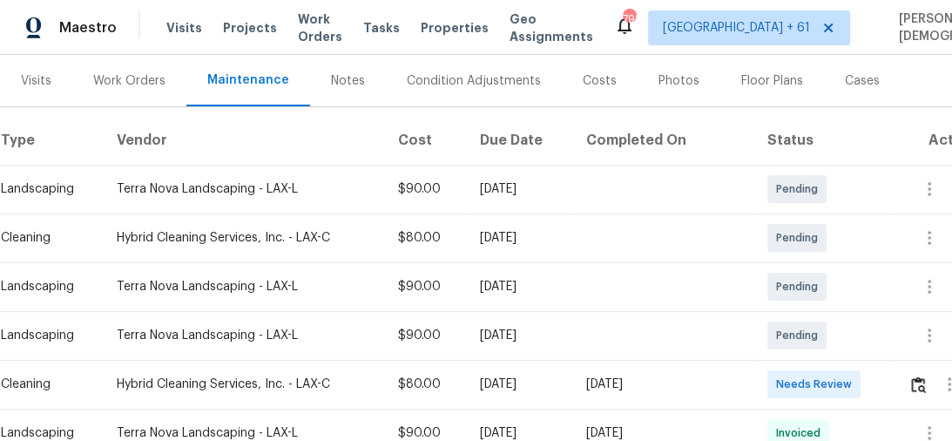
scroll to position [418, 0]
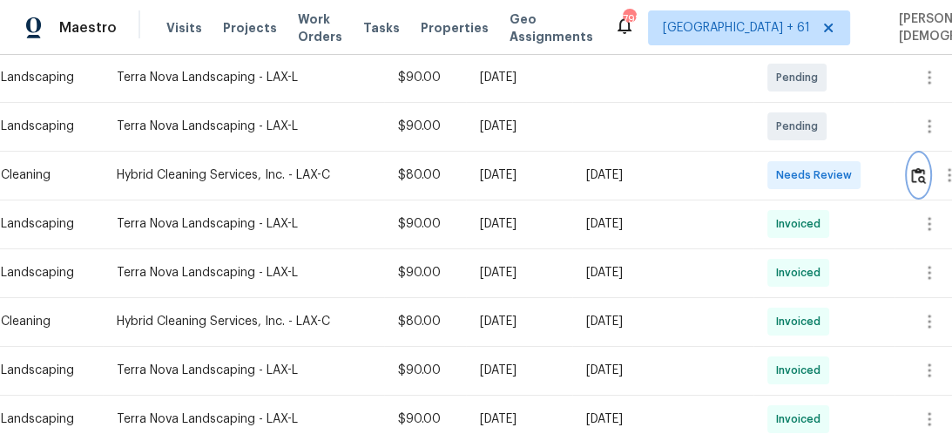
click at [921, 167] on img "button" at bounding box center [918, 175] width 15 height 17
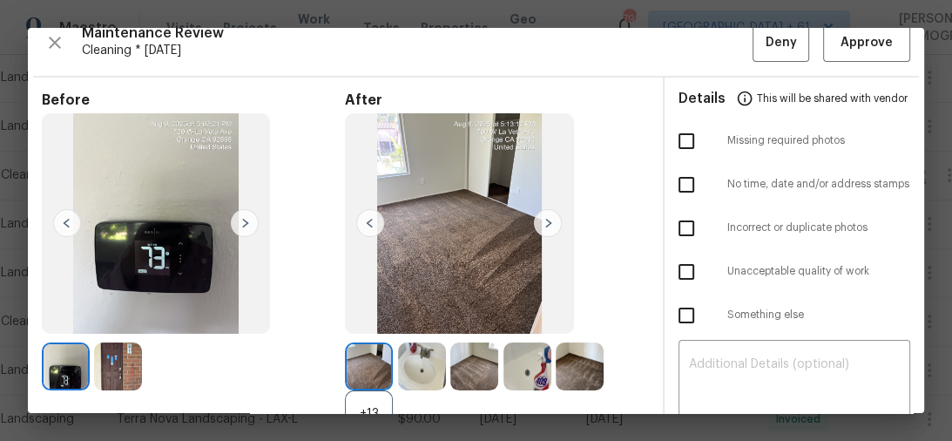
scroll to position [0, 0]
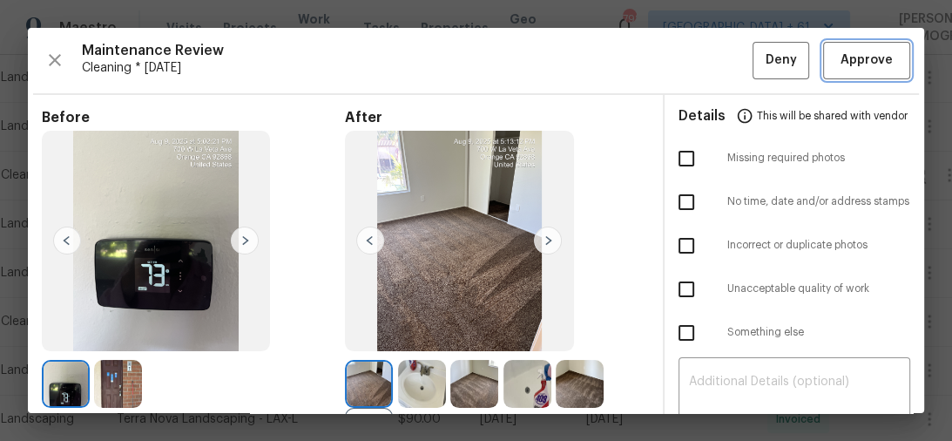
click at [826, 53] on button "Approve" at bounding box center [866, 60] width 87 height 37
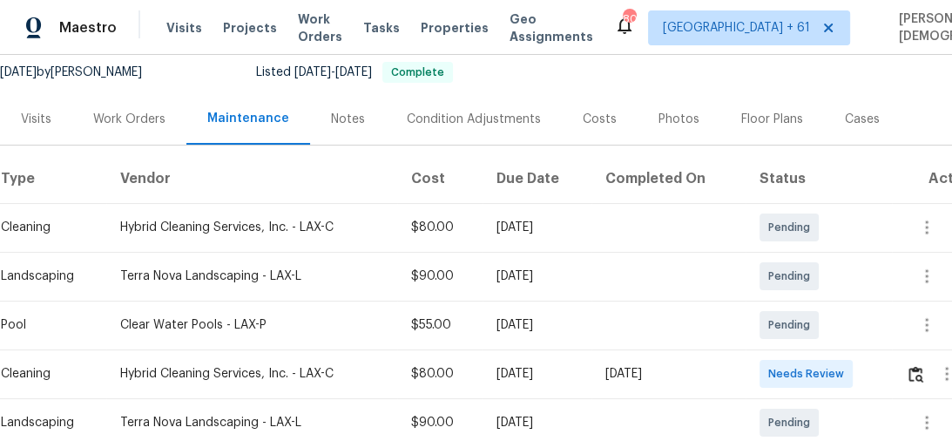
scroll to position [279, 0]
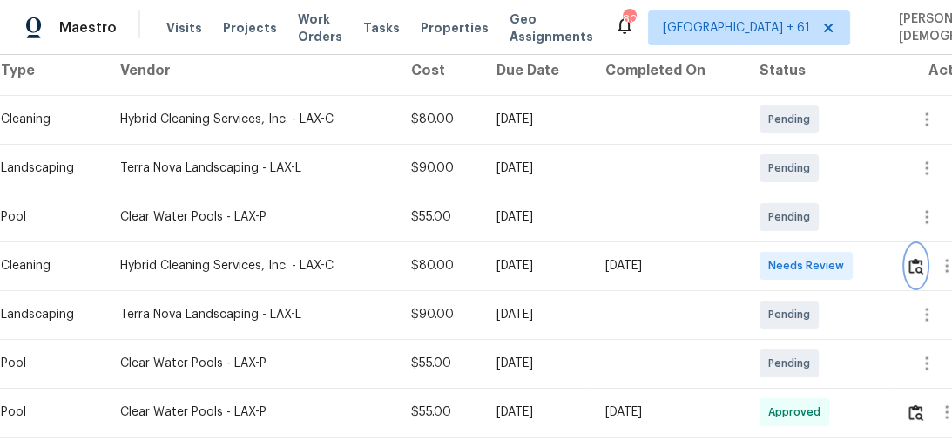
click at [917, 258] on img "button" at bounding box center [916, 266] width 15 height 17
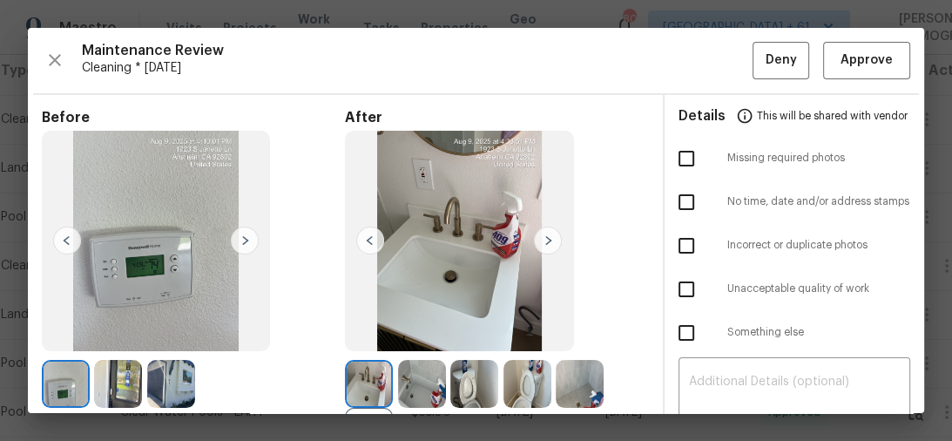
click at [609, 42] on span "Maintenance Review" at bounding box center [417, 50] width 671 height 17
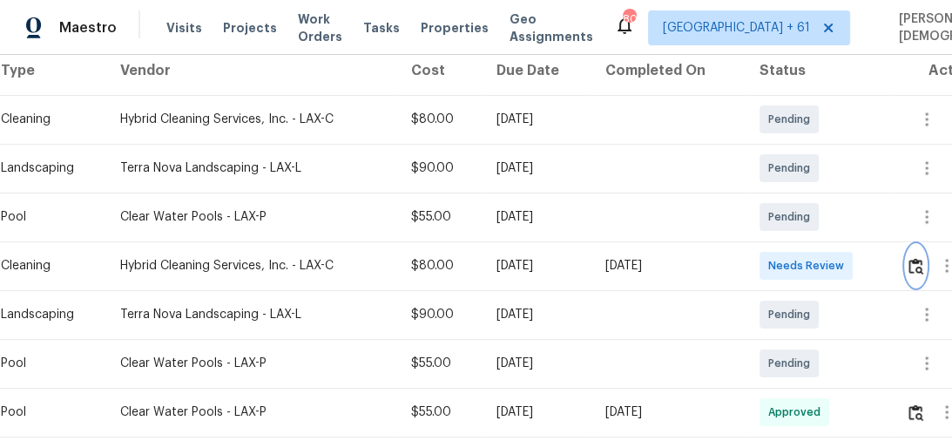
click at [916, 258] on img "button" at bounding box center [916, 266] width 15 height 17
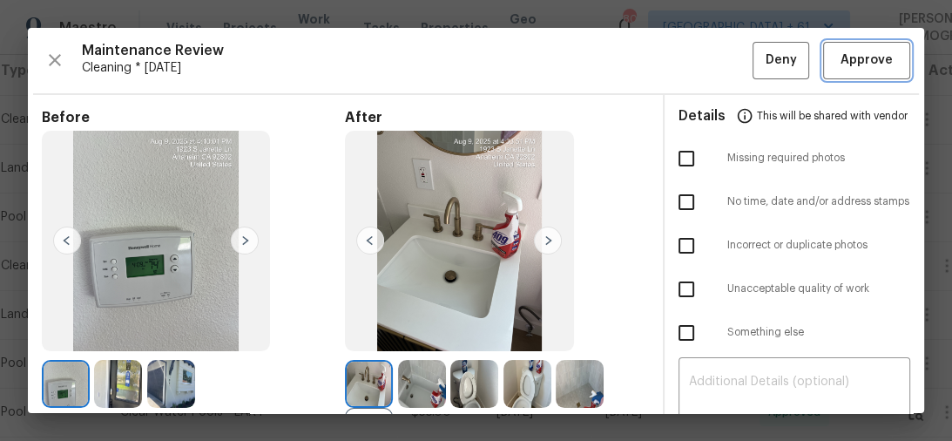
click at [858, 64] on span "Approve" at bounding box center [867, 61] width 52 height 22
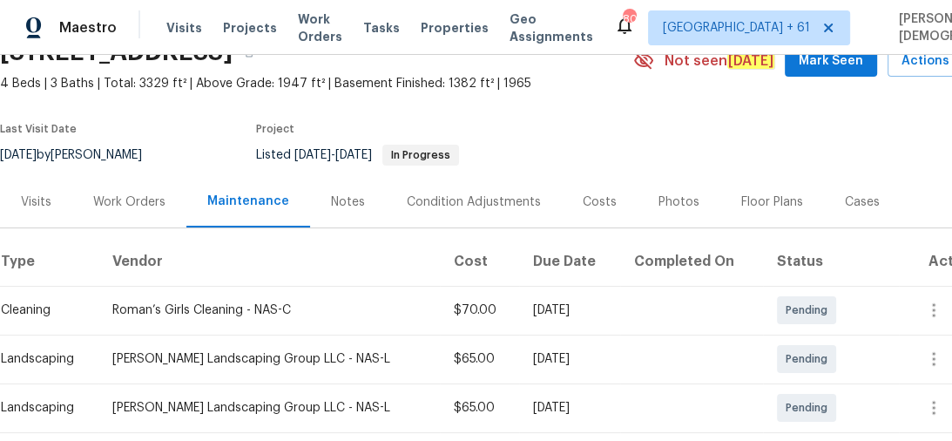
scroll to position [209, 0]
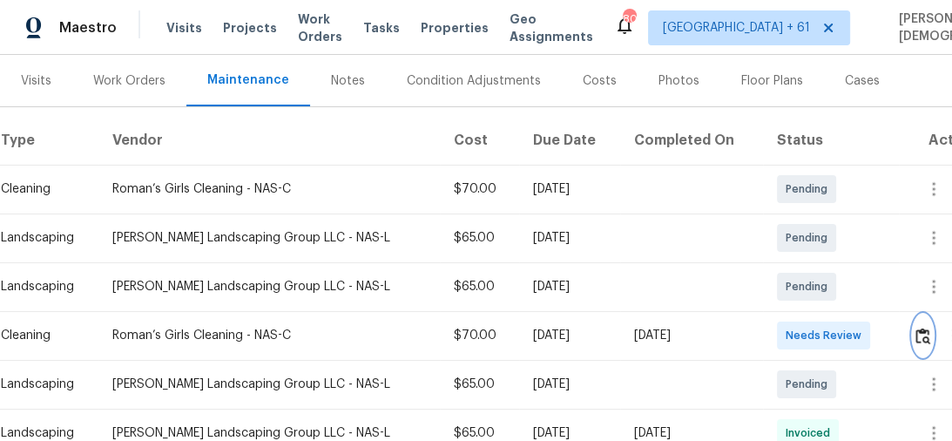
click at [914, 324] on button "button" at bounding box center [923, 336] width 20 height 42
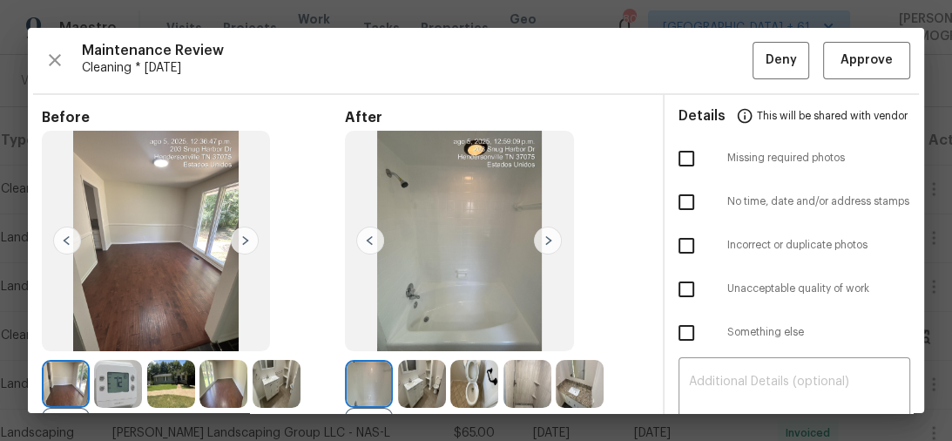
scroll to position [0, 0]
click at [841, 51] on span "Approve" at bounding box center [867, 61] width 52 height 22
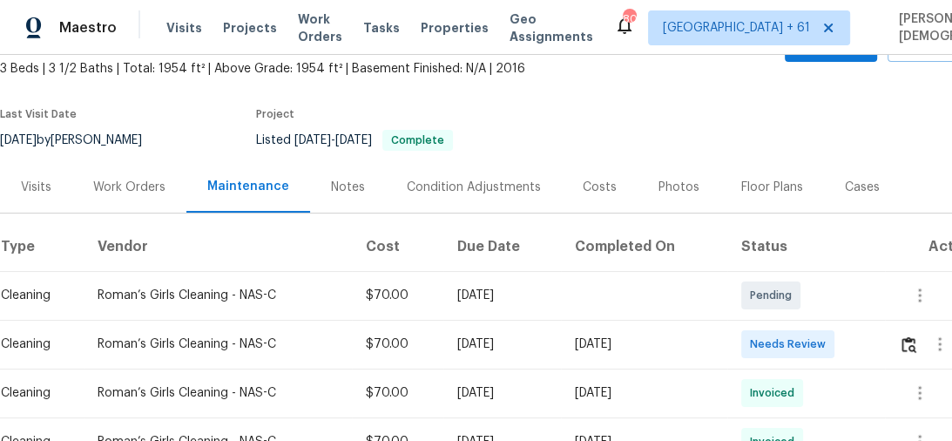
scroll to position [279, 0]
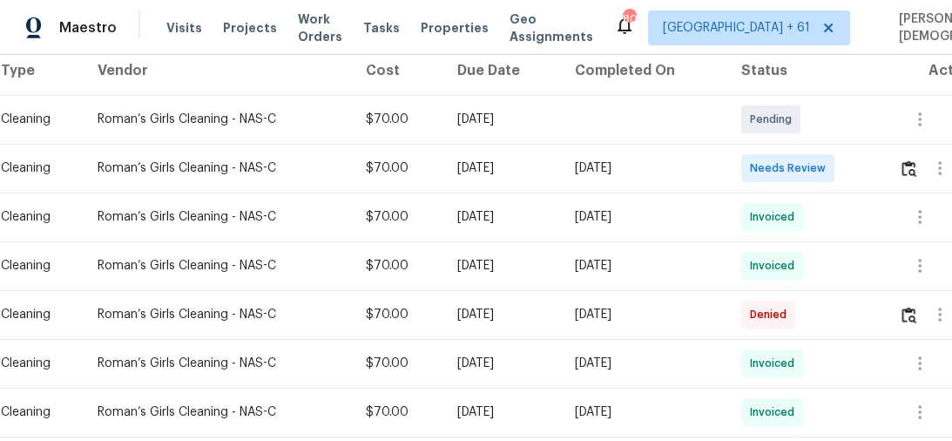
click at [903, 167] on td at bounding box center [934, 168] width 99 height 49
click at [906, 166] on img "button" at bounding box center [909, 168] width 15 height 17
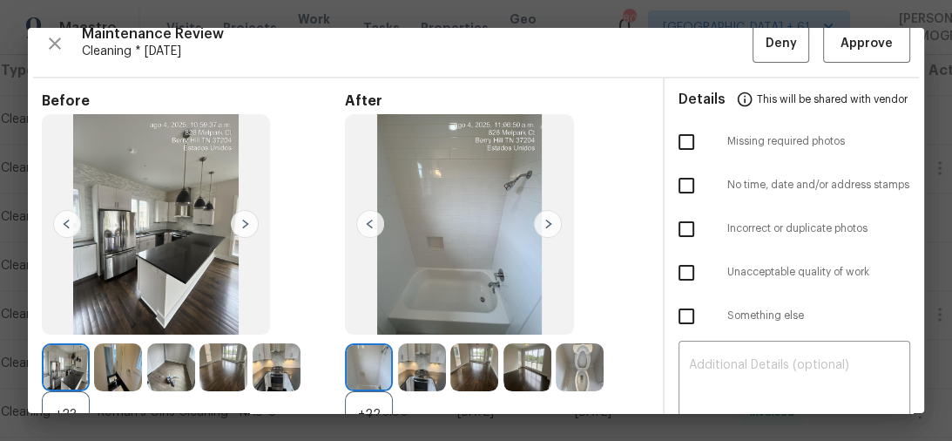
scroll to position [0, 0]
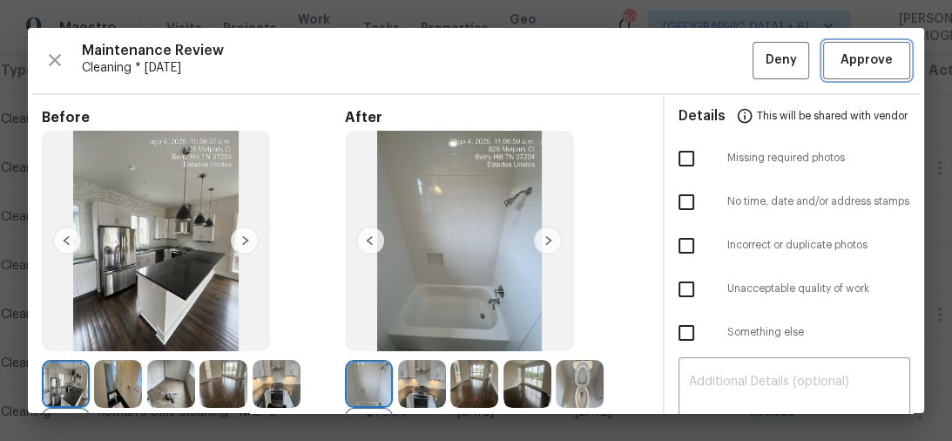
click at [861, 72] on button "Approve" at bounding box center [866, 60] width 87 height 37
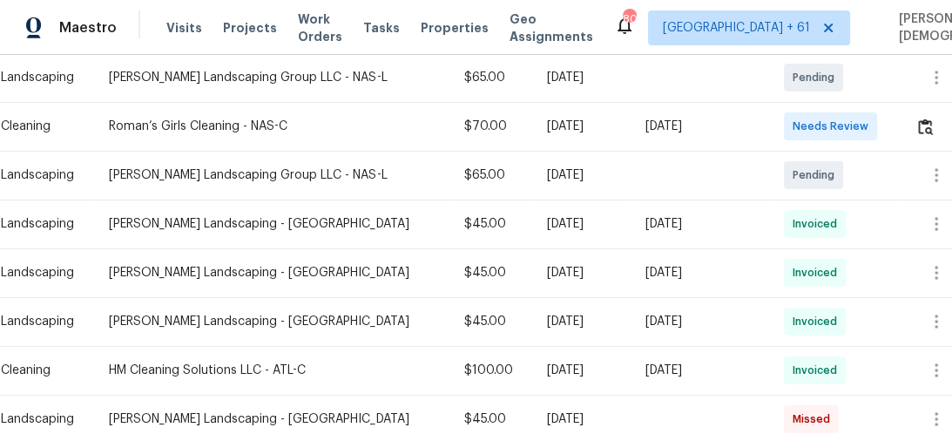
scroll to position [349, 0]
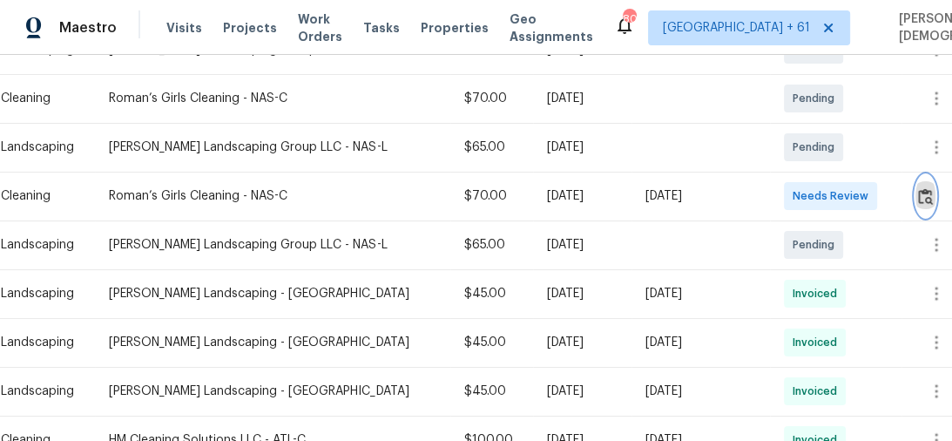
click at [919, 191] on img "button" at bounding box center [925, 196] width 15 height 17
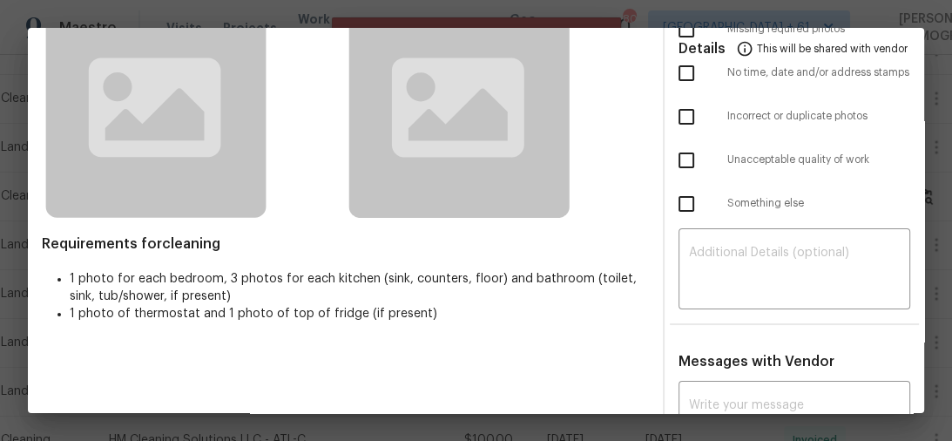
scroll to position [0, 0]
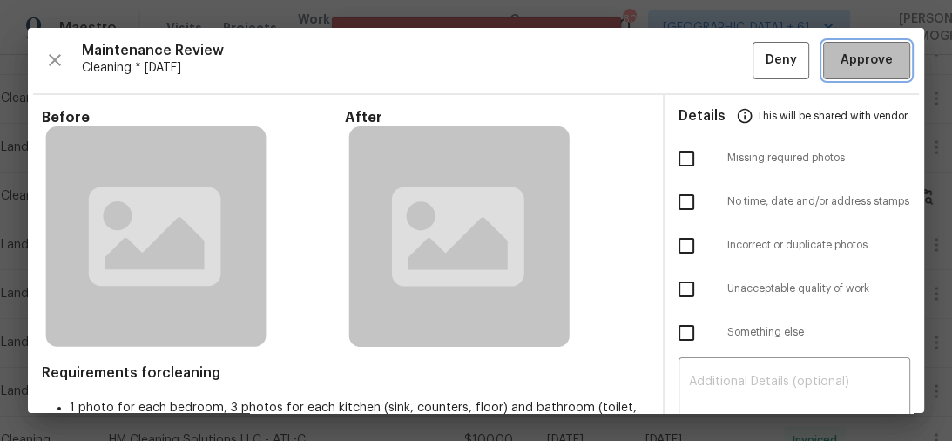
click at [863, 66] on span "Approve" at bounding box center [867, 61] width 52 height 22
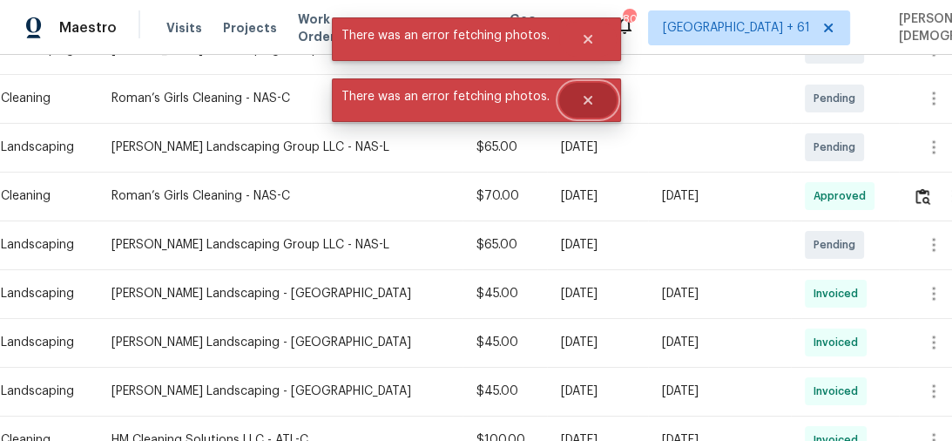
click at [585, 104] on icon "Close" at bounding box center [588, 100] width 14 height 14
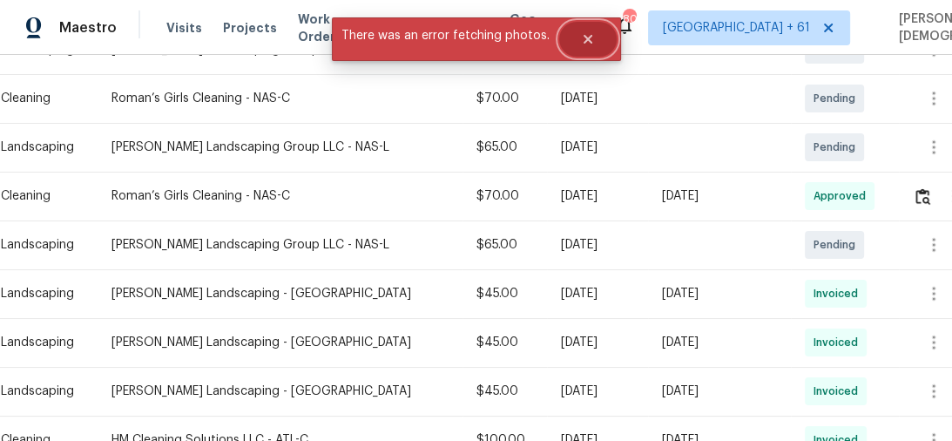
click at [592, 39] on icon "Close" at bounding box center [588, 39] width 14 height 14
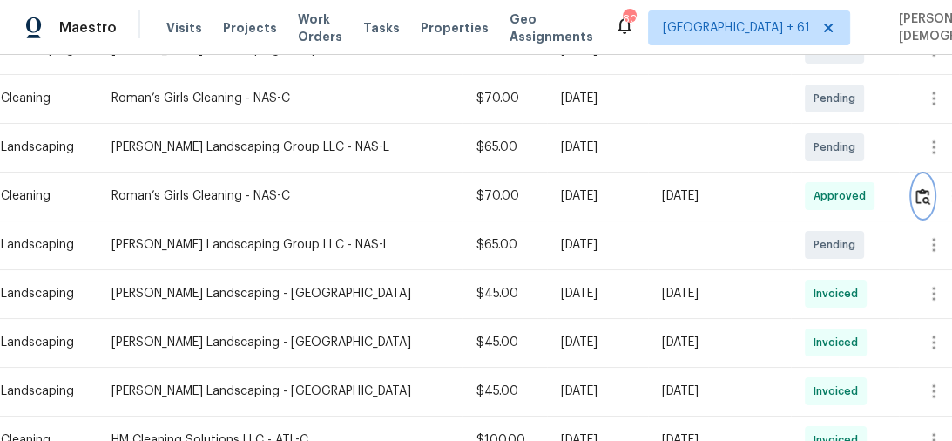
click at [917, 188] on img "button" at bounding box center [923, 196] width 15 height 17
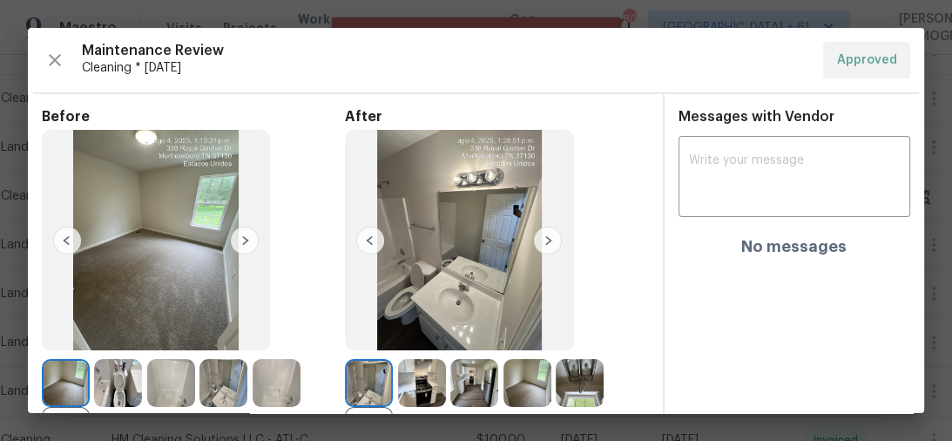
click at [722, 52] on span "Maintenance Review" at bounding box center [446, 50] width 728 height 17
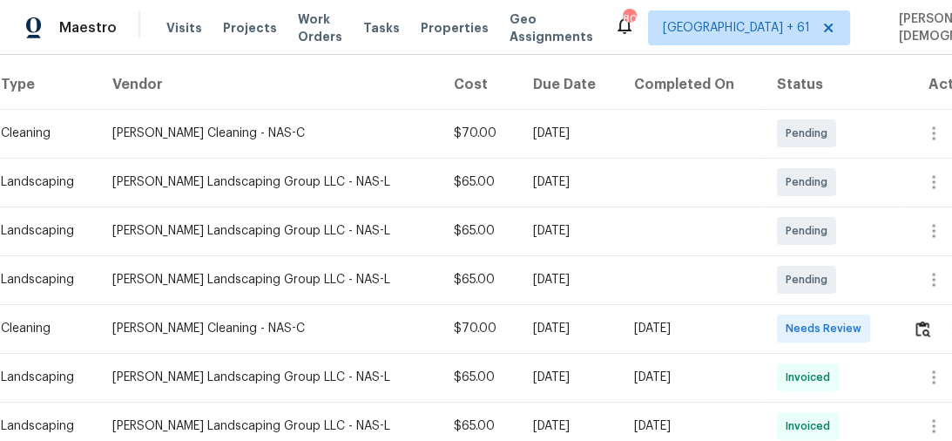
scroll to position [279, 0]
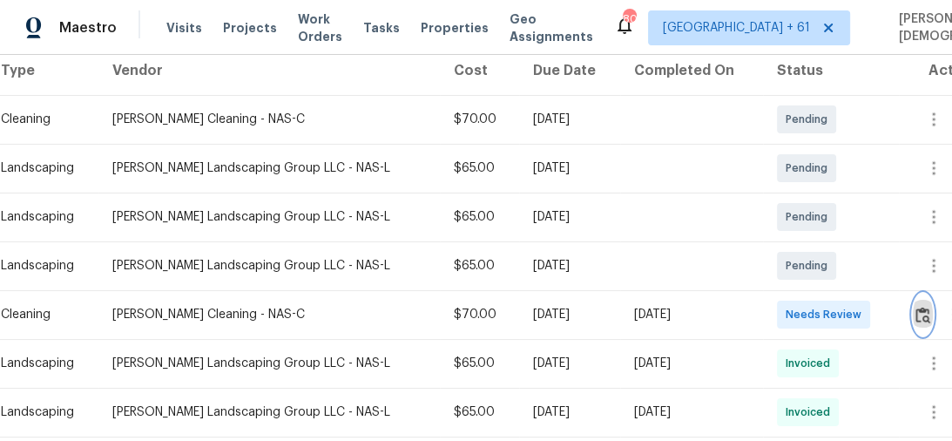
click at [923, 308] on img "button" at bounding box center [923, 315] width 15 height 17
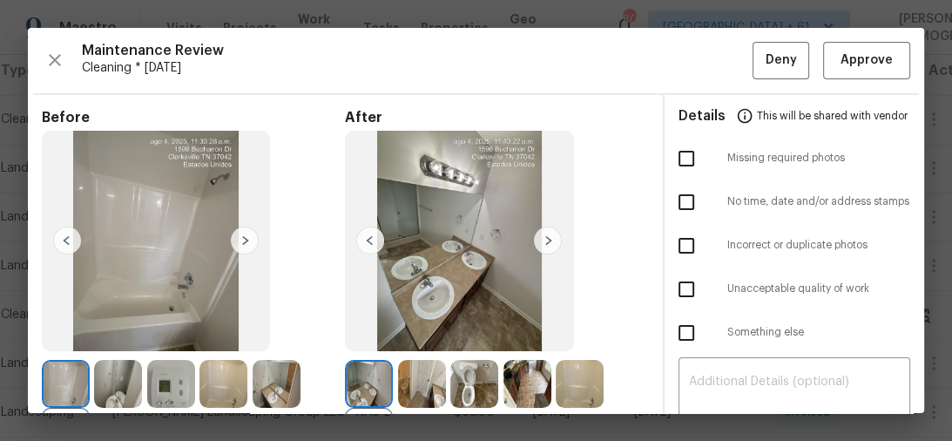
scroll to position [0, 0]
click at [841, 68] on span "Approve" at bounding box center [867, 61] width 52 height 22
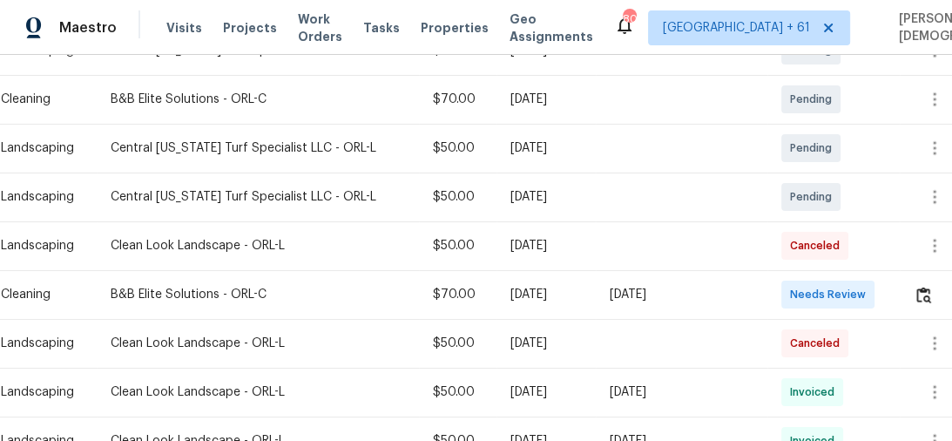
scroll to position [349, 0]
click at [919, 291] on img "button" at bounding box center [924, 294] width 15 height 17
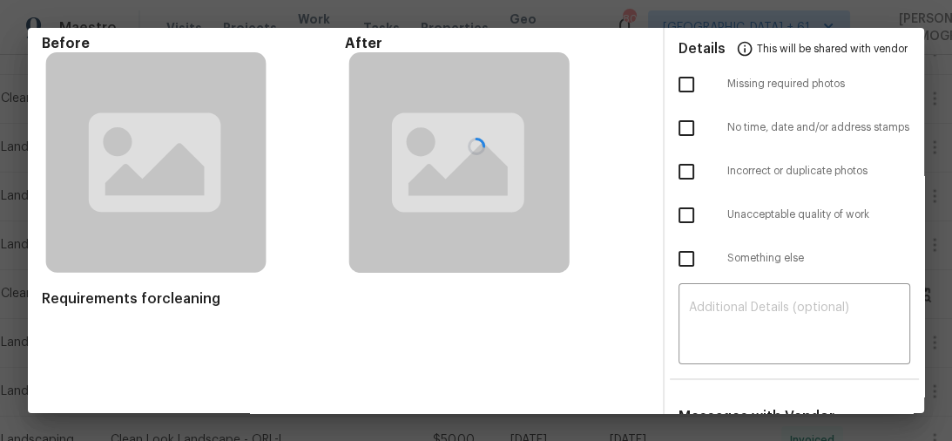
scroll to position [0, 0]
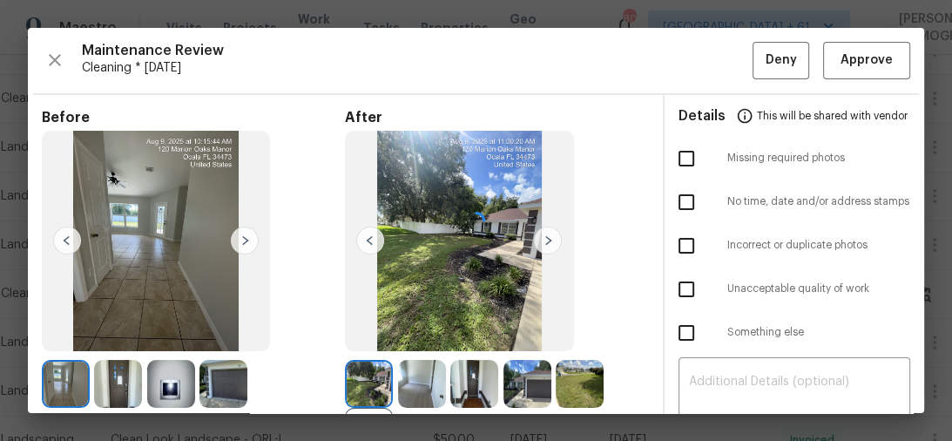
click at [840, 49] on div at bounding box center [476, 220] width 897 height 385
click at [850, 60] on span "Approve" at bounding box center [867, 61] width 52 height 22
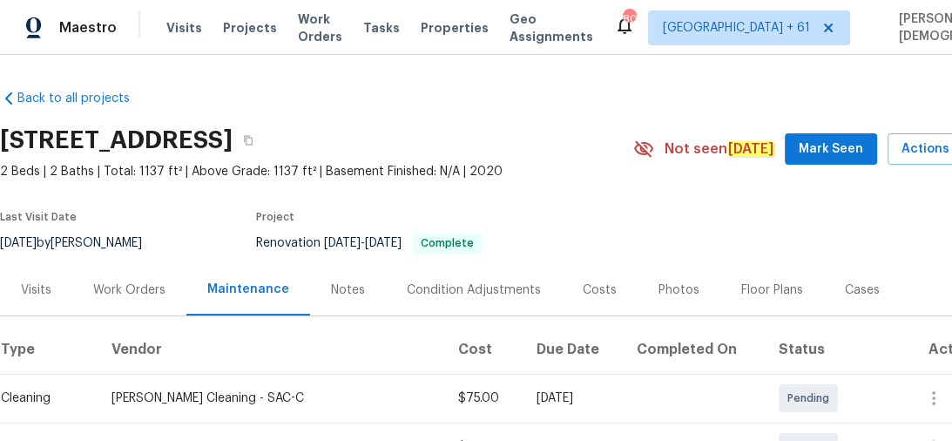
scroll to position [279, 0]
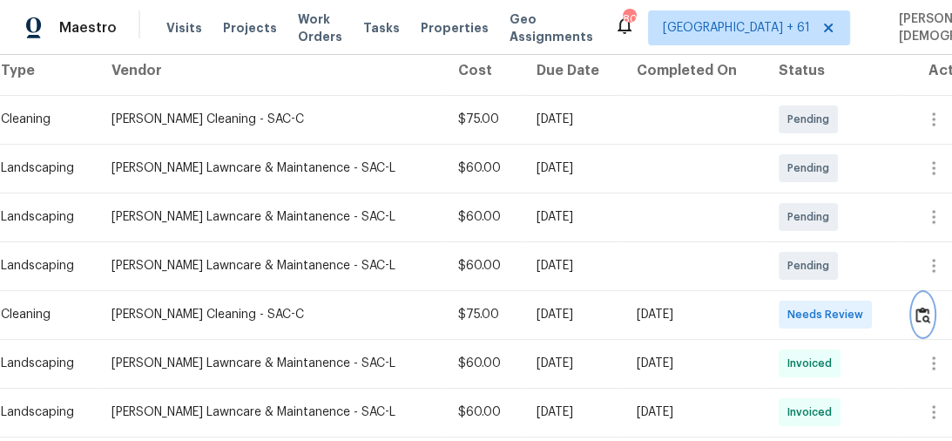
click at [929, 307] on img "button" at bounding box center [923, 315] width 15 height 17
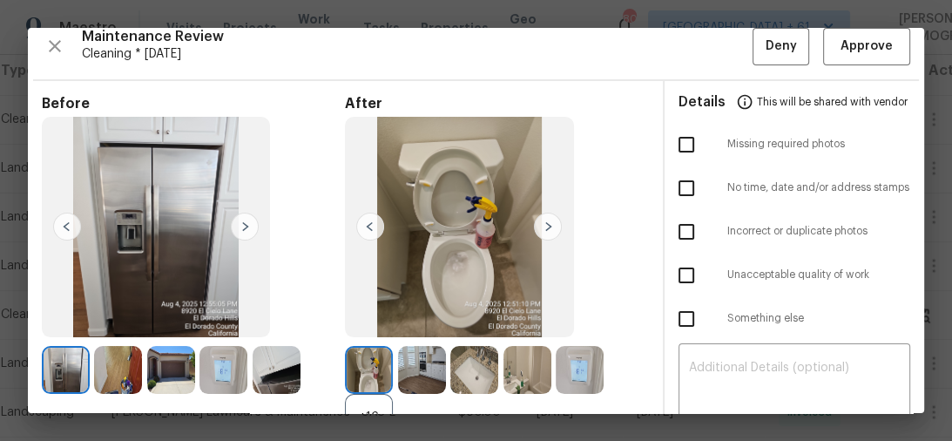
scroll to position [0, 0]
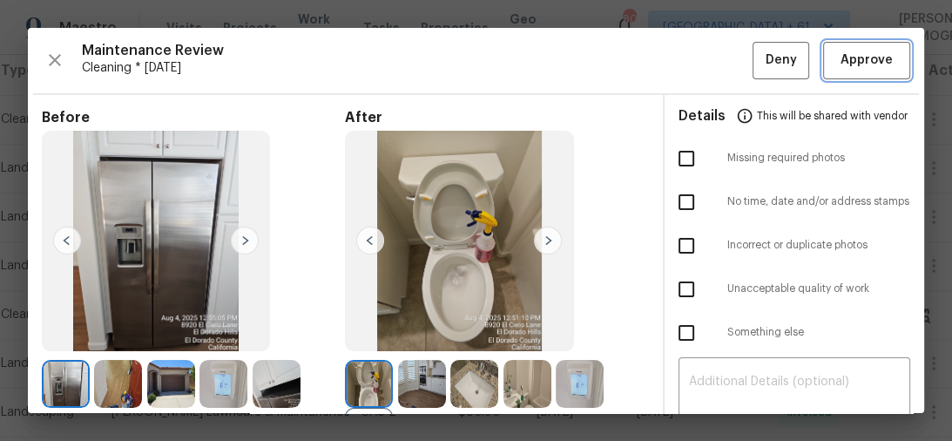
click at [847, 75] on button "Approve" at bounding box center [866, 60] width 87 height 37
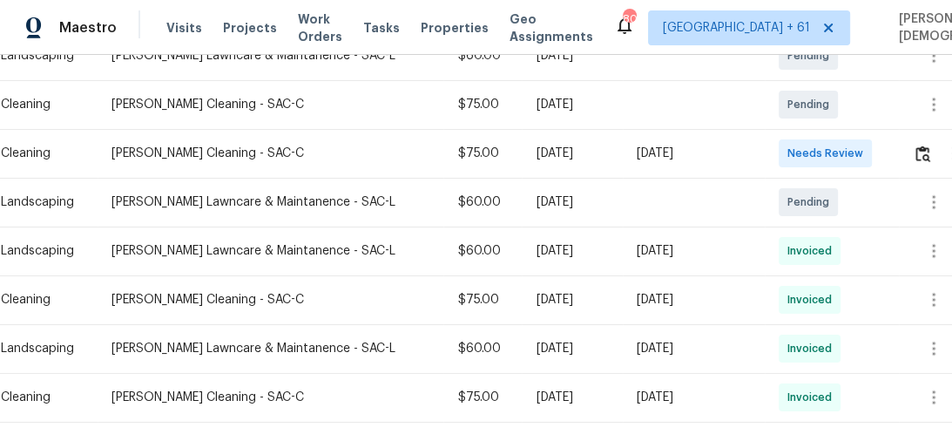
scroll to position [349, 0]
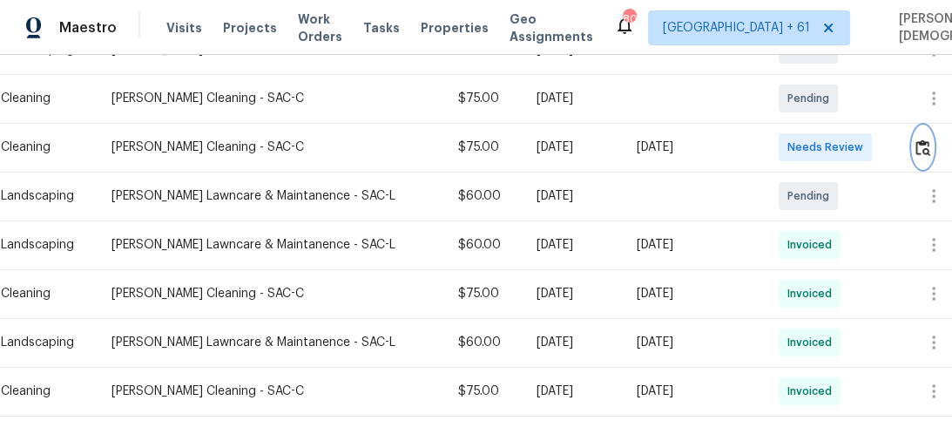
click at [917, 141] on img "button" at bounding box center [923, 147] width 15 height 17
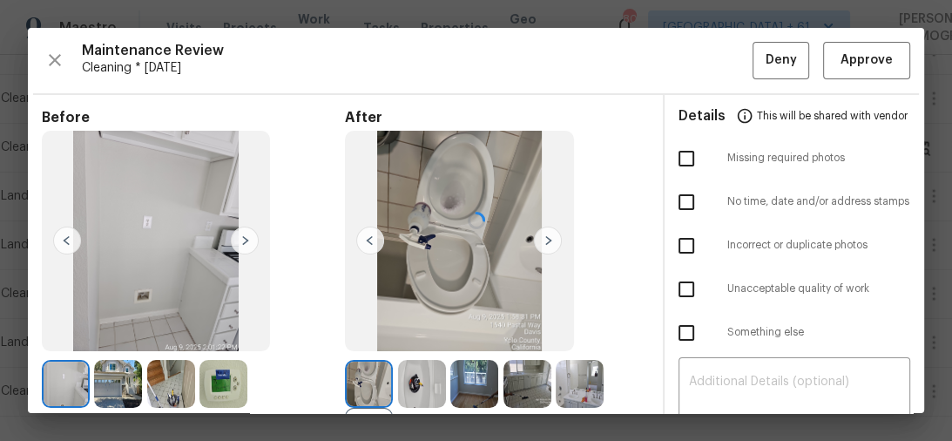
click at [845, 64] on div at bounding box center [476, 220] width 897 height 385
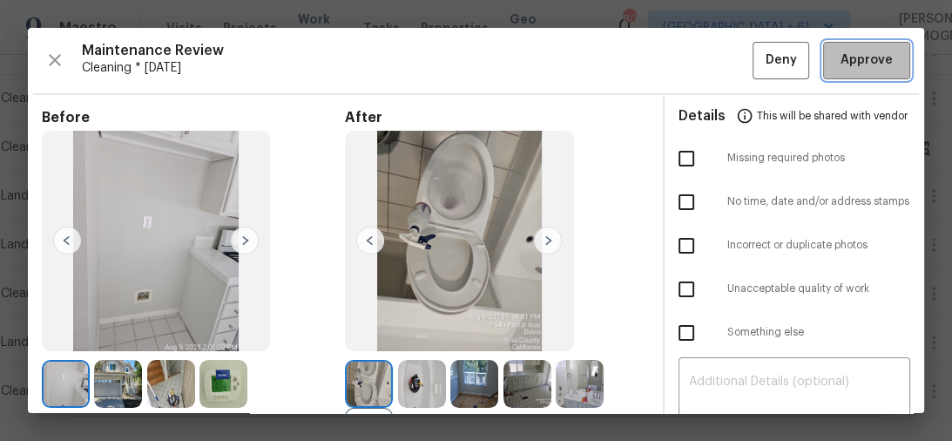
click at [848, 66] on span "Approve" at bounding box center [867, 61] width 52 height 22
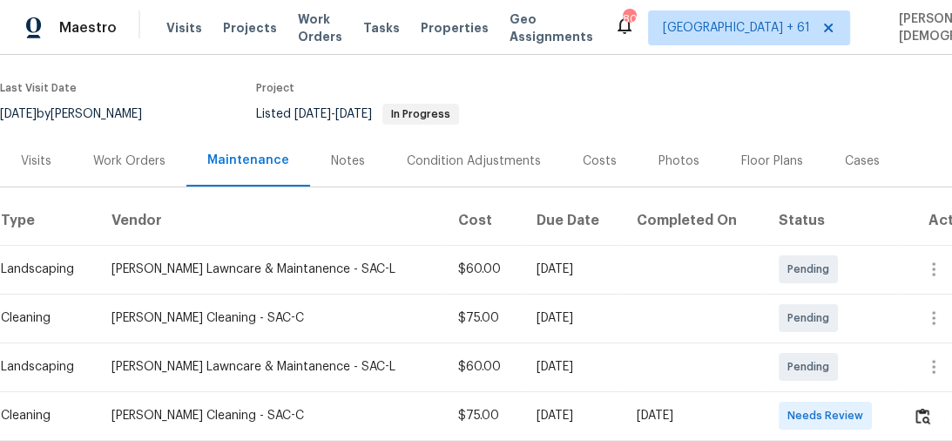
scroll to position [279, 0]
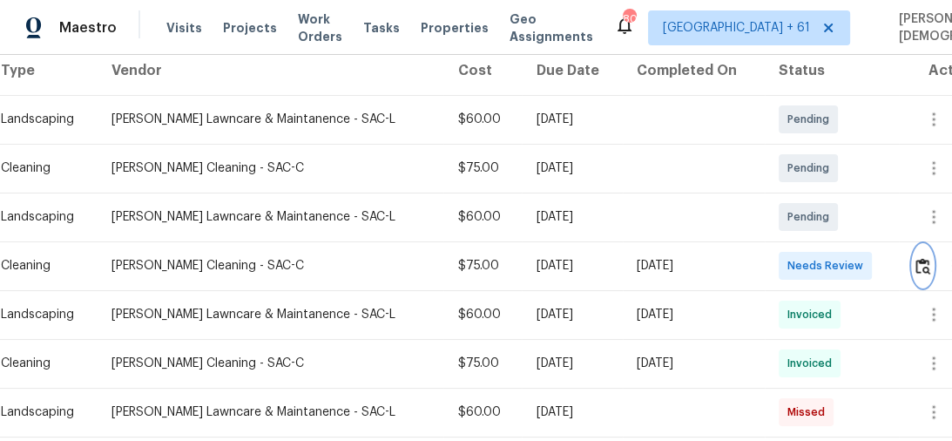
click at [916, 264] on img "button" at bounding box center [923, 266] width 15 height 17
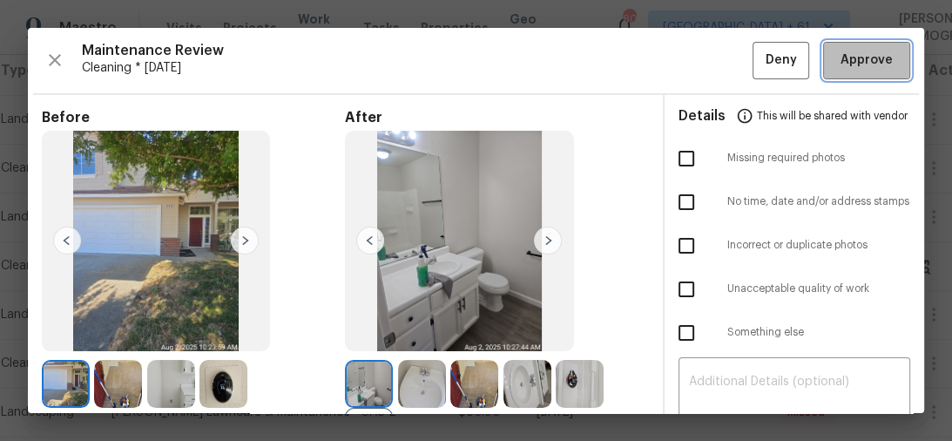
click at [849, 70] on button "Approve" at bounding box center [866, 60] width 87 height 37
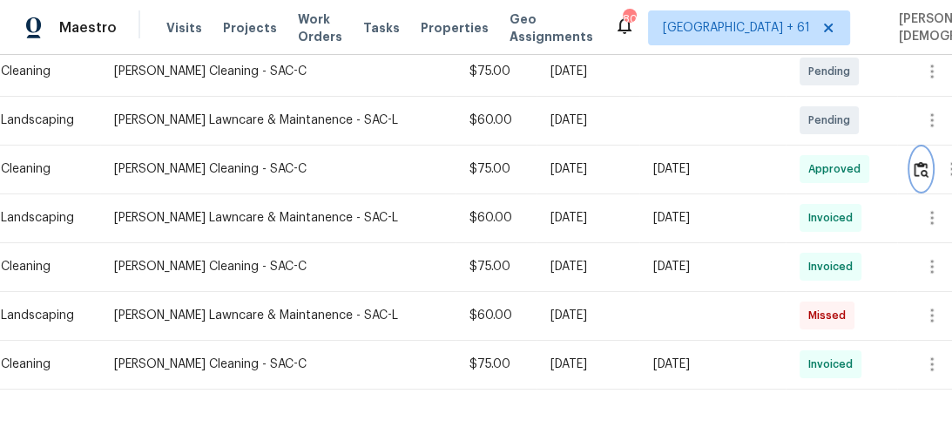
scroll to position [289, 0]
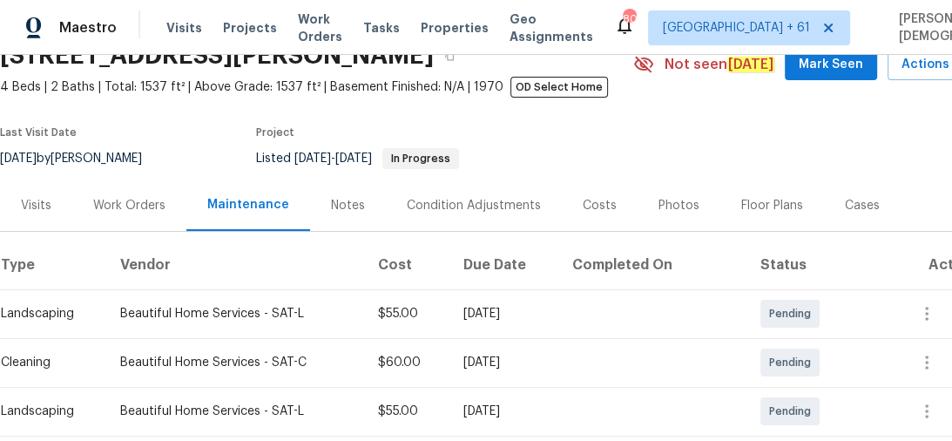
scroll to position [209, 0]
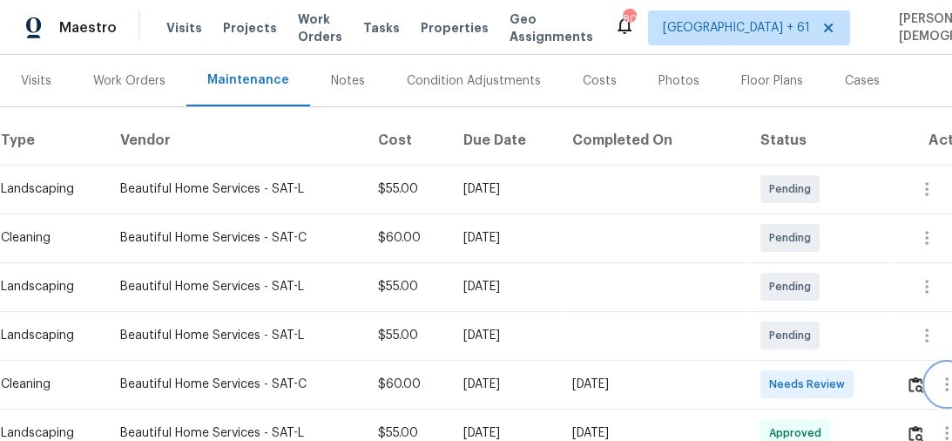
click at [928, 372] on button "button" at bounding box center [947, 384] width 42 height 42
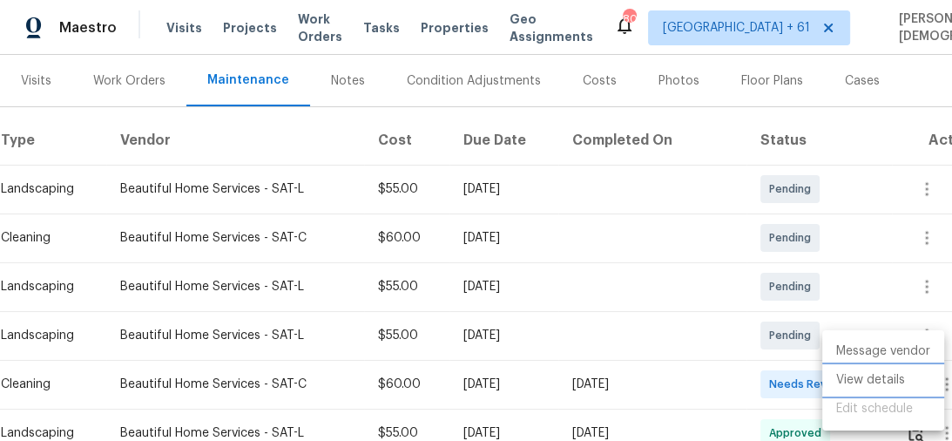
click at [925, 373] on li "View details" at bounding box center [883, 380] width 122 height 29
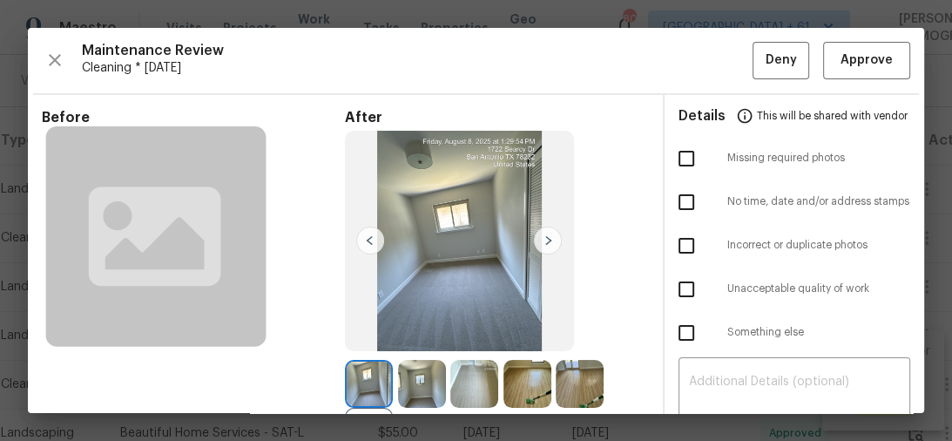
click at [634, 30] on div "Maintenance Review Cleaning * Mon, Aug 04 Deny Approve Before After +25 Require…" at bounding box center [476, 220] width 897 height 385
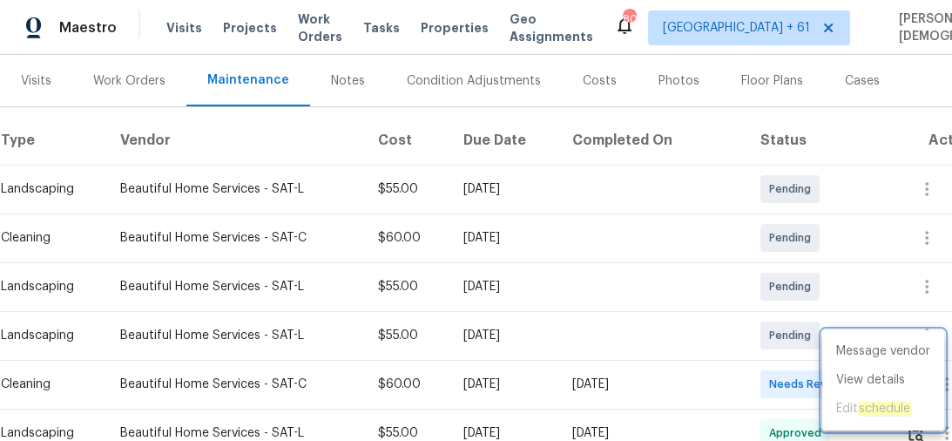
click at [885, 310] on div at bounding box center [476, 220] width 952 height 441
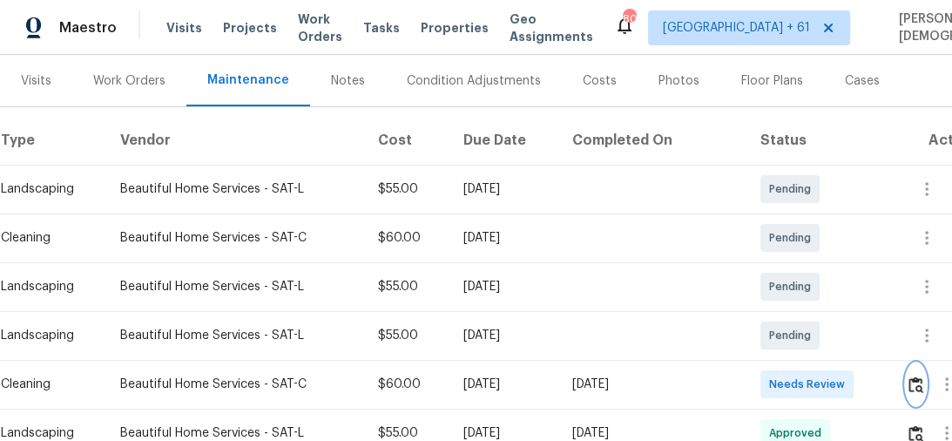
click at [917, 376] on img "button" at bounding box center [916, 384] width 15 height 17
click at [823, 378] on span "Needs Review" at bounding box center [810, 384] width 83 height 17
click at [913, 377] on img "button" at bounding box center [916, 384] width 15 height 17
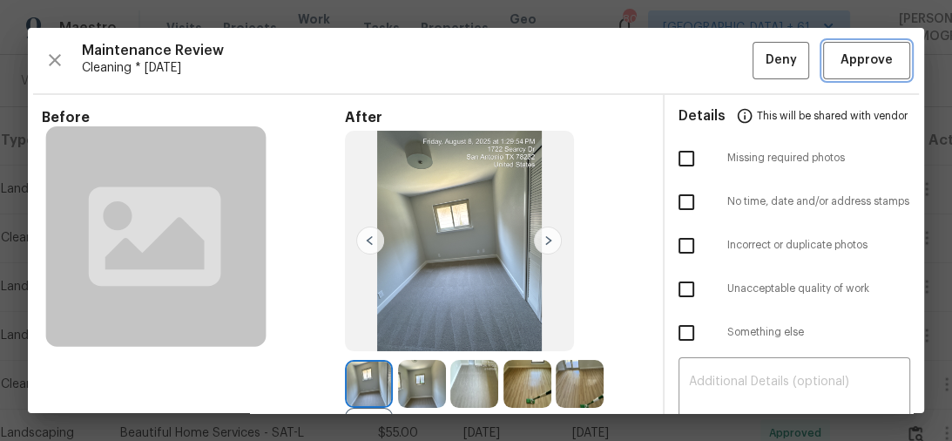
click at [856, 64] on span "Approve" at bounding box center [867, 61] width 52 height 22
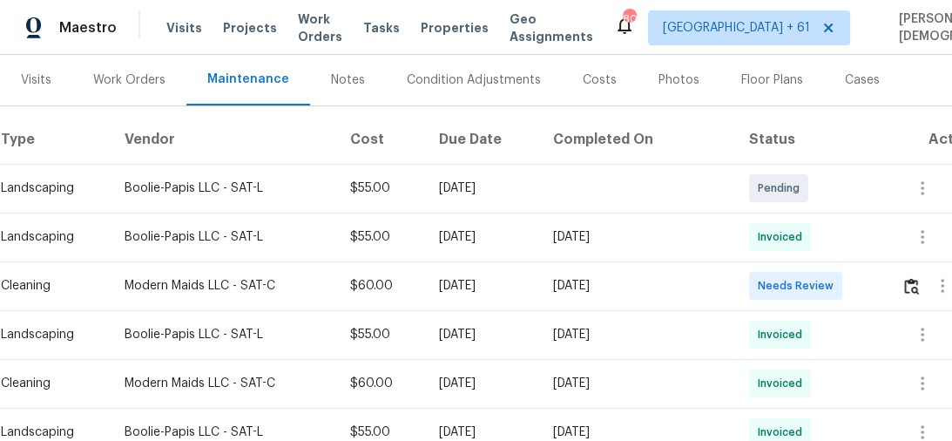
scroll to position [209, 0]
click at [903, 272] on td at bounding box center [936, 286] width 97 height 49
click at [911, 281] on img "button" at bounding box center [911, 287] width 15 height 17
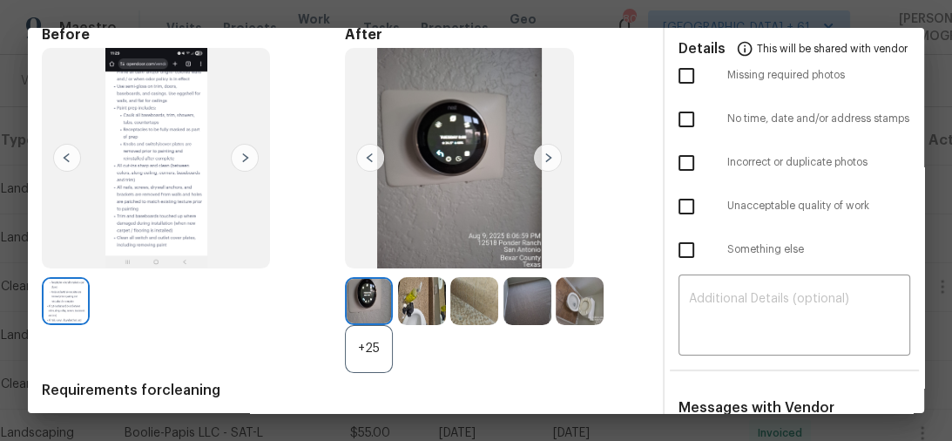
scroll to position [0, 0]
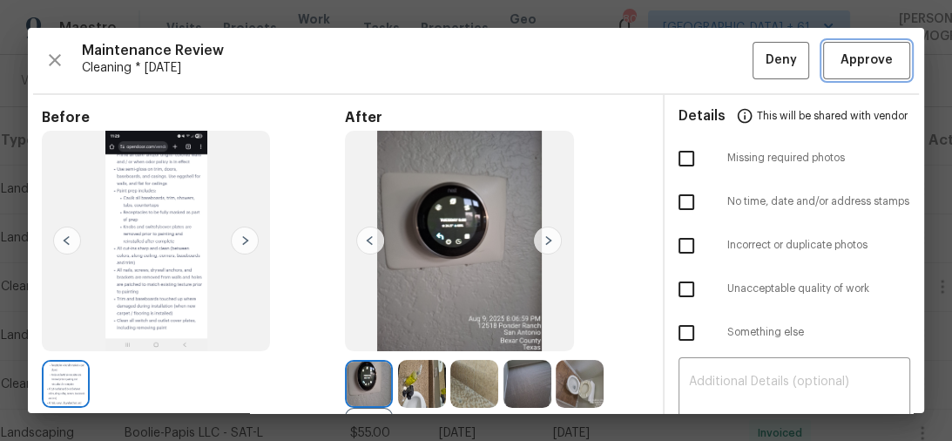
click at [857, 54] on span "Approve" at bounding box center [867, 61] width 52 height 22
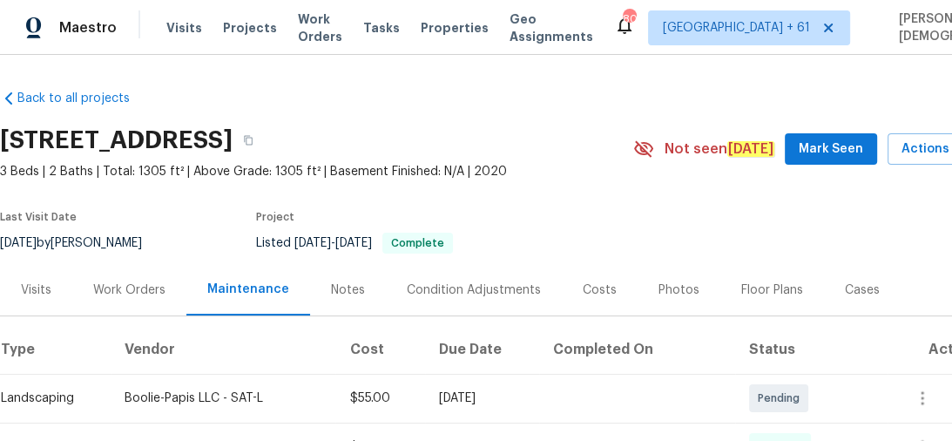
scroll to position [209, 0]
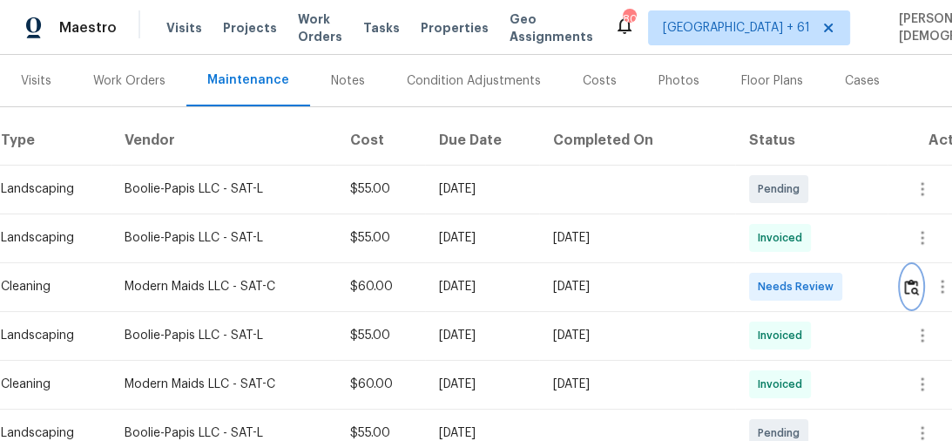
click at [910, 279] on img "button" at bounding box center [911, 287] width 15 height 17
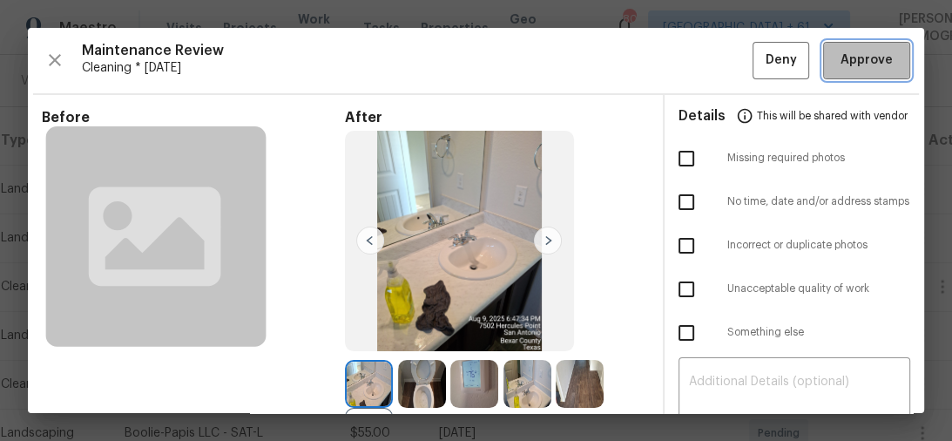
click at [869, 66] on span "Approve" at bounding box center [867, 61] width 52 height 22
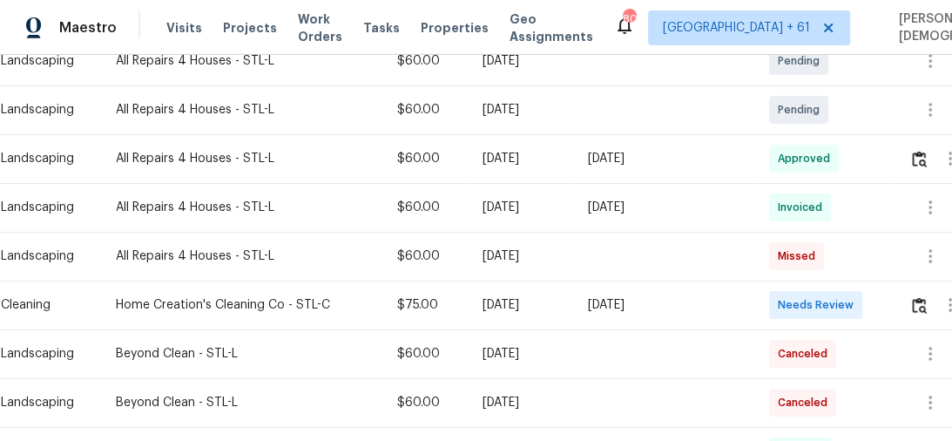
scroll to position [418, 0]
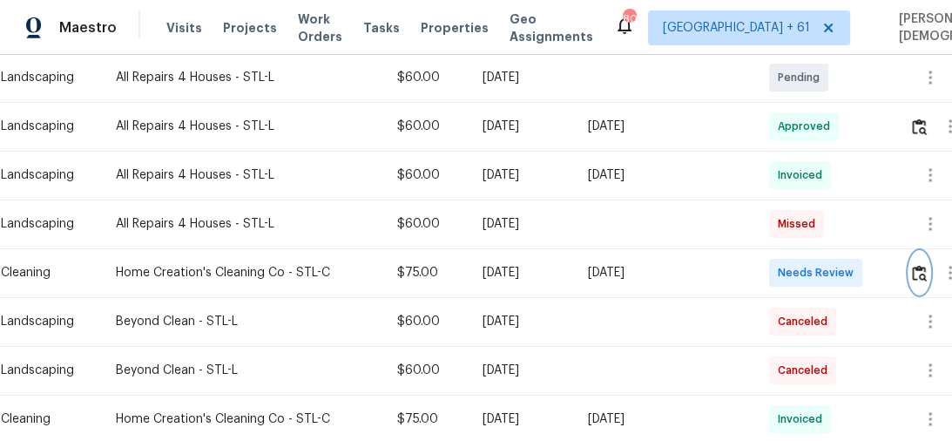
click at [926, 270] on img "button" at bounding box center [919, 273] width 15 height 17
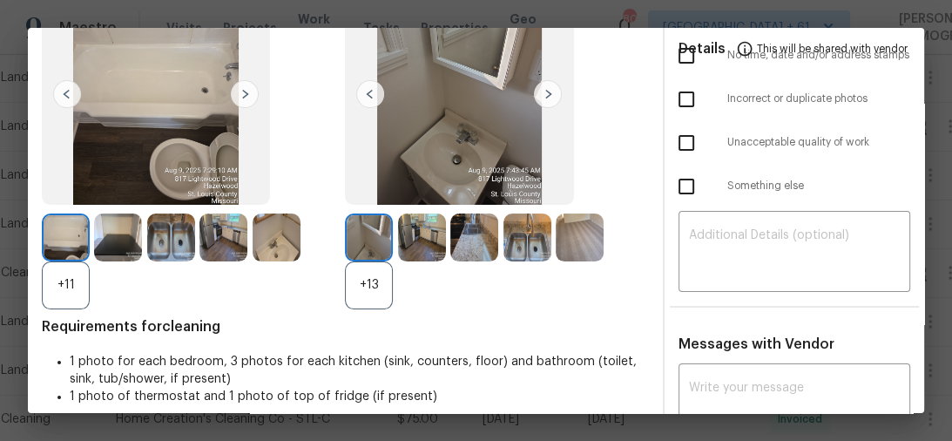
scroll to position [0, 0]
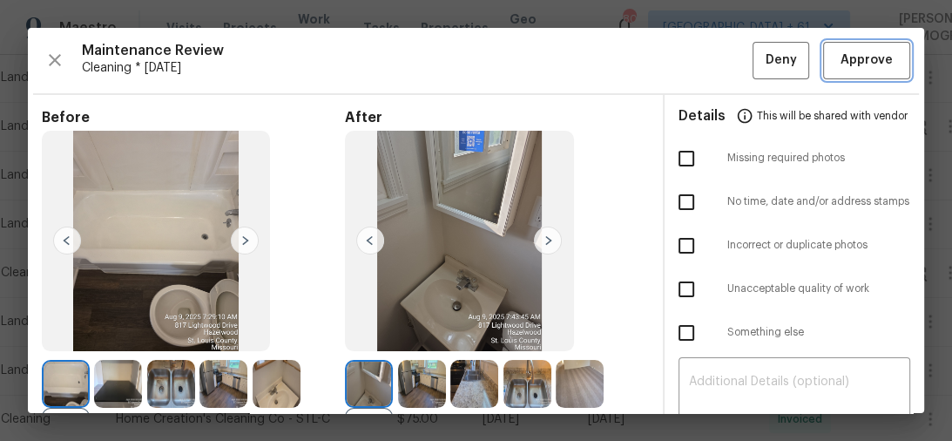
click at [857, 72] on button "Approve" at bounding box center [866, 60] width 87 height 37
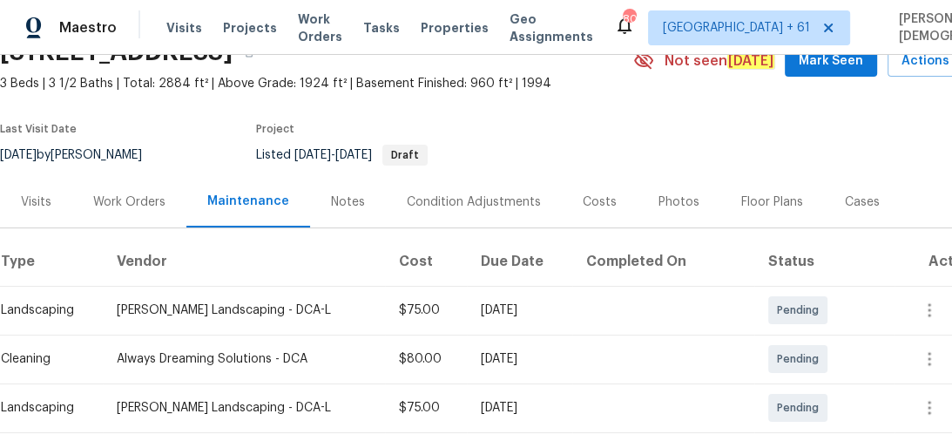
scroll to position [209, 0]
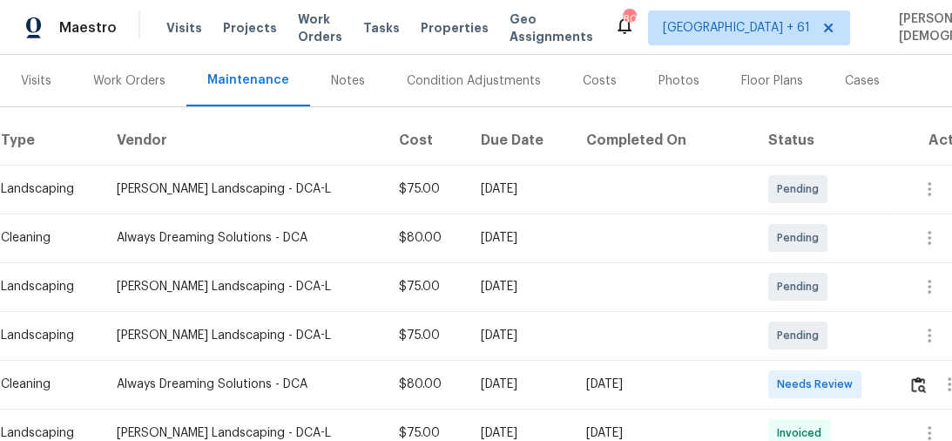
click at [909, 376] on div at bounding box center [946, 384] width 75 height 42
click at [912, 376] on img "button" at bounding box center [918, 384] width 15 height 17
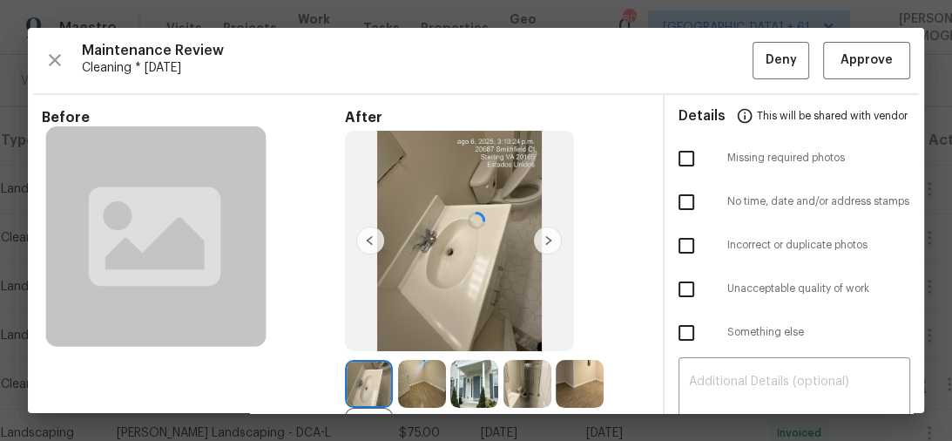
click at [848, 66] on div at bounding box center [476, 220] width 897 height 385
click at [848, 66] on span "Approve" at bounding box center [867, 61] width 52 height 22
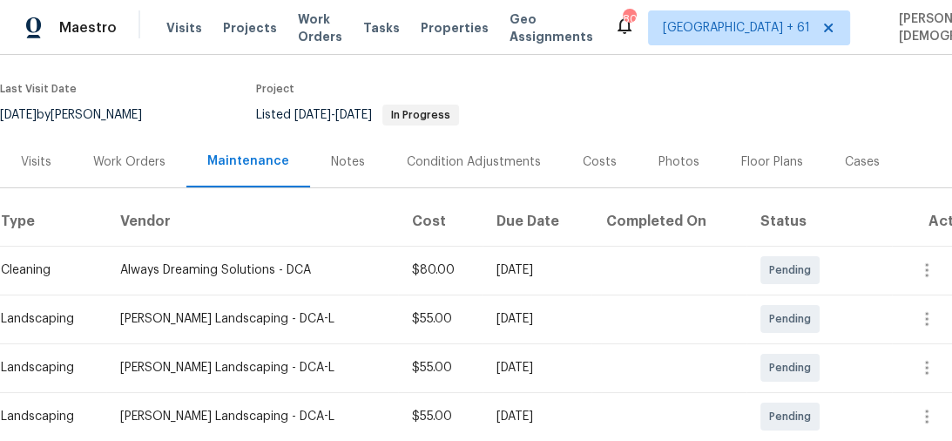
scroll to position [279, 0]
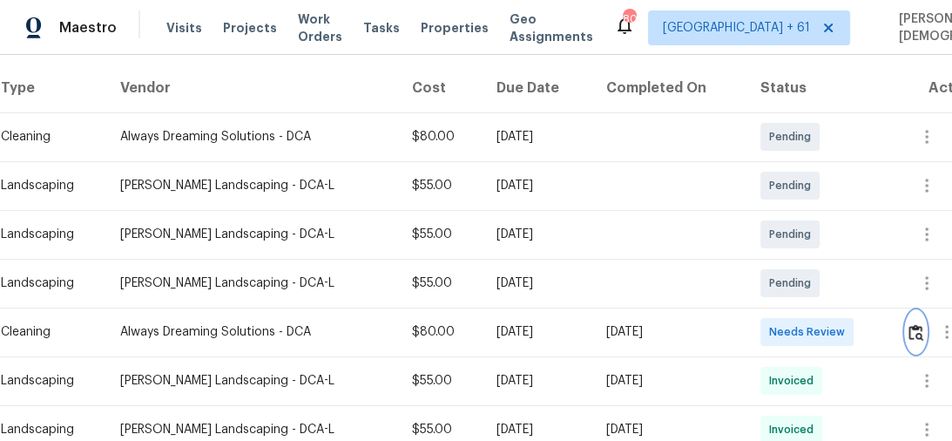
click at [910, 311] on button "button" at bounding box center [916, 332] width 20 height 42
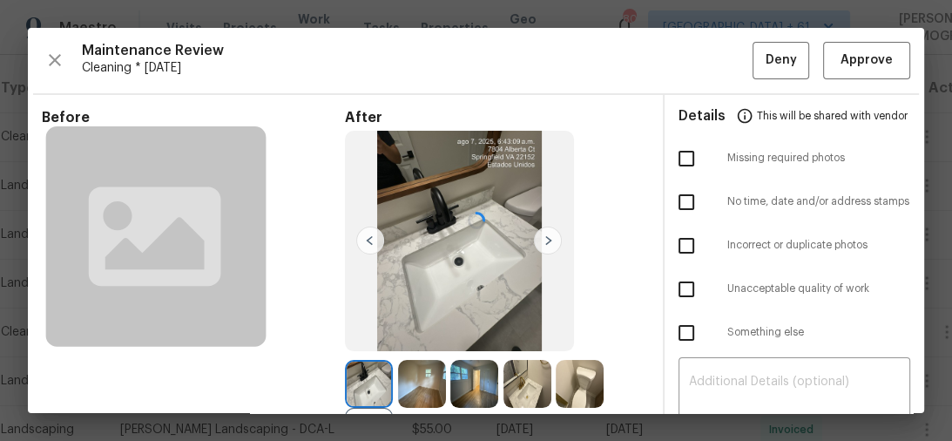
click at [856, 71] on div at bounding box center [476, 220] width 897 height 385
click at [854, 63] on span "Approve" at bounding box center [867, 61] width 52 height 22
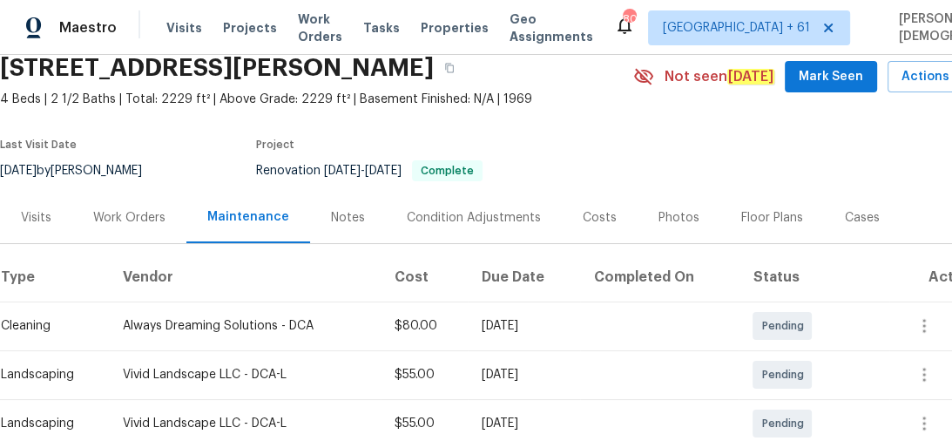
scroll to position [282, 0]
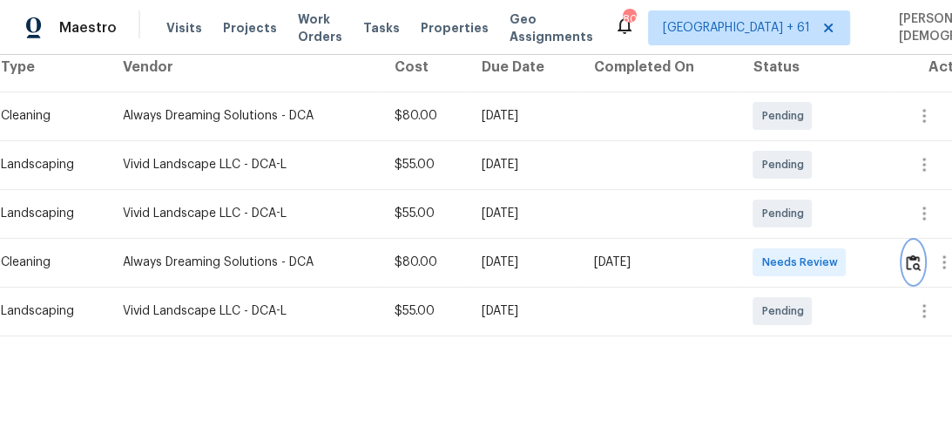
click at [911, 254] on img "button" at bounding box center [913, 262] width 15 height 17
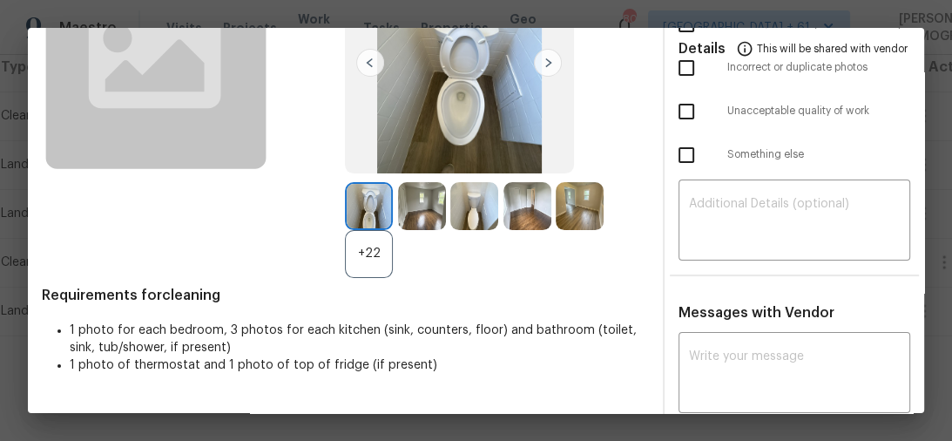
scroll to position [186, 0]
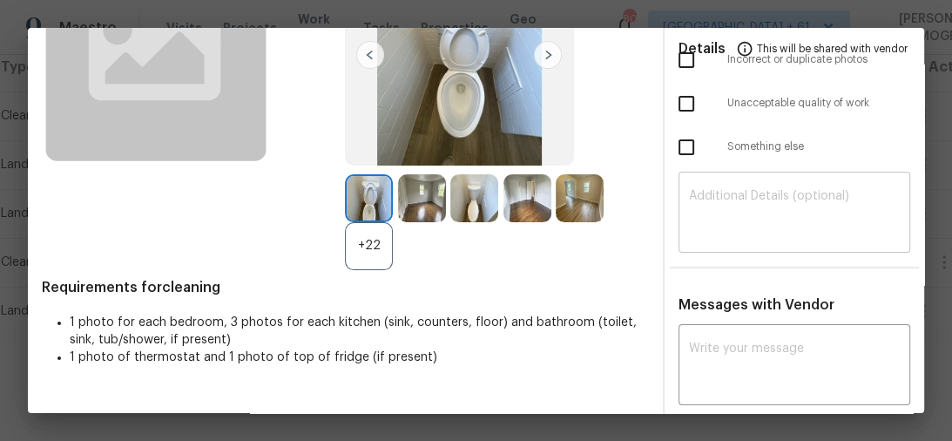
click at [741, 199] on textarea at bounding box center [795, 214] width 212 height 49
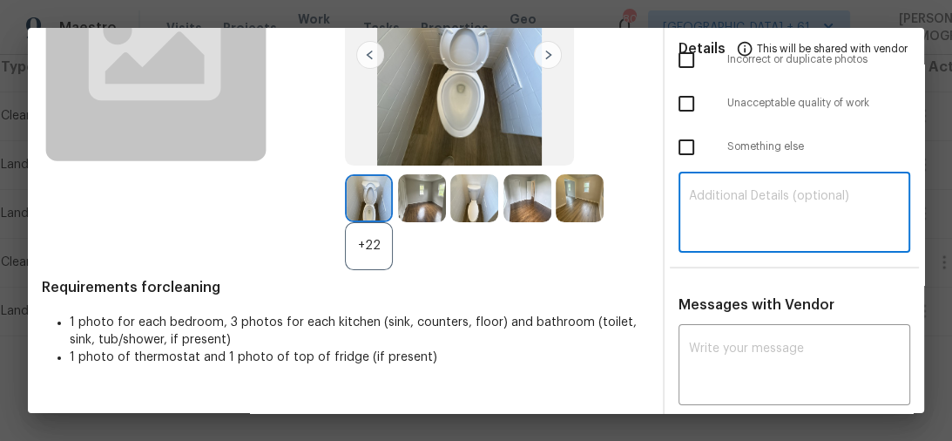
paste textarea "Maintenance Audit Team: Hello! Unfortunately, this cleaning visit completed on …"
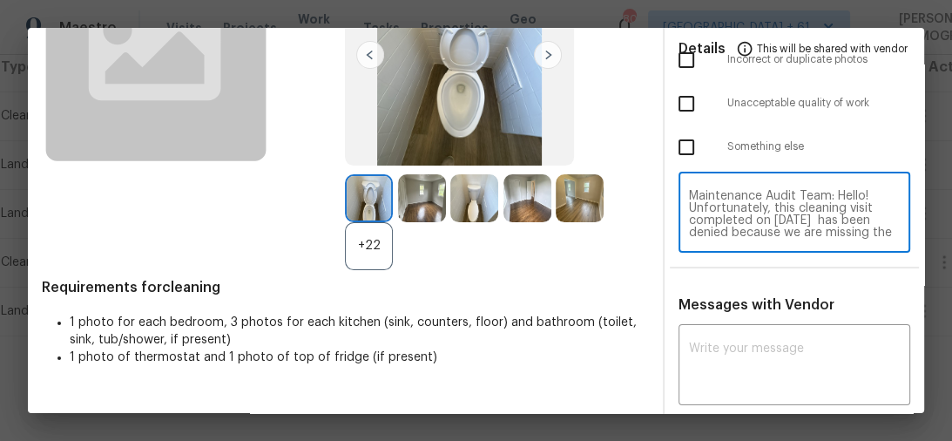
scroll to position [232, 0]
type textarea "Maintenance Audit Team: Hello! Unfortunately, this cleaning visit completed on …"
click at [754, 328] on div "x ​" at bounding box center [795, 366] width 233 height 77
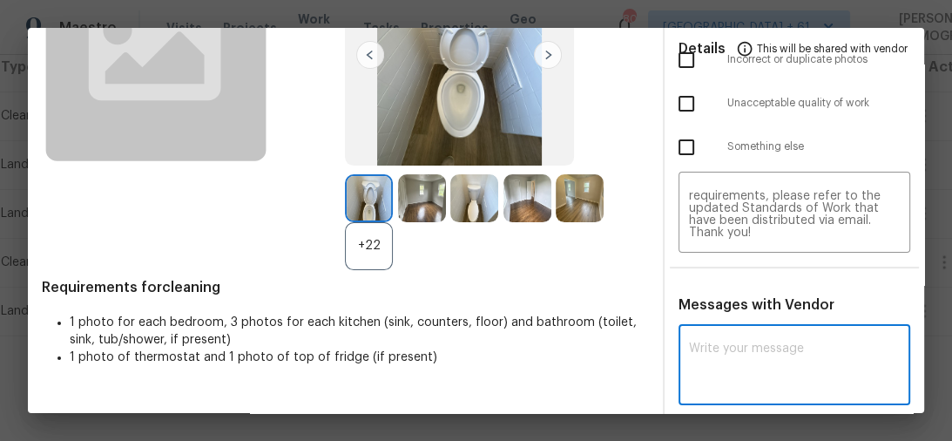
paste textarea "Maintenance Audit Team: Hello! Unfortunately, this cleaning visit completed on …"
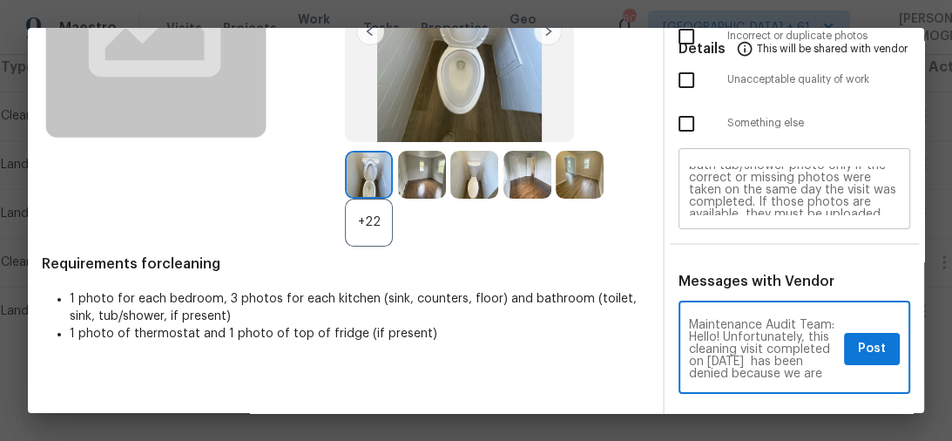
scroll to position [0, 0]
type textarea "Maintenance Audit Team: Hello! Unfortunately, this cleaning visit completed on …"
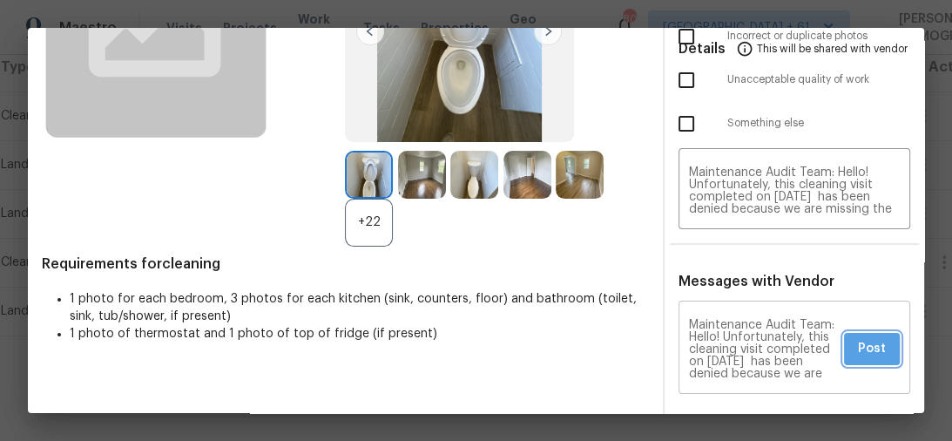
drag, startPoint x: 861, startPoint y: 334, endPoint x: 834, endPoint y: 315, distance: 33.1
click at [862, 338] on span "Post" at bounding box center [872, 349] width 28 height 22
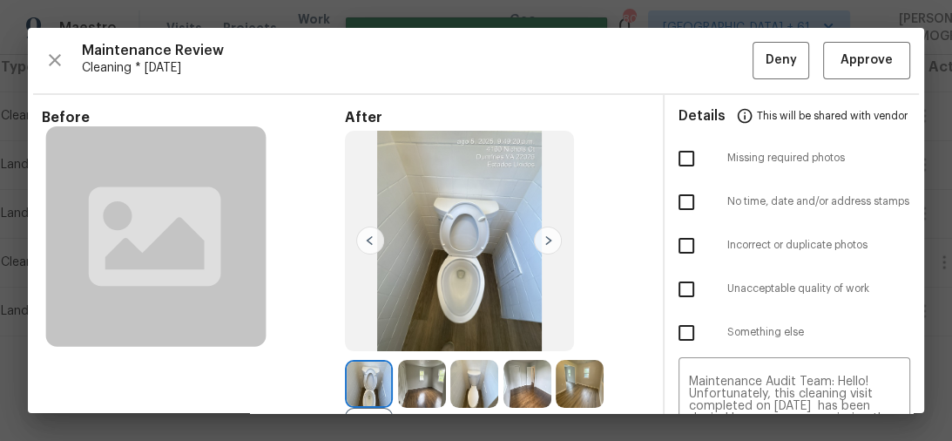
click at [680, 158] on input "checkbox" at bounding box center [686, 158] width 37 height 37
checkbox input "true"
click at [770, 70] on button "Deny" at bounding box center [781, 60] width 57 height 37
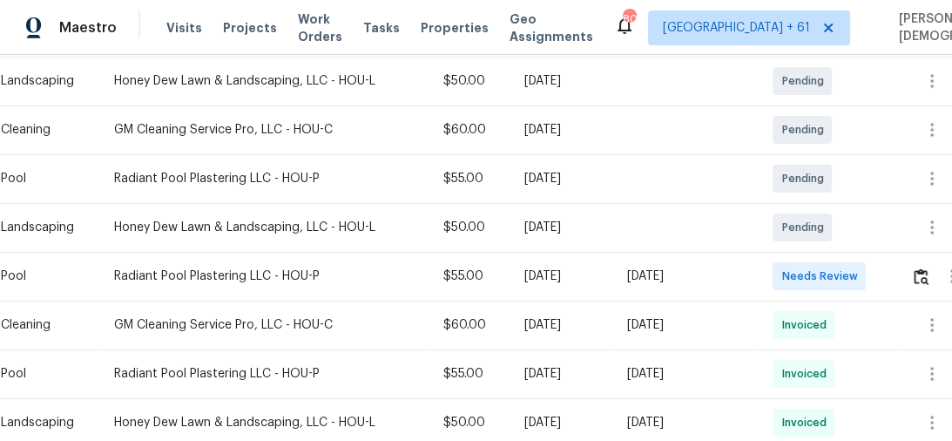
scroll to position [418, 0]
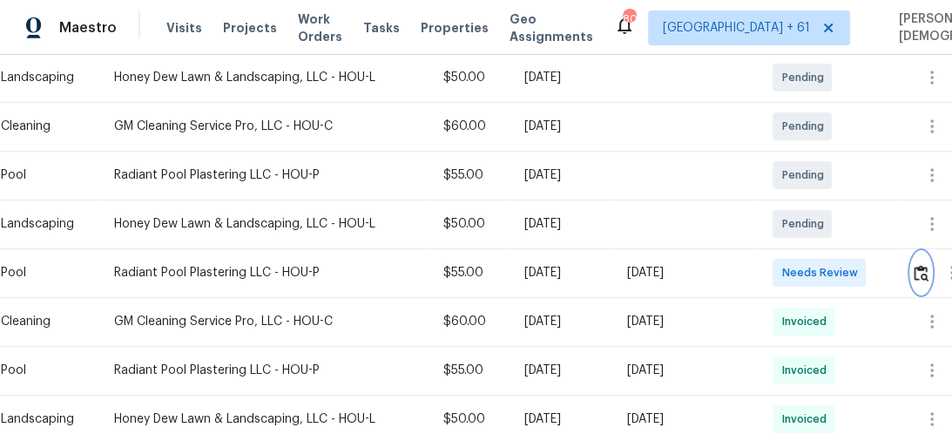
click at [918, 265] on img "button" at bounding box center [921, 273] width 15 height 17
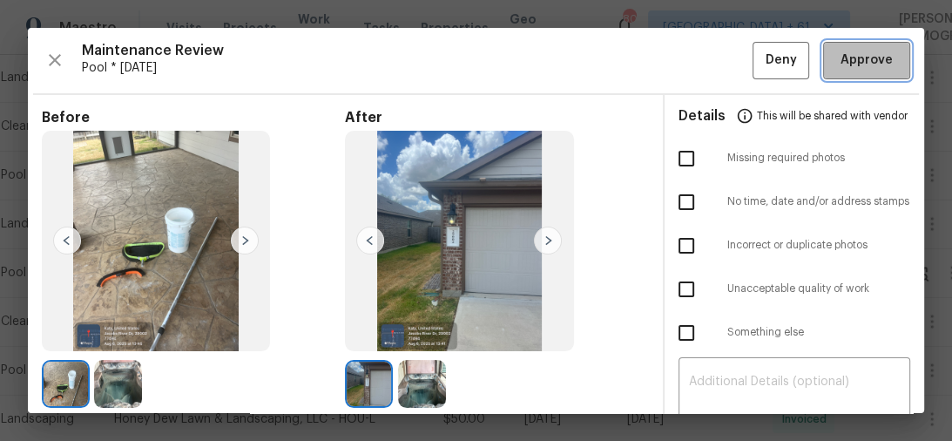
click at [843, 69] on span "Approve" at bounding box center [867, 61] width 52 height 22
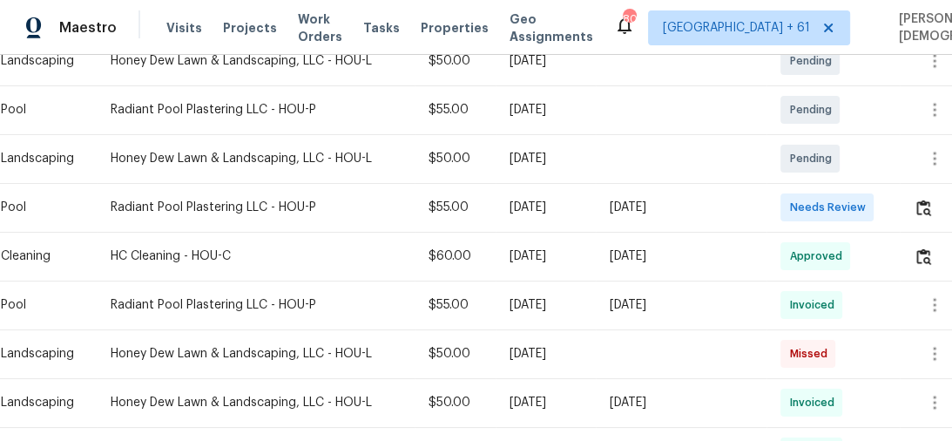
scroll to position [488, 0]
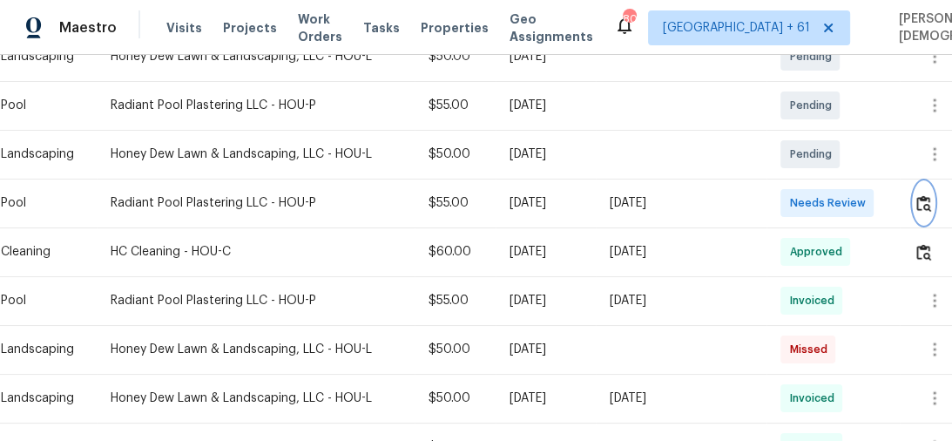
click at [918, 196] on img "button" at bounding box center [924, 203] width 15 height 17
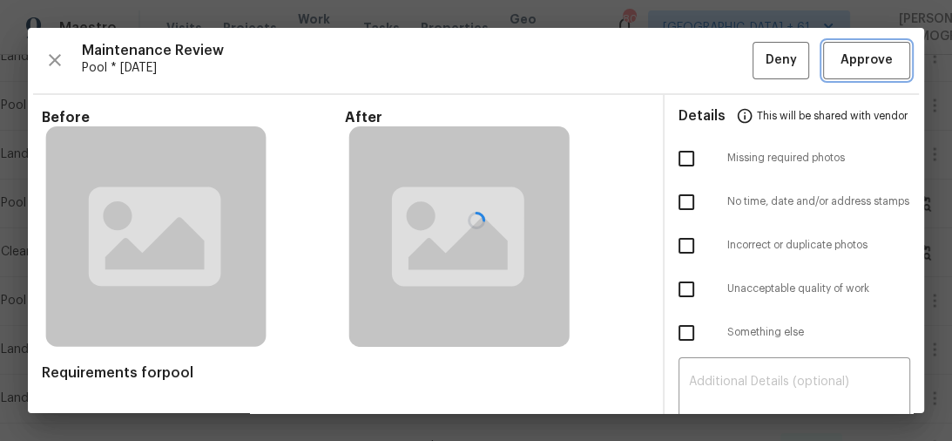
click at [847, 66] on span "Approve" at bounding box center [867, 61] width 52 height 22
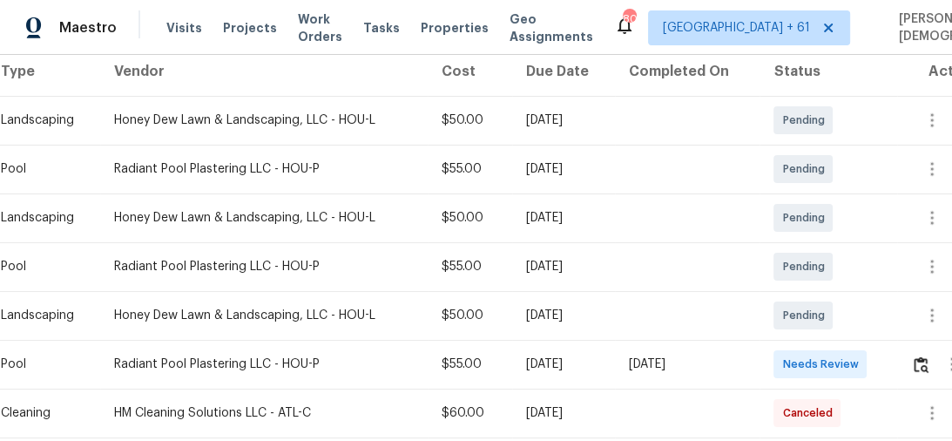
scroll to position [279, 0]
click at [931, 345] on button "button" at bounding box center [921, 363] width 20 height 42
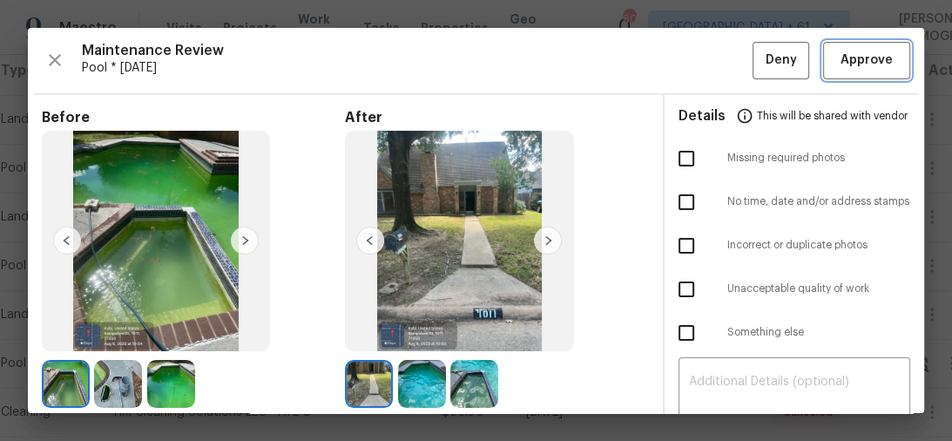
click at [851, 68] on span "Approve" at bounding box center [867, 61] width 52 height 22
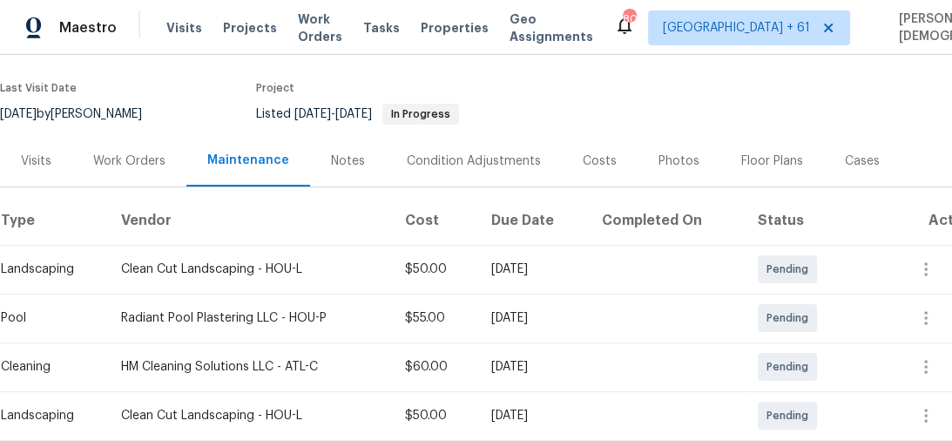
scroll to position [279, 0]
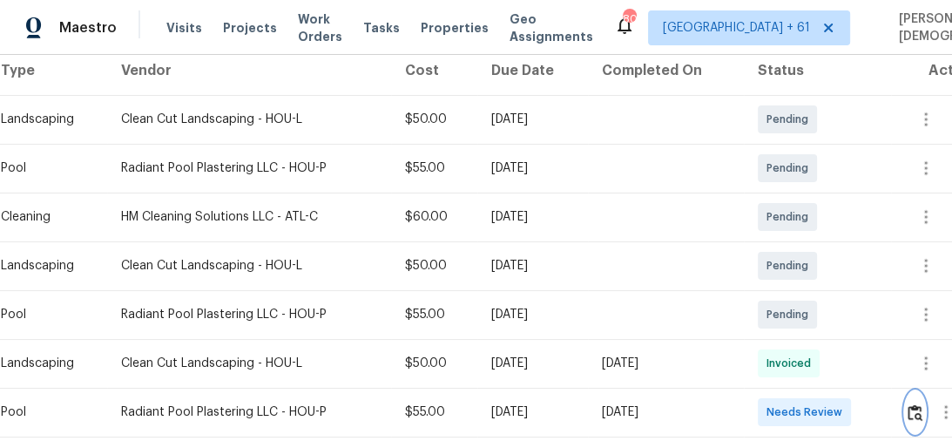
click at [913, 408] on img "button" at bounding box center [915, 412] width 15 height 17
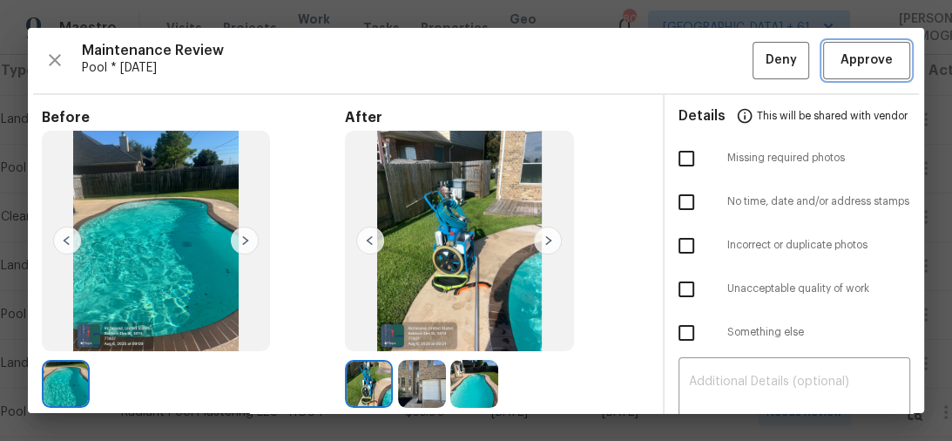
click at [846, 75] on button "Approve" at bounding box center [866, 60] width 87 height 37
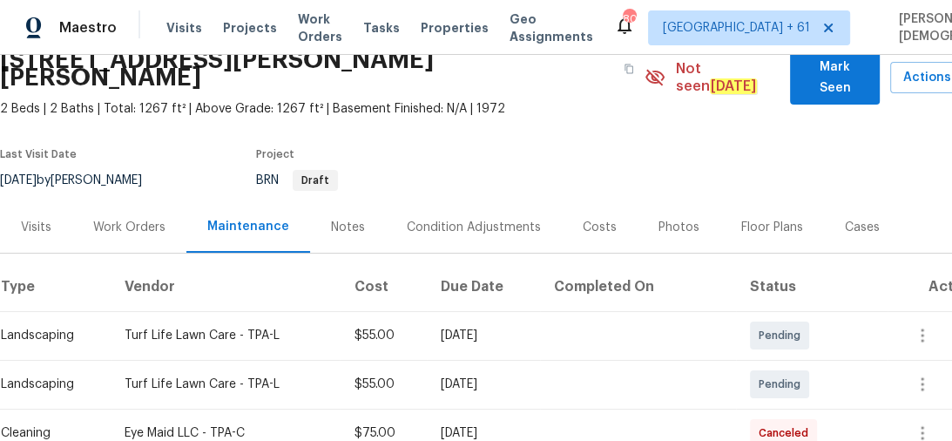
scroll to position [209, 0]
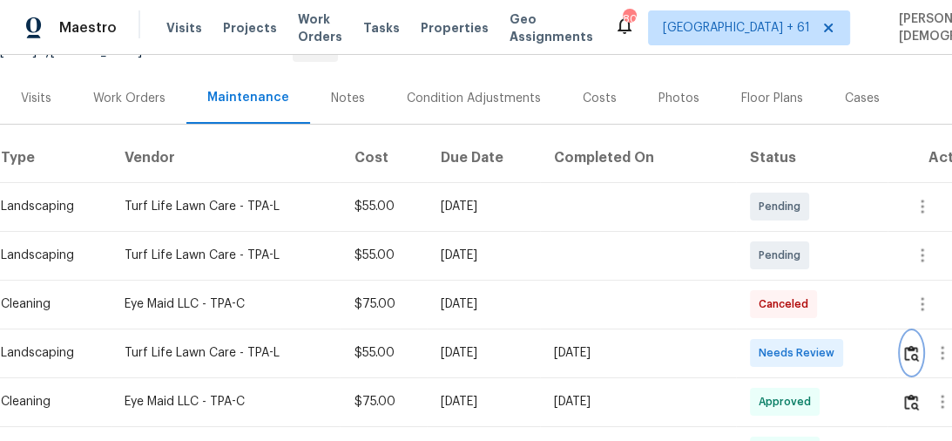
click at [913, 335] on button "button" at bounding box center [912, 353] width 20 height 42
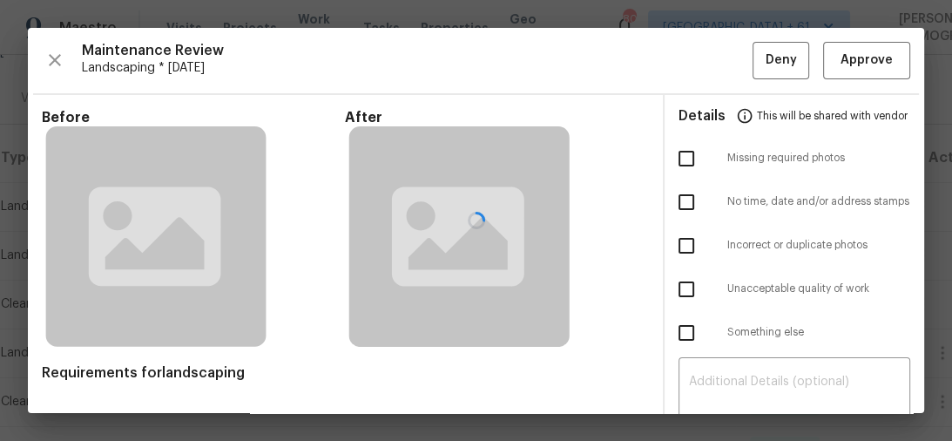
click at [868, 64] on div at bounding box center [476, 220] width 897 height 385
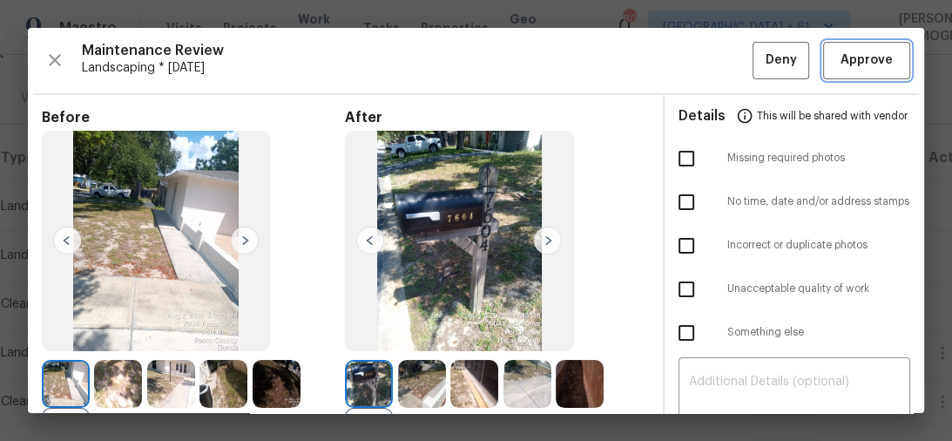
click at [855, 56] on span "Approve" at bounding box center [867, 61] width 52 height 22
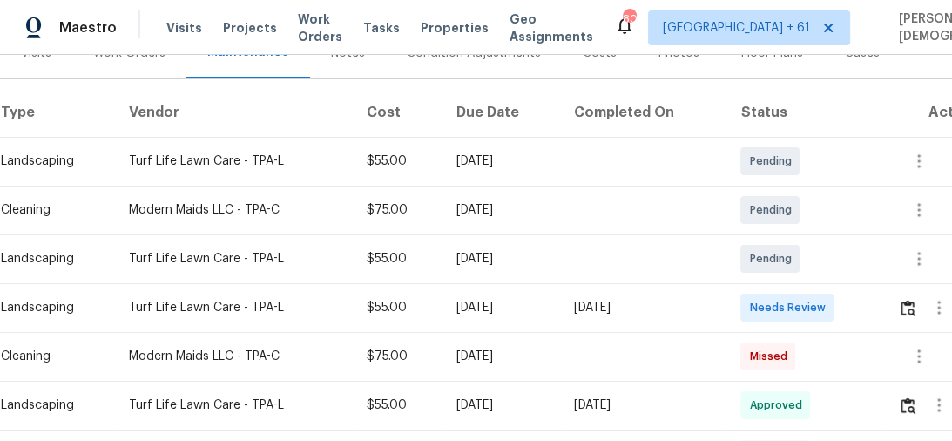
scroll to position [279, 0]
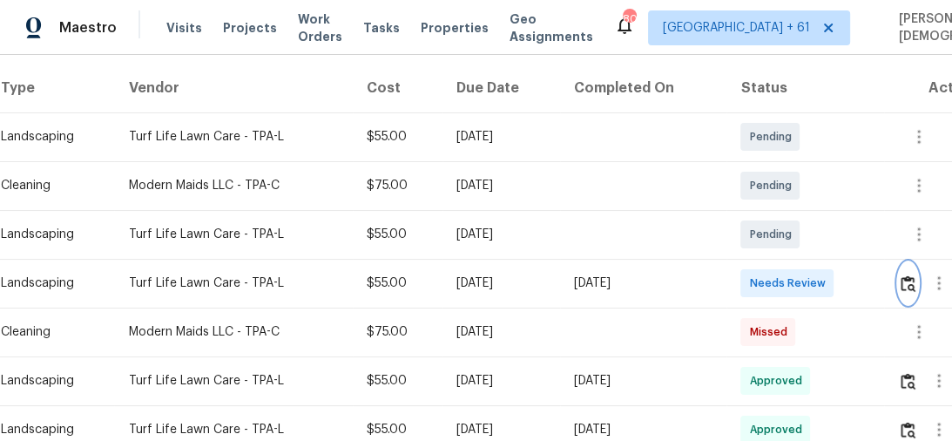
click at [911, 267] on button "button" at bounding box center [908, 283] width 20 height 42
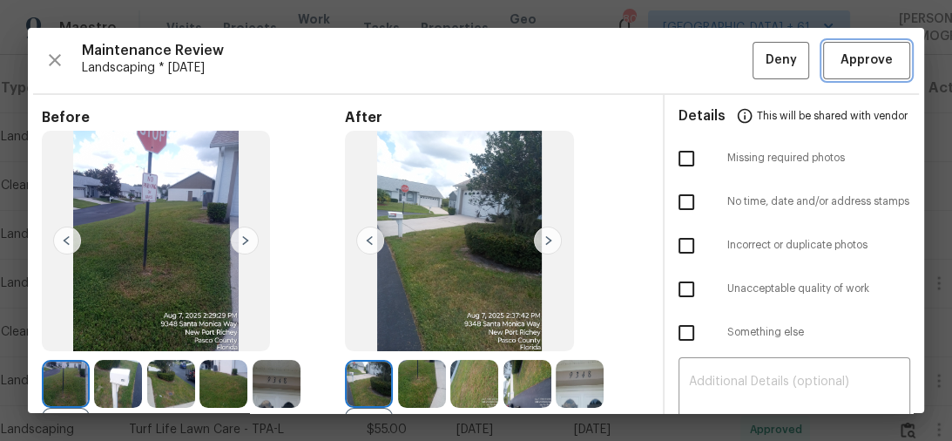
click at [861, 72] on button "Approve" at bounding box center [866, 60] width 87 height 37
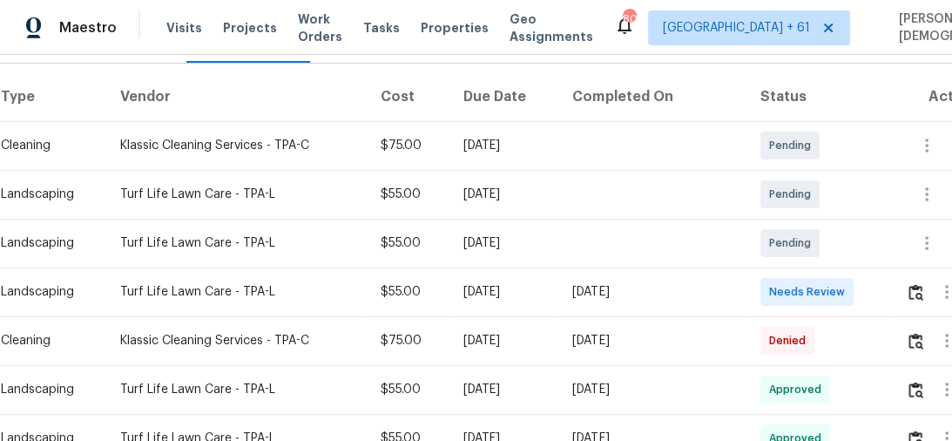
scroll to position [279, 0]
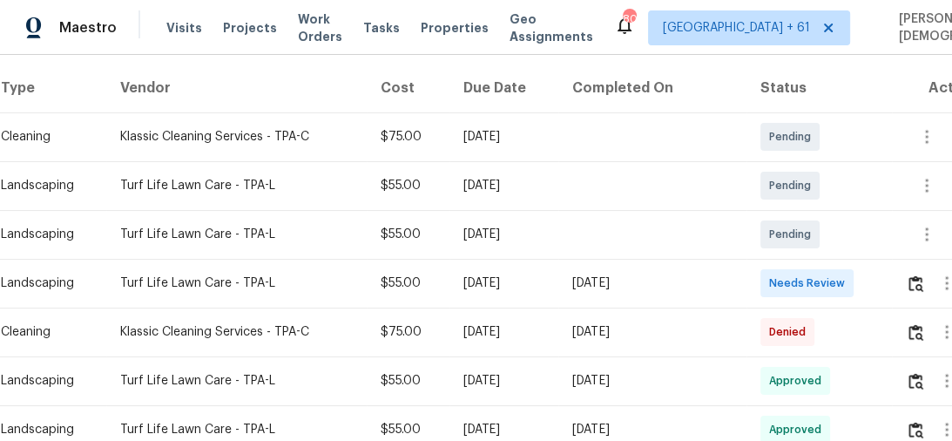
click at [907, 262] on div at bounding box center [945, 283] width 78 height 42
click at [913, 275] on img "button" at bounding box center [916, 283] width 15 height 17
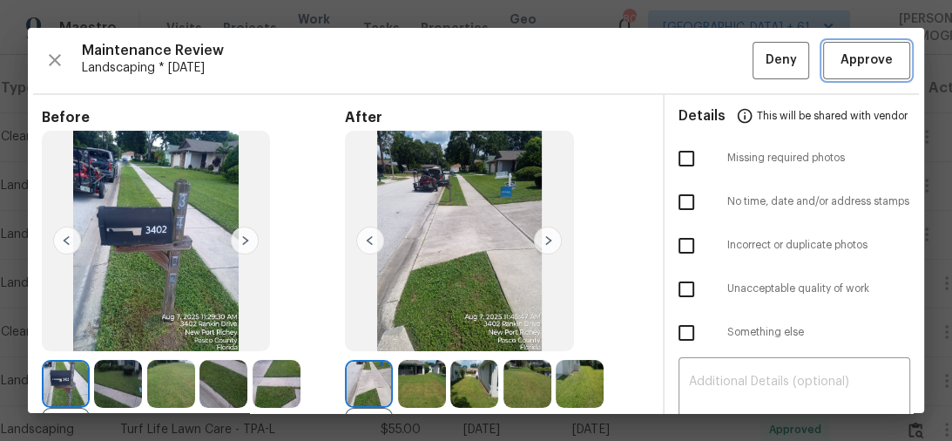
click at [860, 63] on span "Approve" at bounding box center [867, 61] width 52 height 22
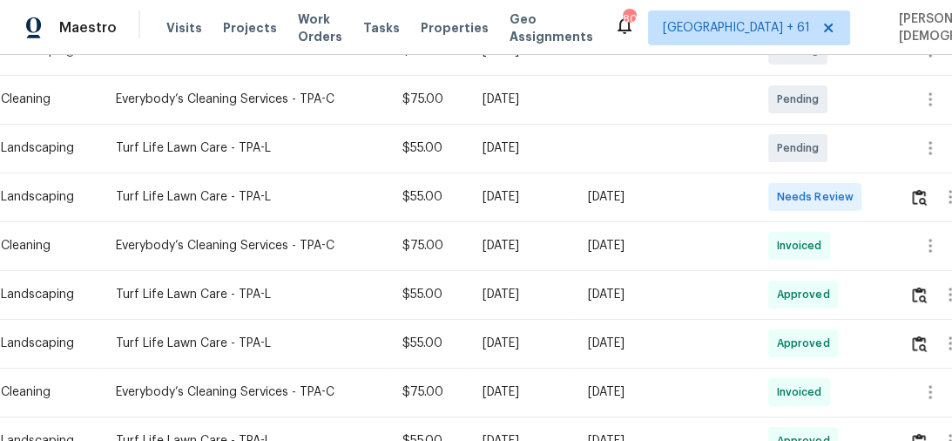
scroll to position [349, 0]
click at [920, 195] on button "button" at bounding box center [920, 196] width 20 height 42
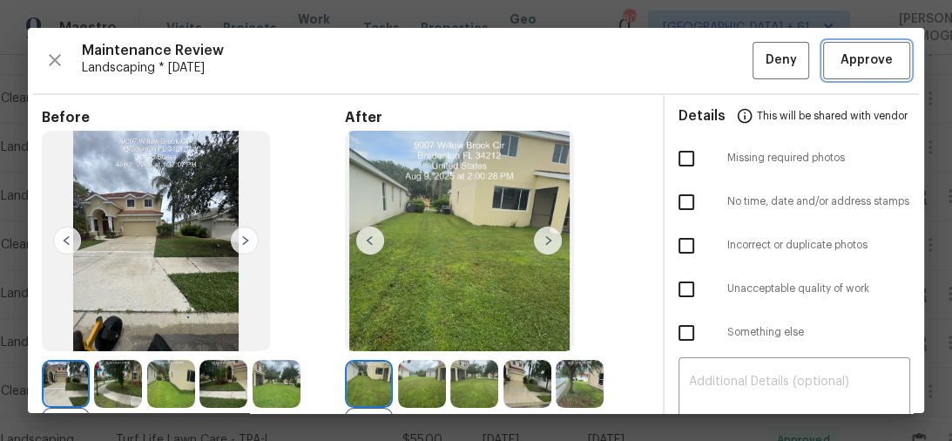
click at [841, 56] on span "Approve" at bounding box center [867, 61] width 52 height 22
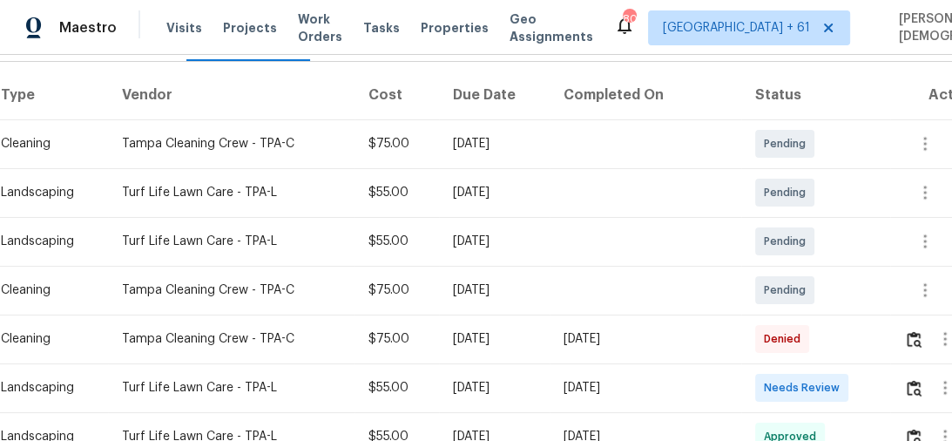
scroll to position [279, 0]
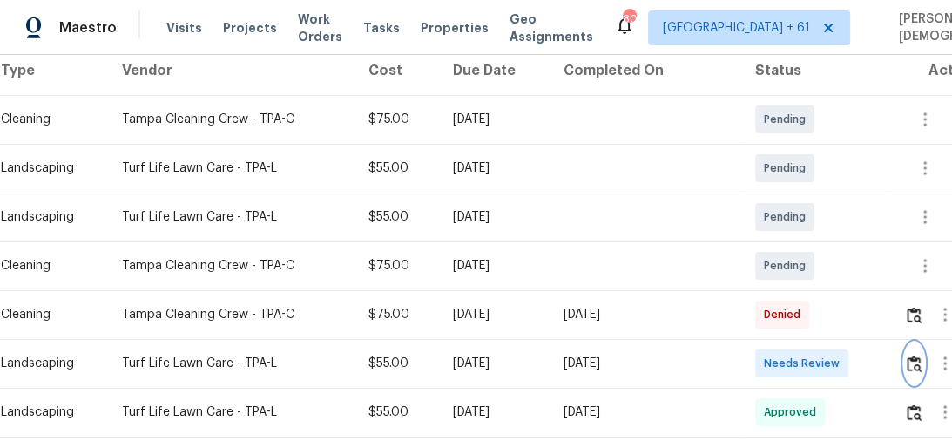
click at [908, 355] on img "button" at bounding box center [914, 363] width 15 height 17
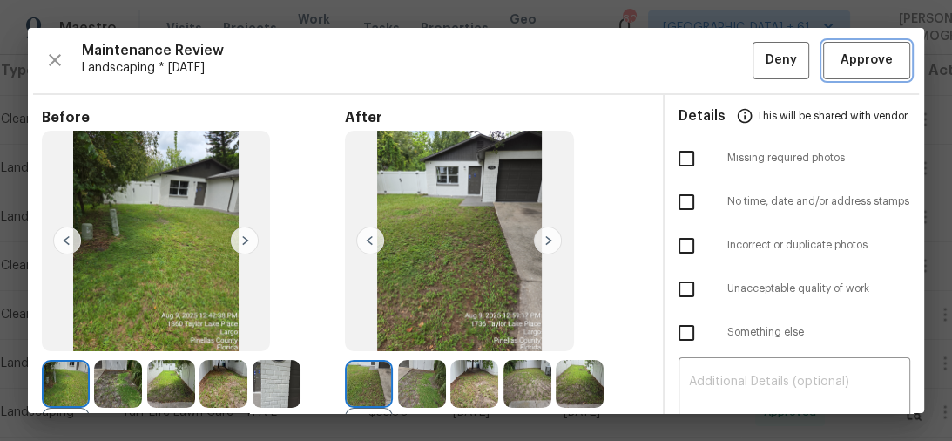
click at [850, 60] on span "Approve" at bounding box center [867, 61] width 52 height 22
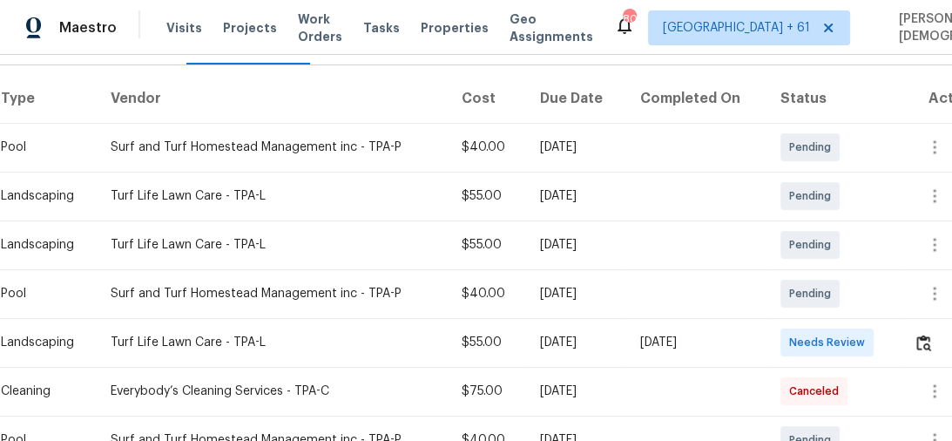
scroll to position [279, 0]
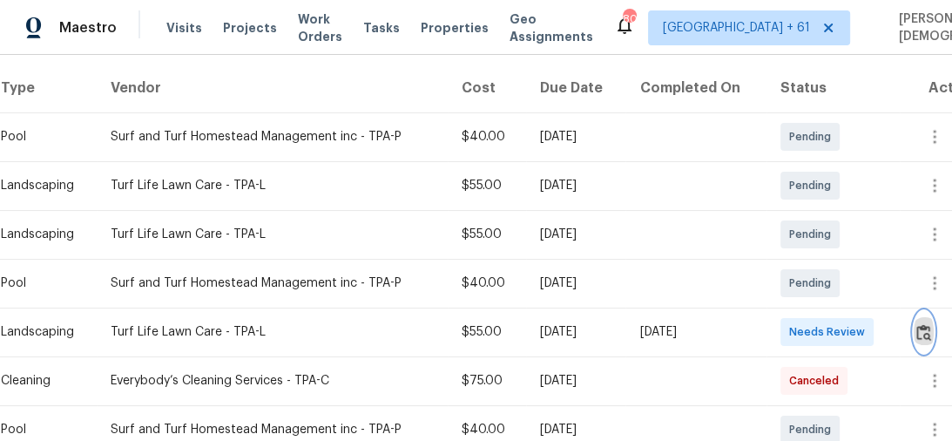
click at [928, 324] on img "button" at bounding box center [924, 332] width 15 height 17
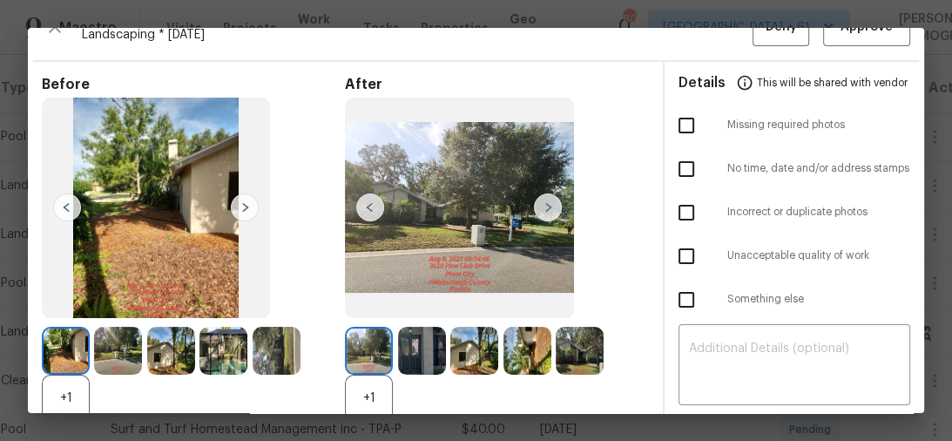
scroll to position [0, 0]
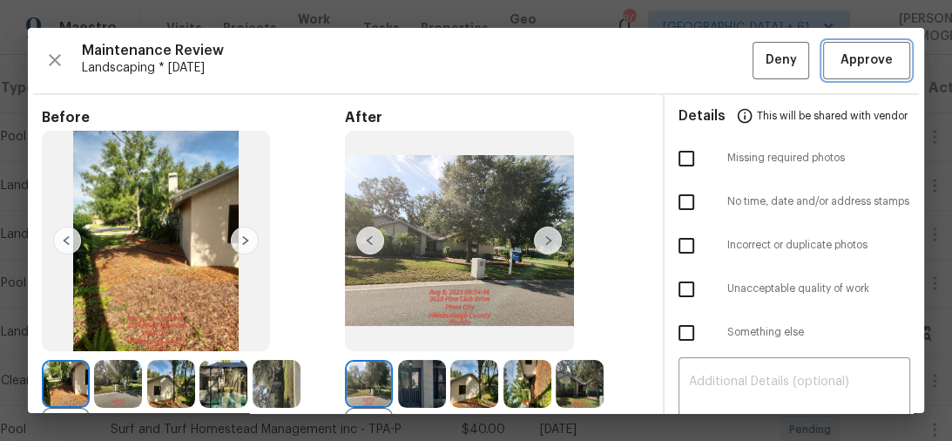
click at [841, 50] on span "Approve" at bounding box center [867, 61] width 52 height 22
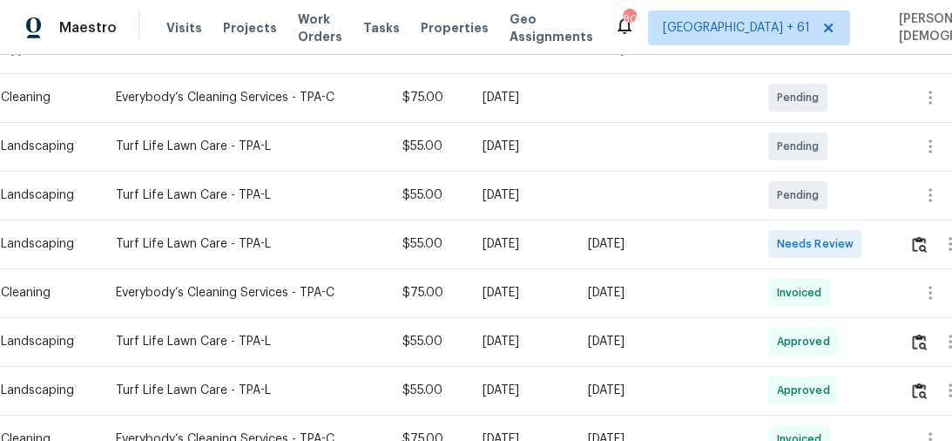
scroll to position [349, 0]
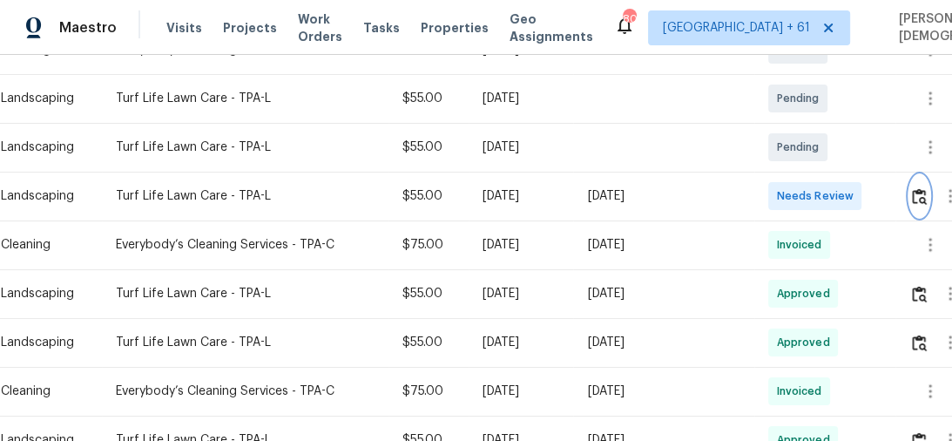
click at [917, 188] on img "button" at bounding box center [919, 196] width 15 height 17
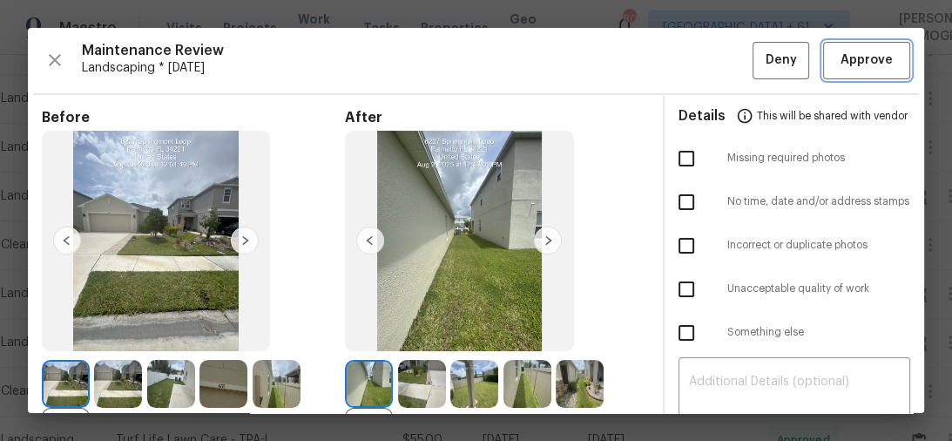
click at [840, 71] on button "Approve" at bounding box center [866, 60] width 87 height 37
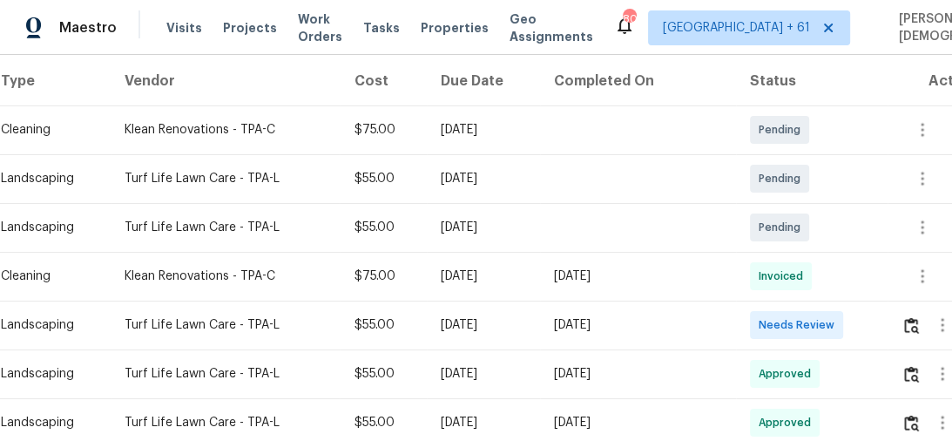
scroll to position [279, 0]
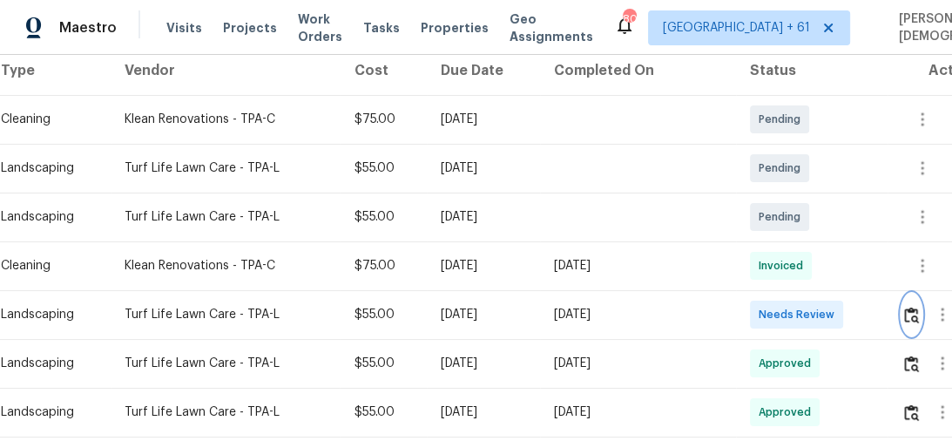
click at [906, 307] on img "button" at bounding box center [911, 315] width 15 height 17
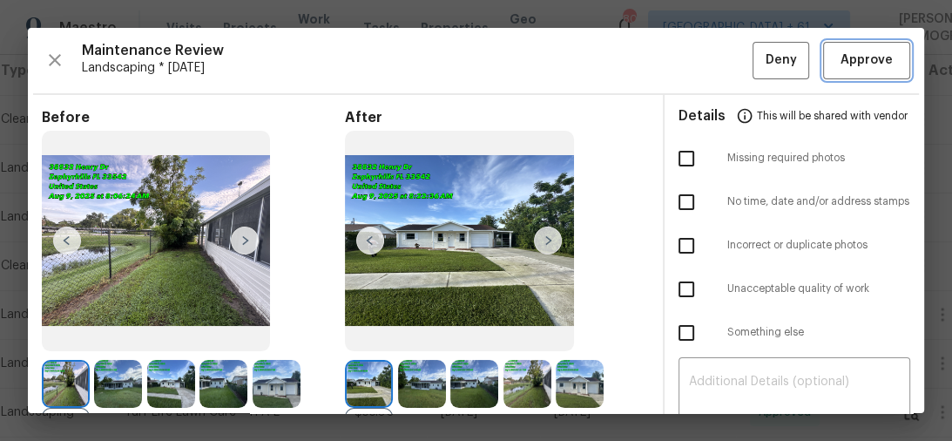
click at [838, 75] on button "Approve" at bounding box center [866, 60] width 87 height 37
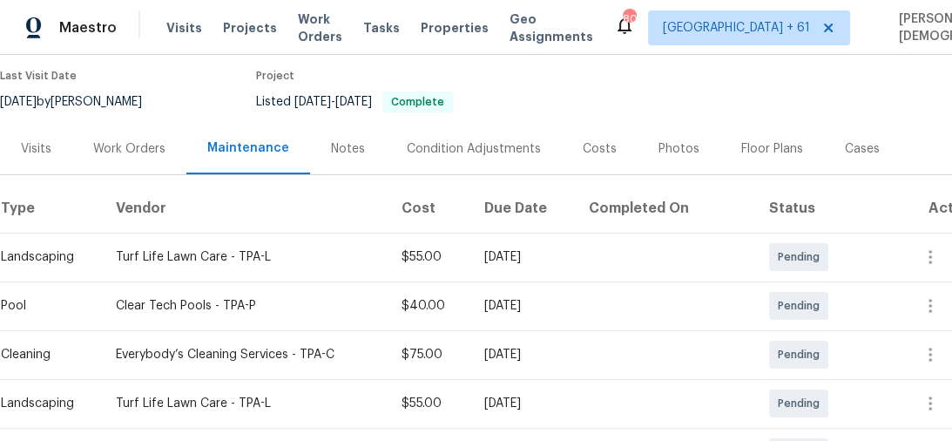
scroll to position [279, 0]
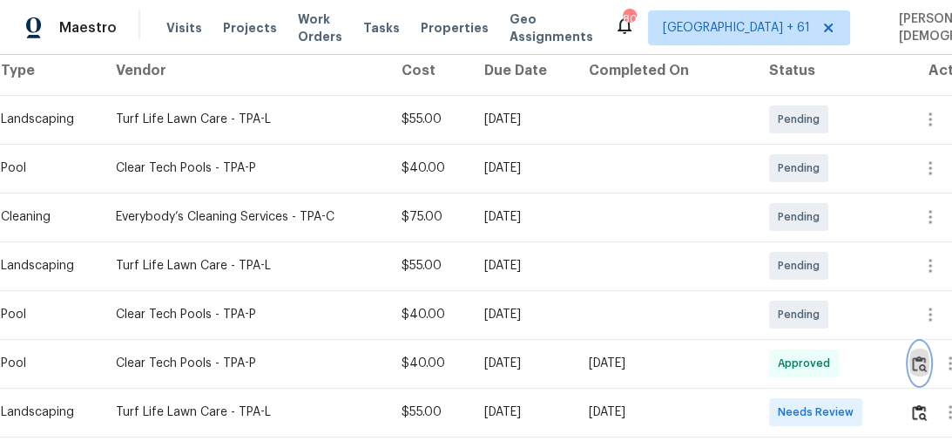
click at [922, 357] on img "button" at bounding box center [919, 363] width 15 height 17
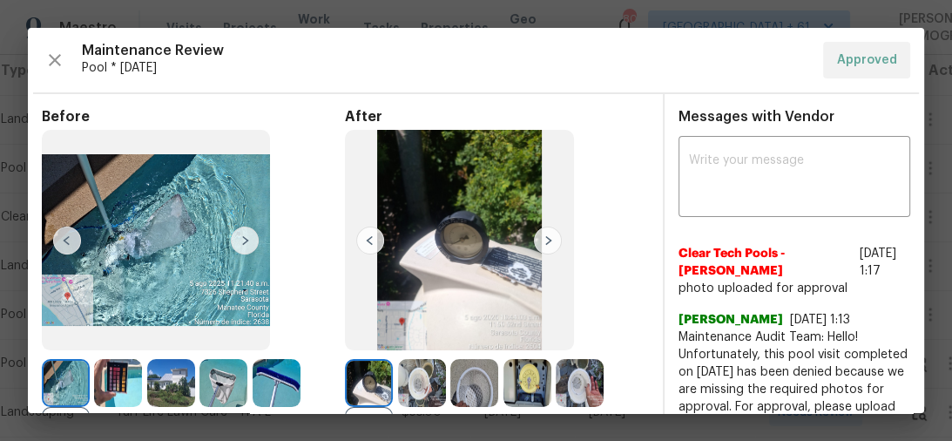
drag, startPoint x: 680, startPoint y: 27, endPoint x: 693, endPoint y: 73, distance: 48.0
click at [680, 28] on div "Maintenance Review Pool * Mon, Aug 04 Approved Before +1 After +6 Requirements …" at bounding box center [476, 220] width 952 height 441
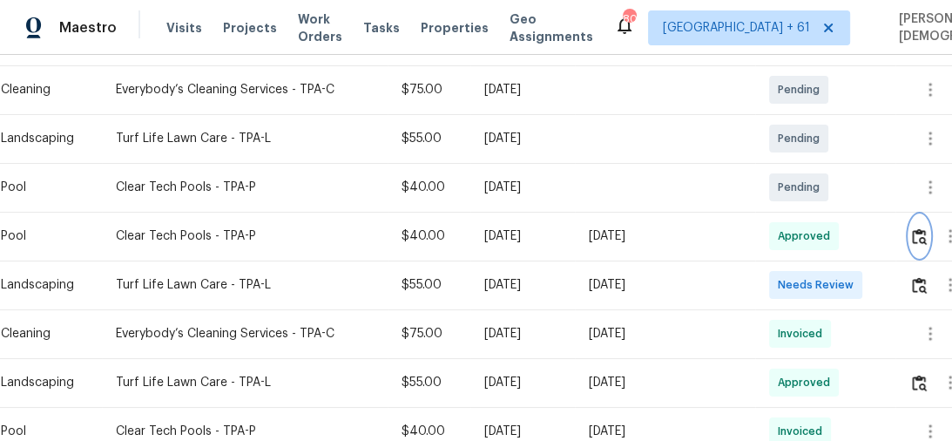
scroll to position [418, 0]
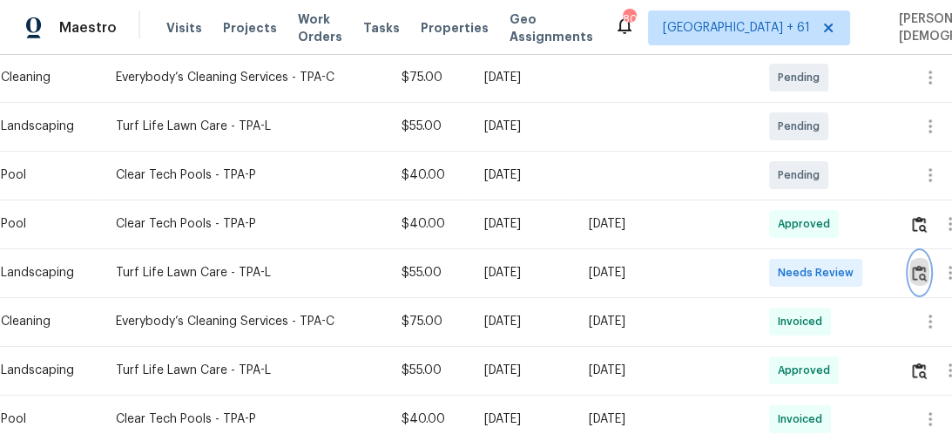
click at [917, 267] on img "button" at bounding box center [919, 273] width 15 height 17
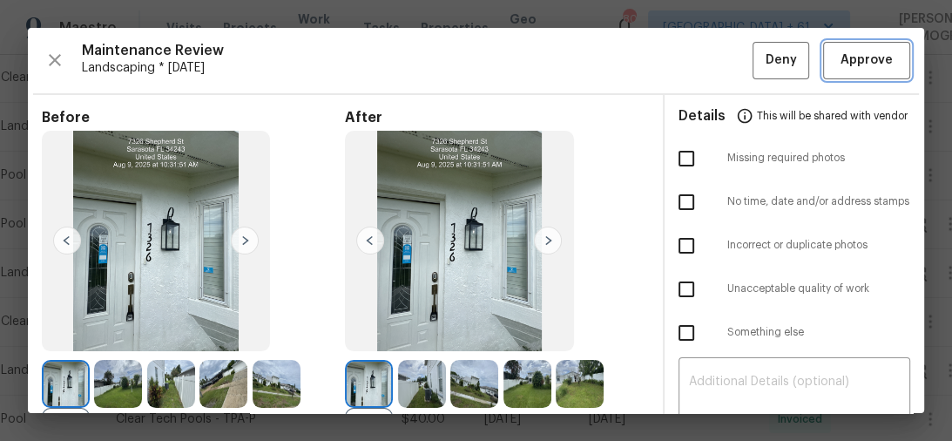
click at [872, 57] on span "Approve" at bounding box center [867, 61] width 52 height 22
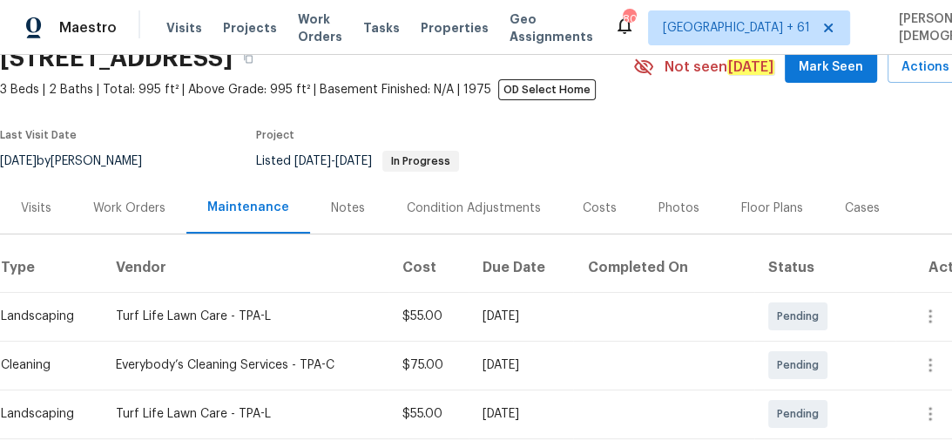
scroll to position [209, 0]
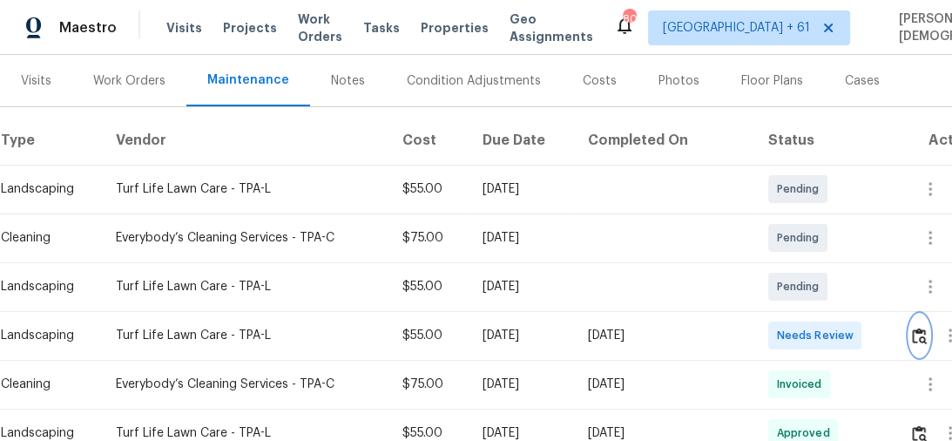
click at [924, 328] on img "button" at bounding box center [919, 336] width 15 height 17
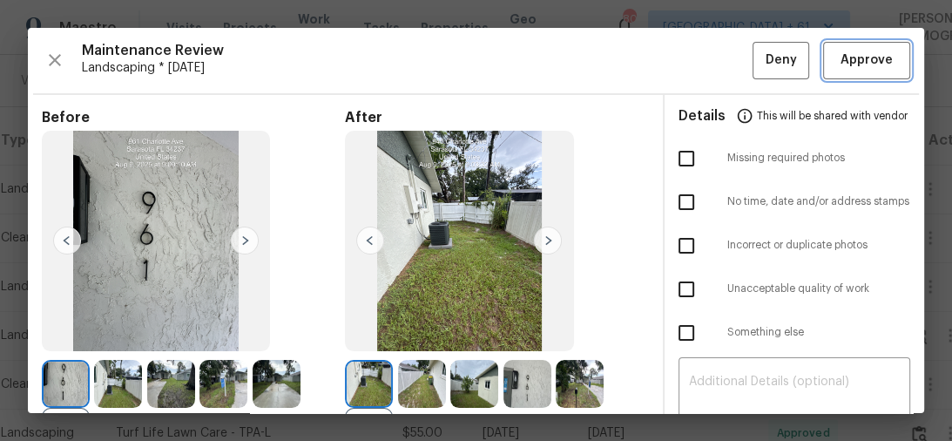
click at [857, 72] on button "Approve" at bounding box center [866, 60] width 87 height 37
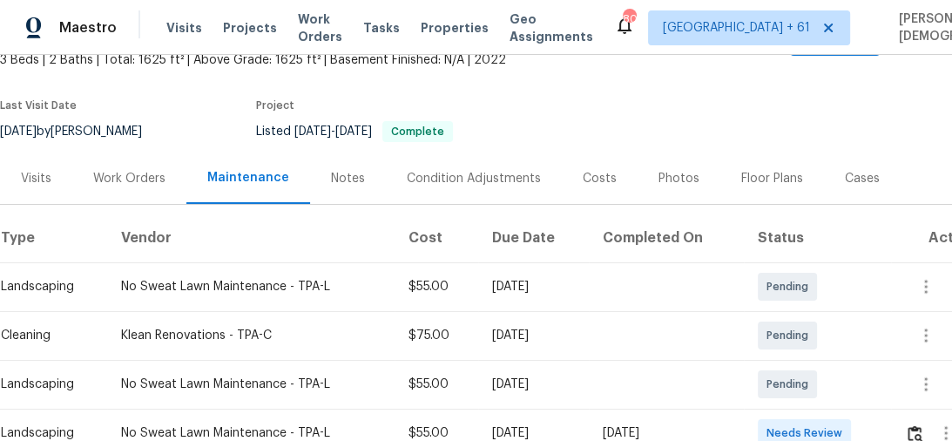
scroll to position [279, 0]
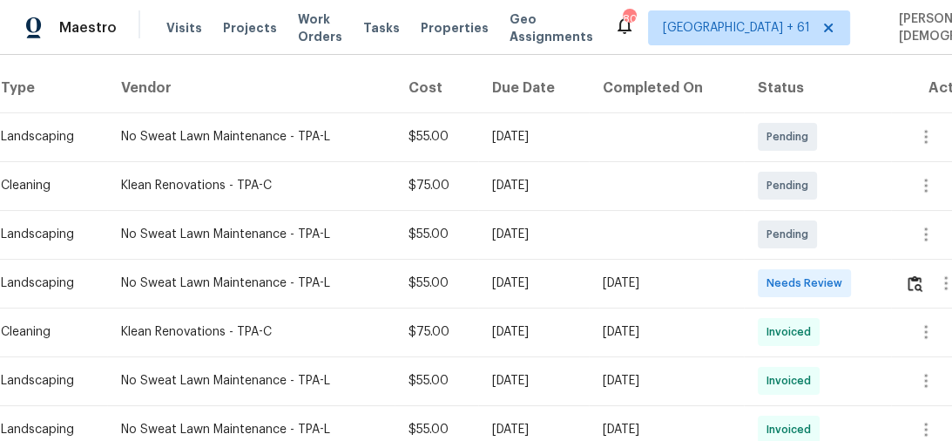
click at [908, 259] on td at bounding box center [937, 283] width 93 height 49
click at [915, 275] on img "button" at bounding box center [915, 283] width 15 height 17
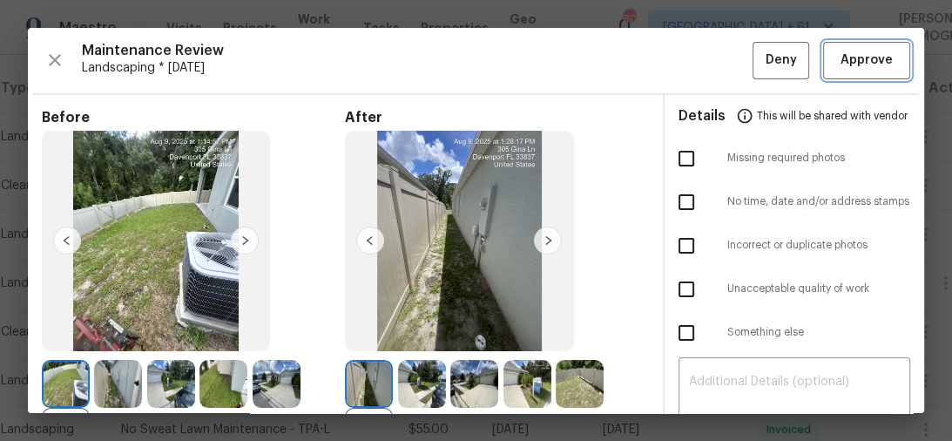
click at [849, 64] on span "Approve" at bounding box center [867, 61] width 52 height 22
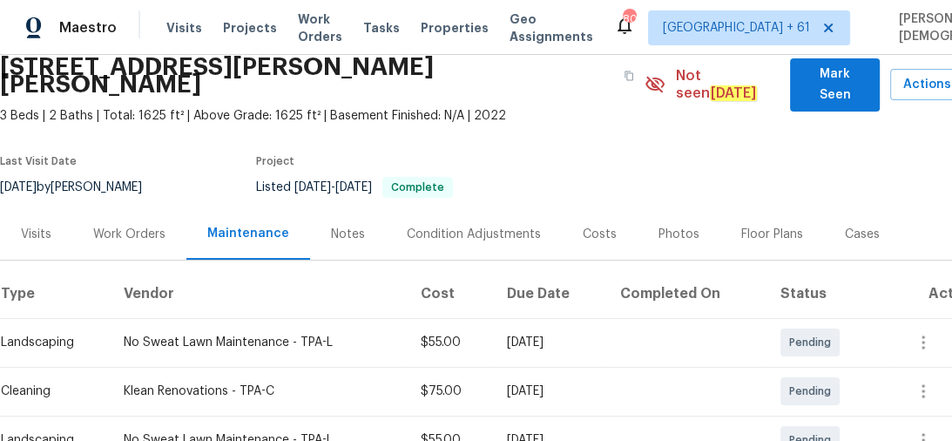
scroll to position [209, 0]
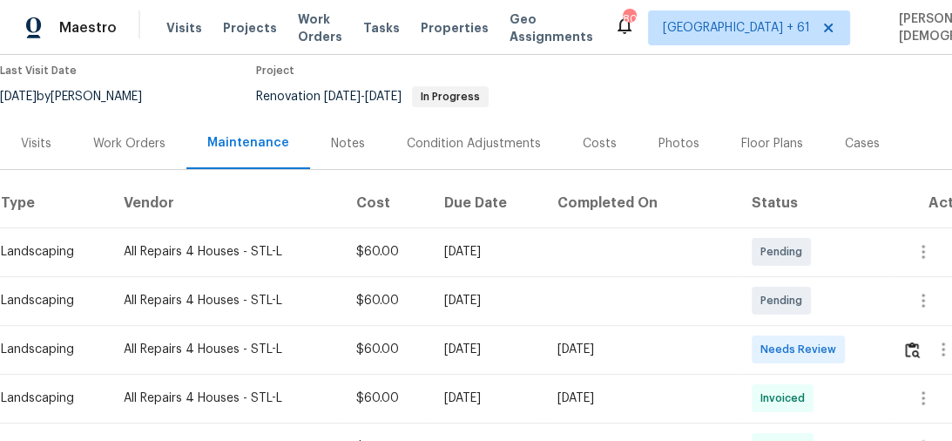
scroll to position [279, 0]
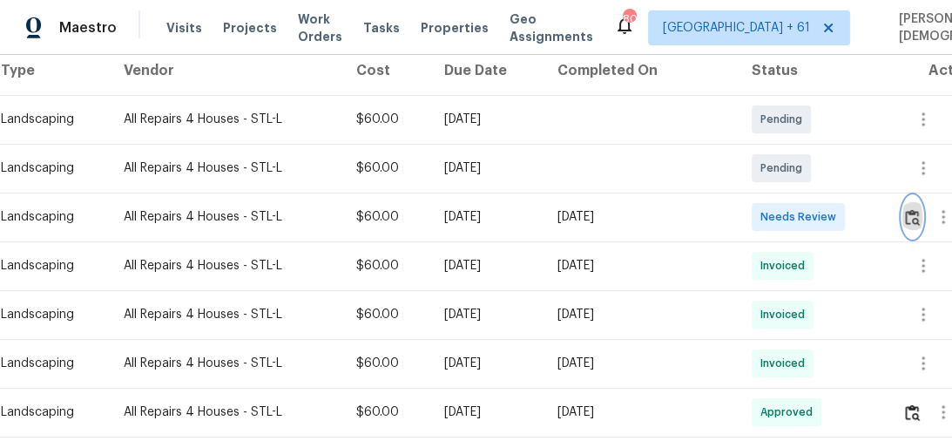
click at [917, 209] on img "button" at bounding box center [912, 217] width 15 height 17
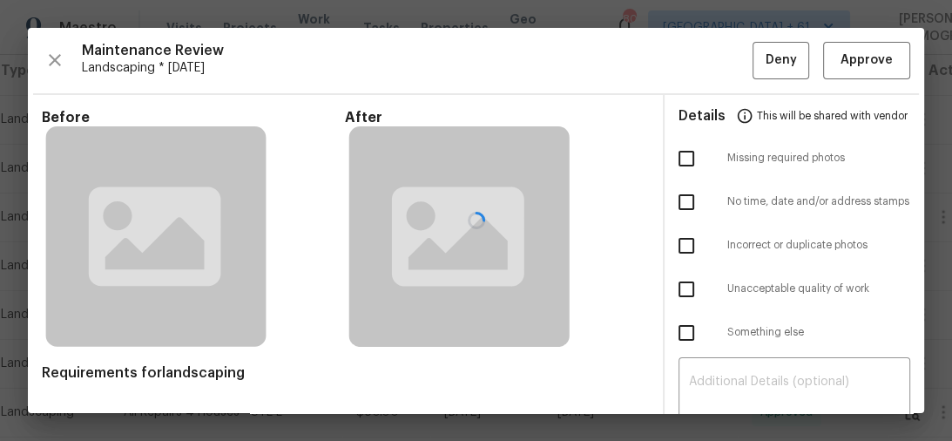
click at [871, 66] on div at bounding box center [476, 220] width 897 height 385
click at [844, 65] on div at bounding box center [476, 220] width 897 height 385
click at [843, 67] on div at bounding box center [476, 220] width 897 height 385
click at [847, 64] on div at bounding box center [476, 220] width 897 height 385
click at [51, 63] on div at bounding box center [476, 220] width 897 height 385
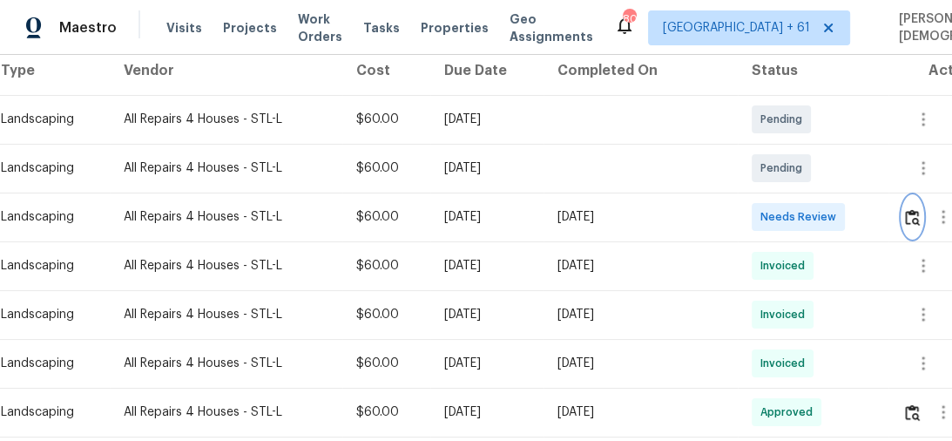
click at [910, 214] on img "button" at bounding box center [912, 217] width 15 height 17
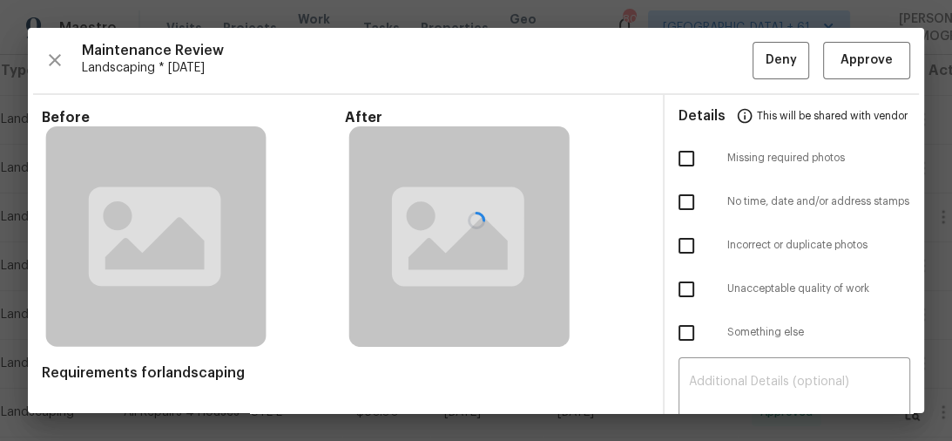
click at [856, 60] on div at bounding box center [476, 220] width 897 height 385
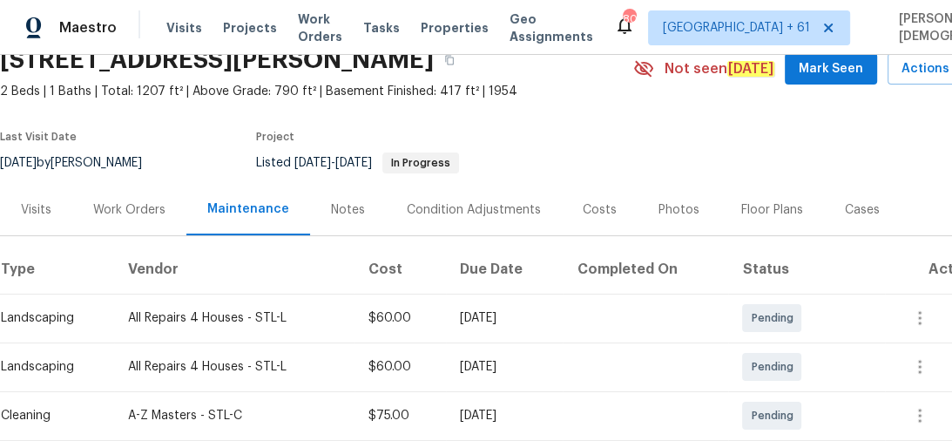
scroll to position [209, 0]
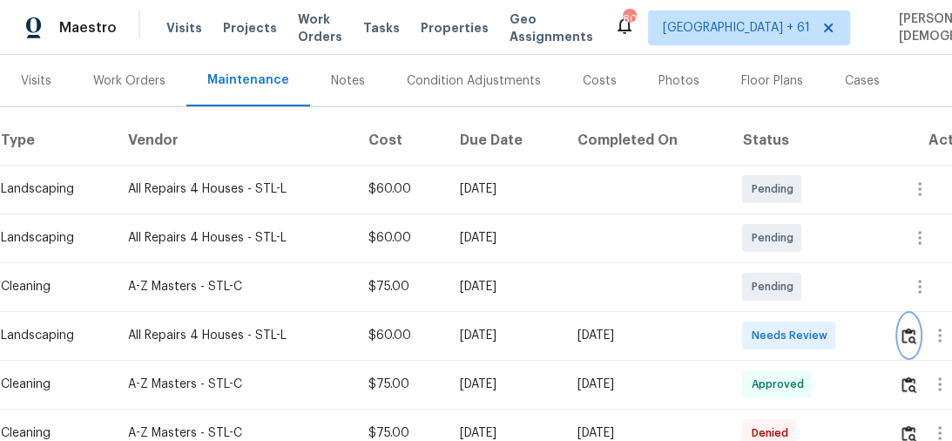
click at [905, 323] on button "button" at bounding box center [909, 336] width 20 height 42
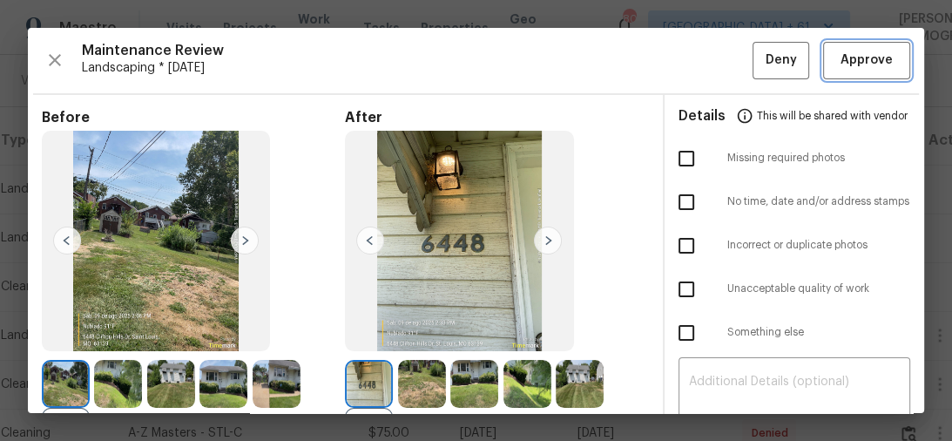
click at [842, 63] on span "Approve" at bounding box center [867, 61] width 52 height 22
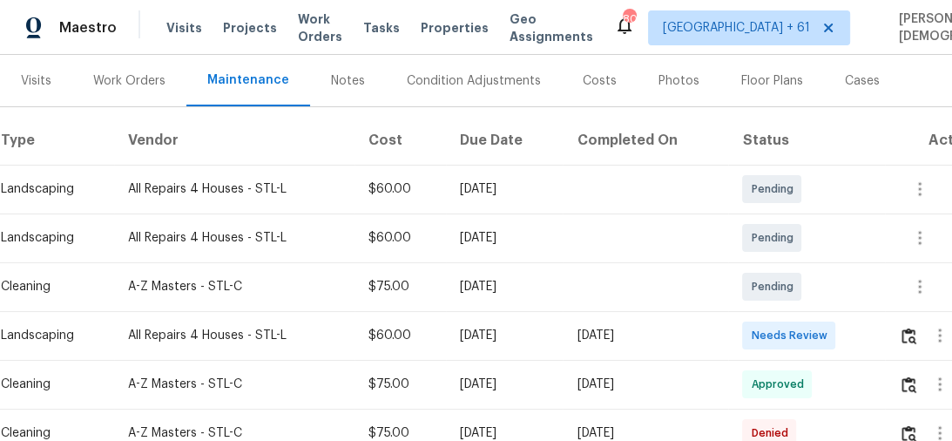
click at [902, 333] on td at bounding box center [934, 335] width 99 height 49
click at [906, 328] on img "button" at bounding box center [909, 336] width 15 height 17
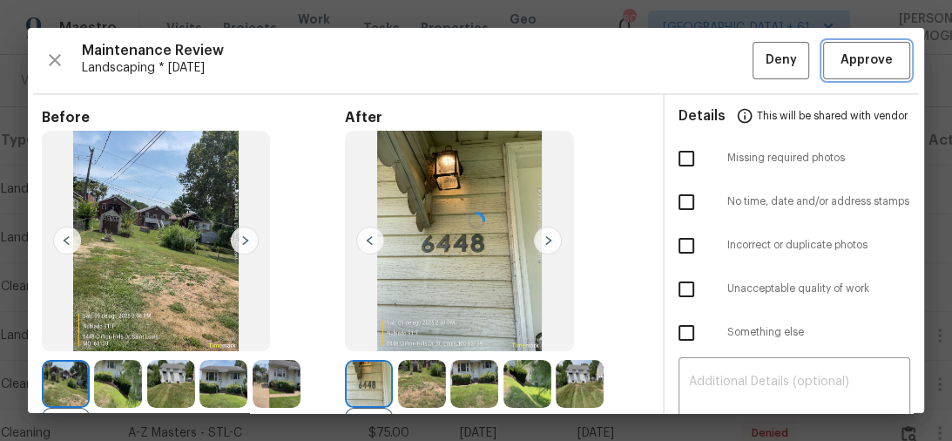
click at [823, 60] on button "Approve" at bounding box center [866, 60] width 87 height 37
click at [833, 73] on button "Approve" at bounding box center [866, 60] width 87 height 37
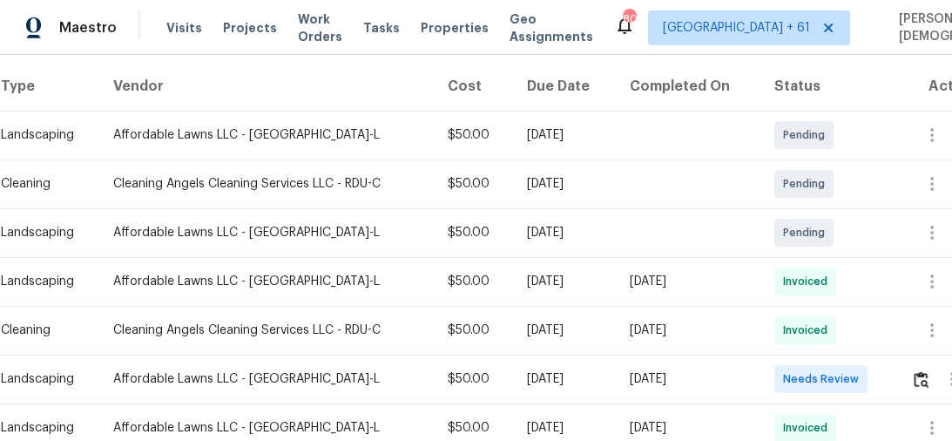
scroll to position [349, 0]
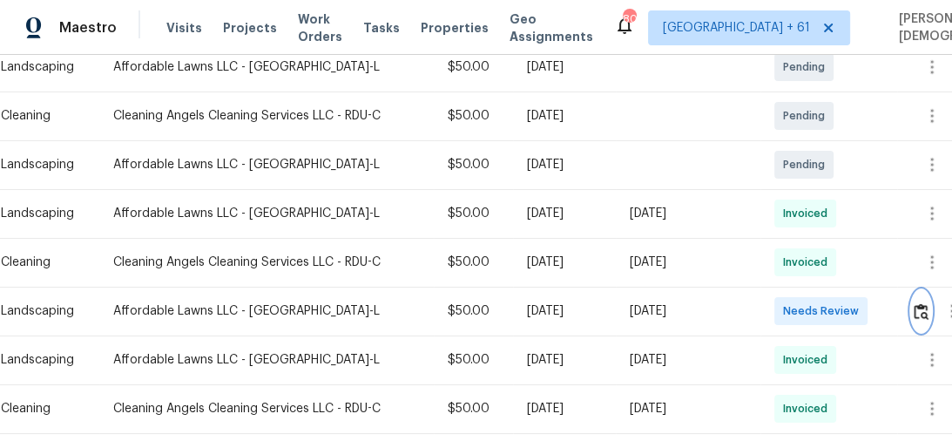
click at [922, 303] on img "button" at bounding box center [921, 311] width 15 height 17
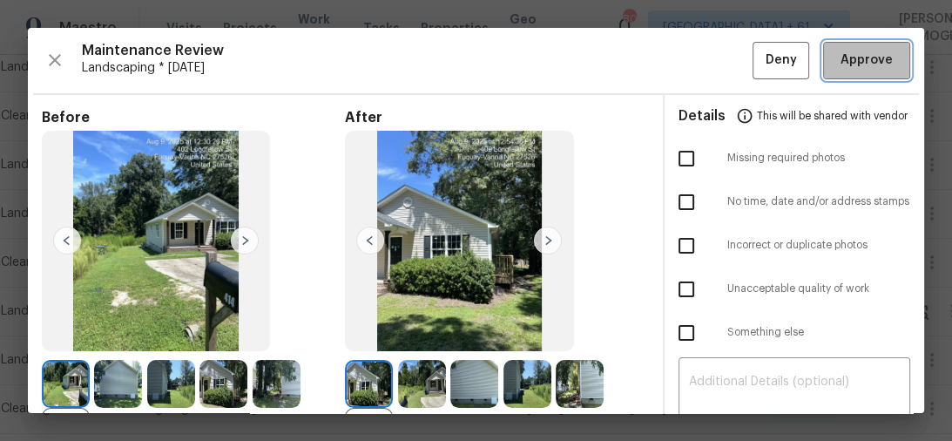
click at [844, 55] on span "Approve" at bounding box center [867, 61] width 52 height 22
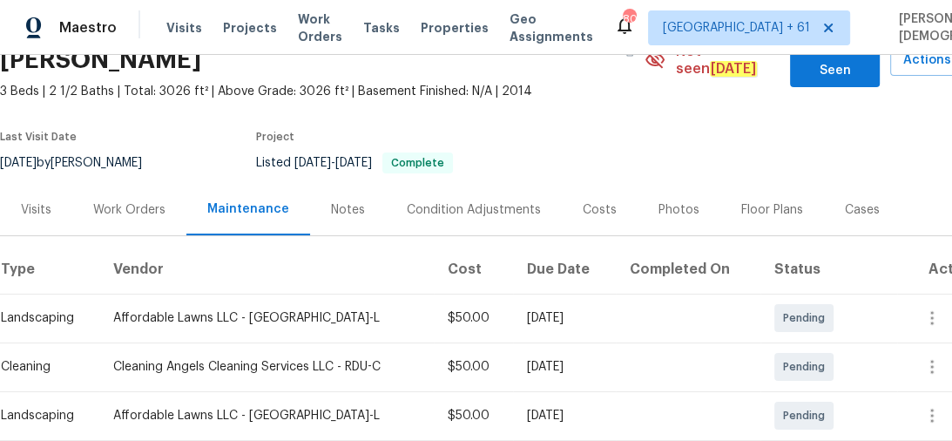
scroll to position [279, 0]
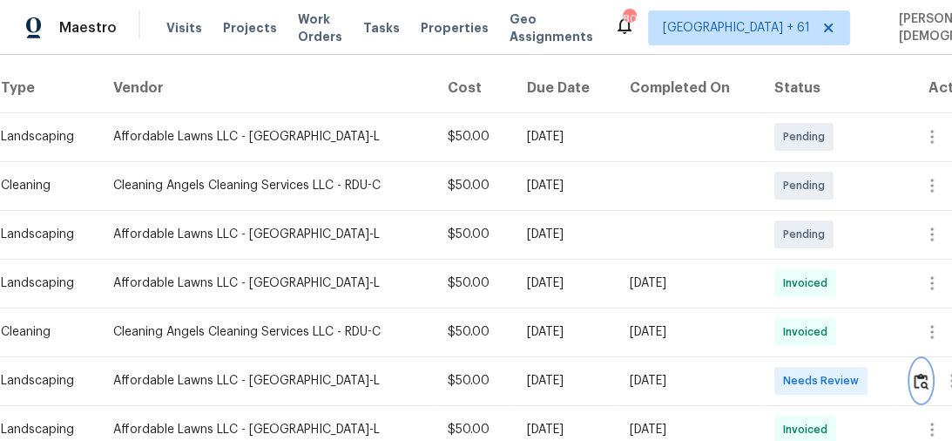
click at [926, 373] on img "button" at bounding box center [921, 381] width 15 height 17
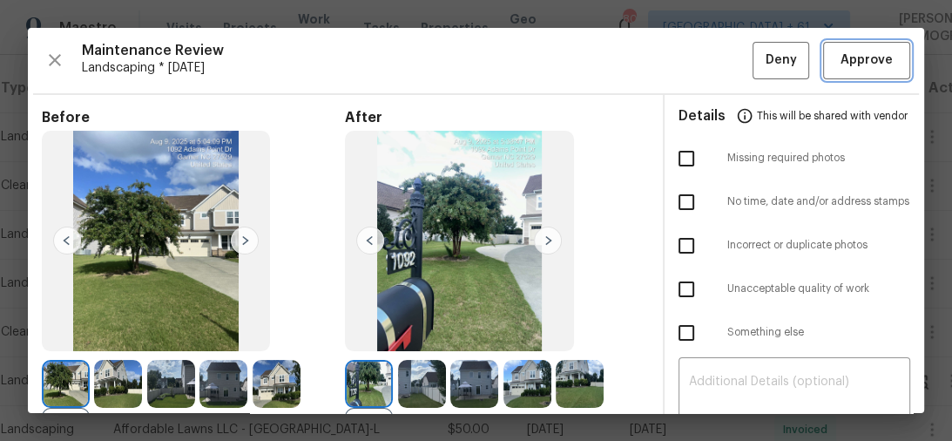
click at [841, 53] on span "Approve" at bounding box center [867, 61] width 52 height 22
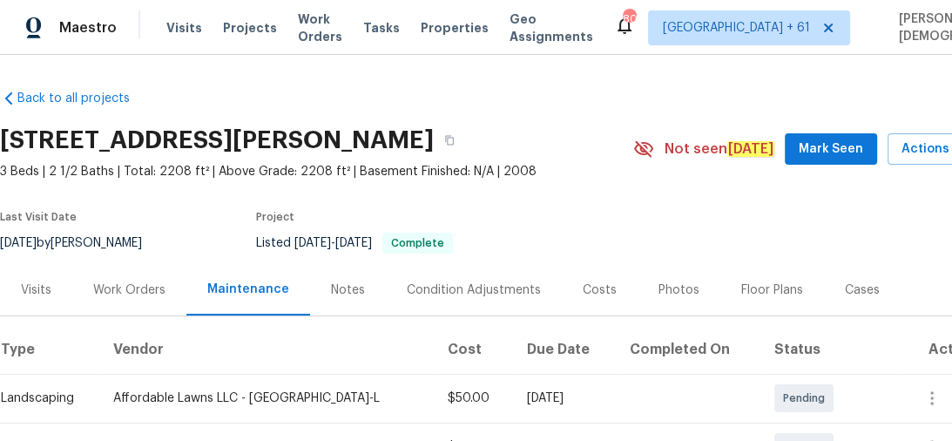
scroll to position [279, 0]
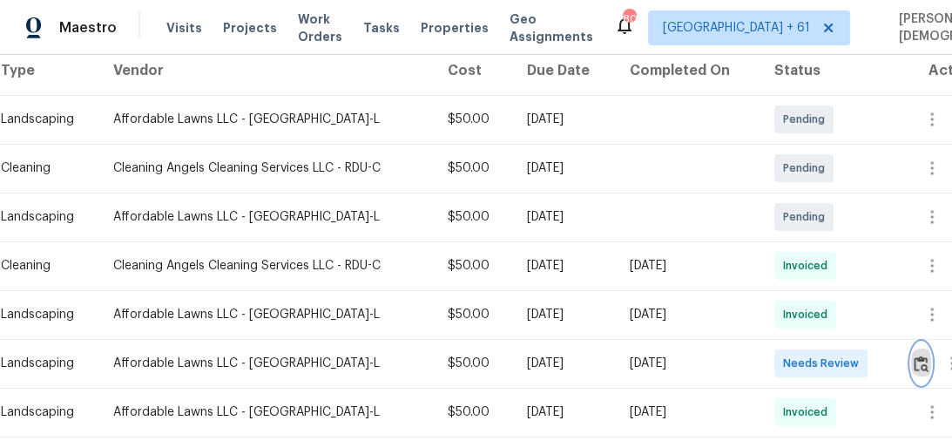
click at [922, 355] on img "button" at bounding box center [921, 363] width 15 height 17
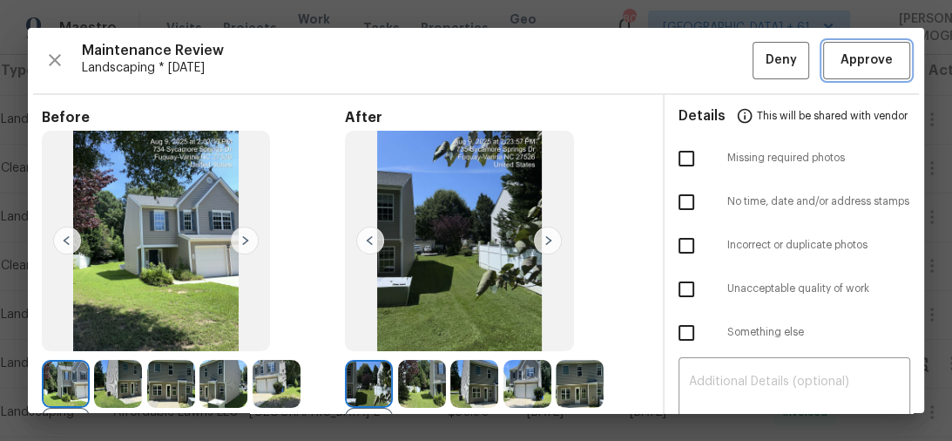
click at [855, 64] on span "Approve" at bounding box center [867, 61] width 52 height 22
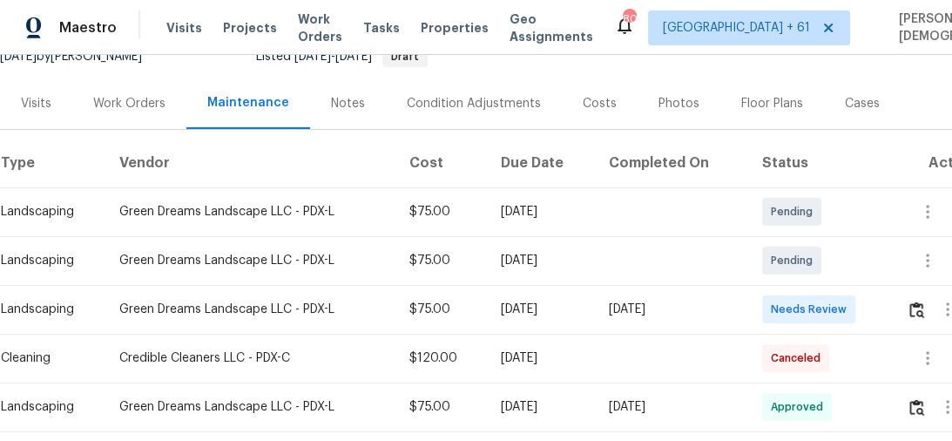
scroll to position [279, 0]
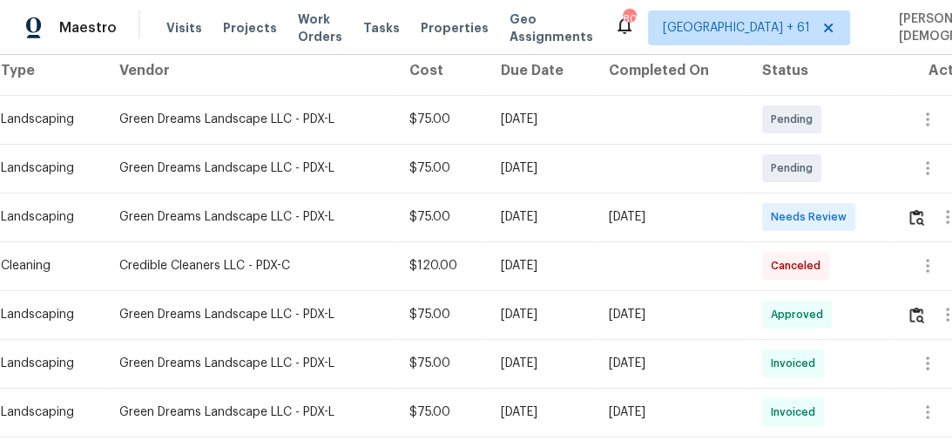
click at [910, 216] on td at bounding box center [938, 217] width 91 height 49
click at [917, 209] on img "button" at bounding box center [917, 217] width 15 height 17
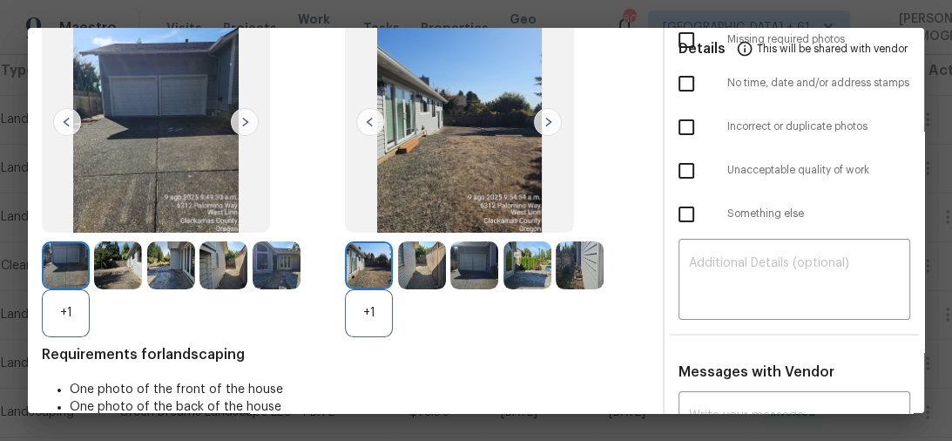
scroll to position [0, 0]
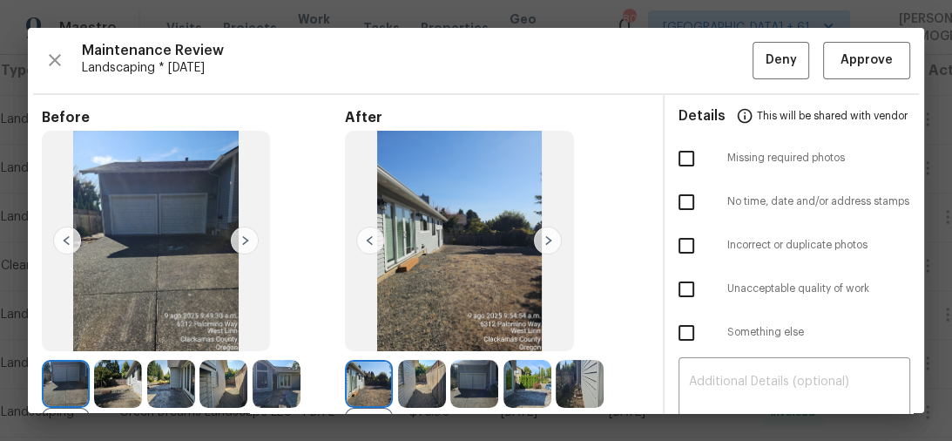
click at [231, 240] on img at bounding box center [245, 241] width 28 height 28
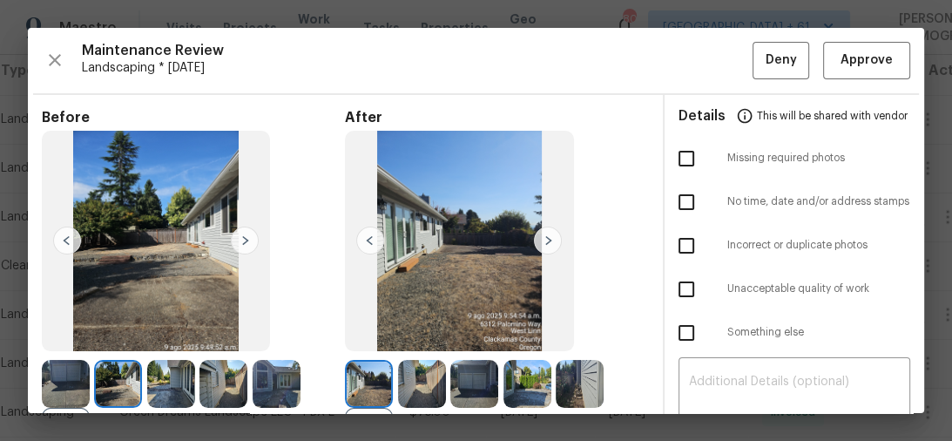
click at [231, 240] on img at bounding box center [245, 241] width 28 height 28
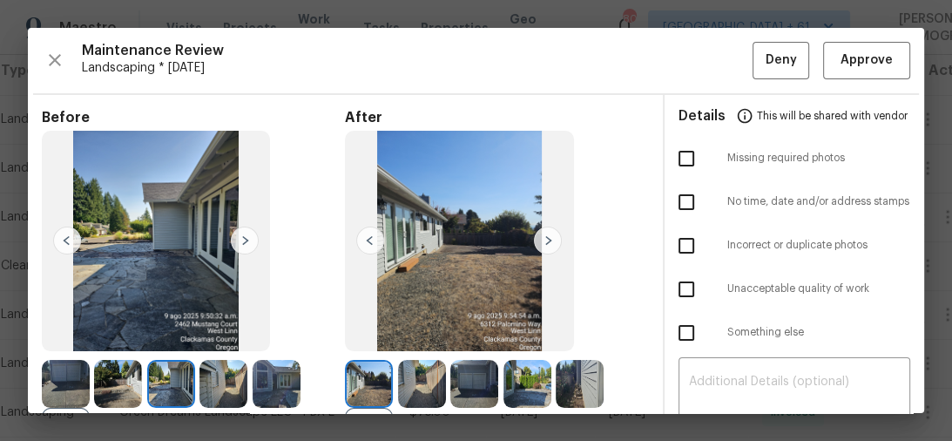
click at [240, 240] on img at bounding box center [245, 241] width 28 height 28
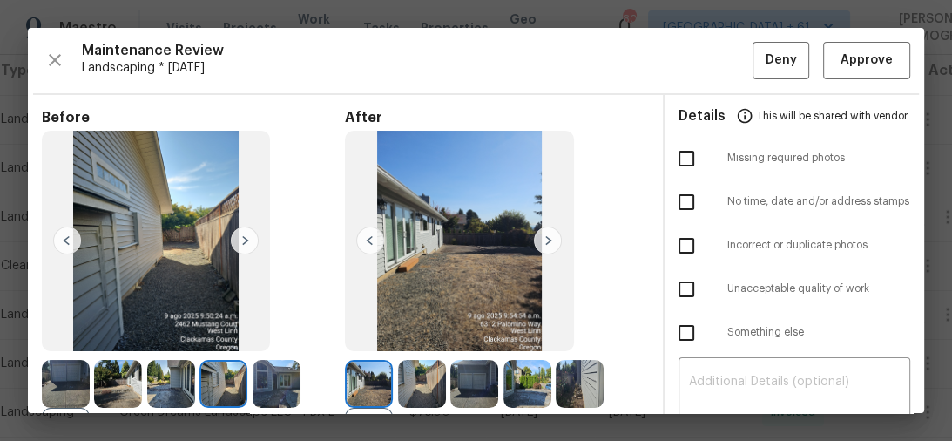
click at [240, 240] on img at bounding box center [245, 241] width 28 height 28
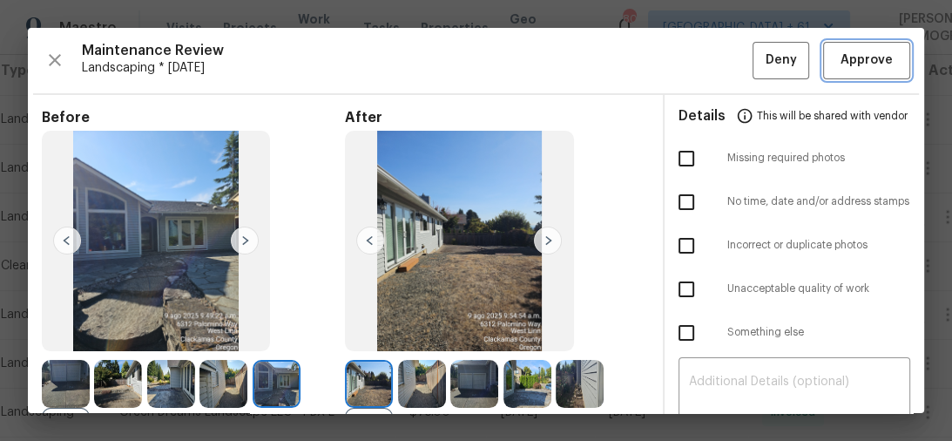
click at [857, 64] on span "Approve" at bounding box center [867, 61] width 52 height 22
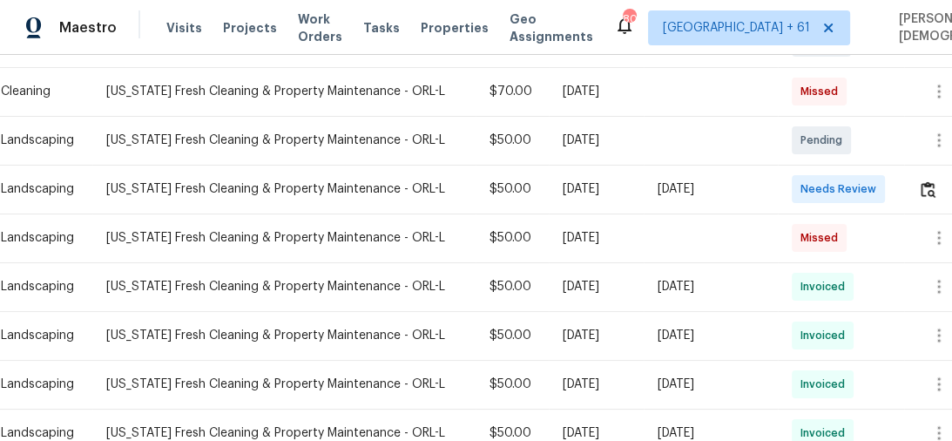
scroll to position [279, 0]
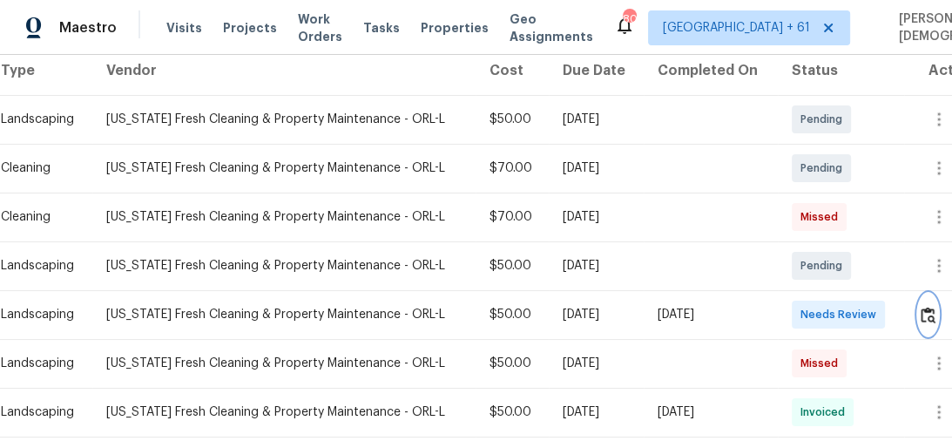
click at [924, 307] on img "button" at bounding box center [928, 315] width 15 height 17
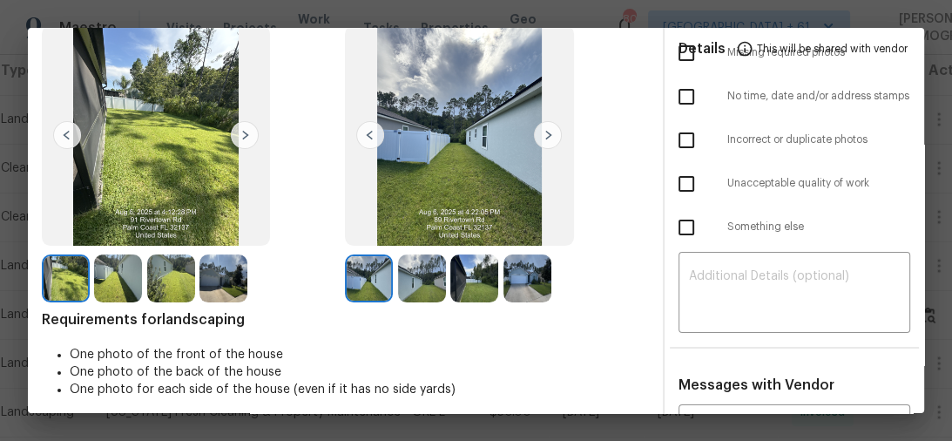
scroll to position [0, 0]
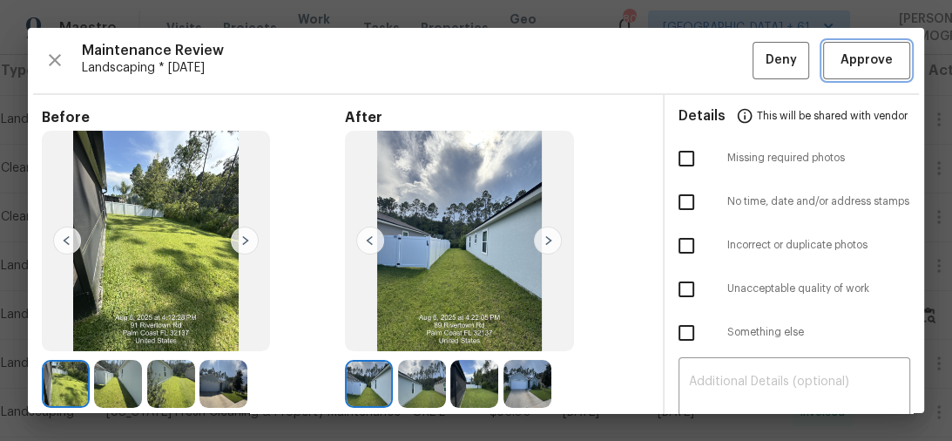
click at [857, 66] on span "Approve" at bounding box center [867, 61] width 52 height 22
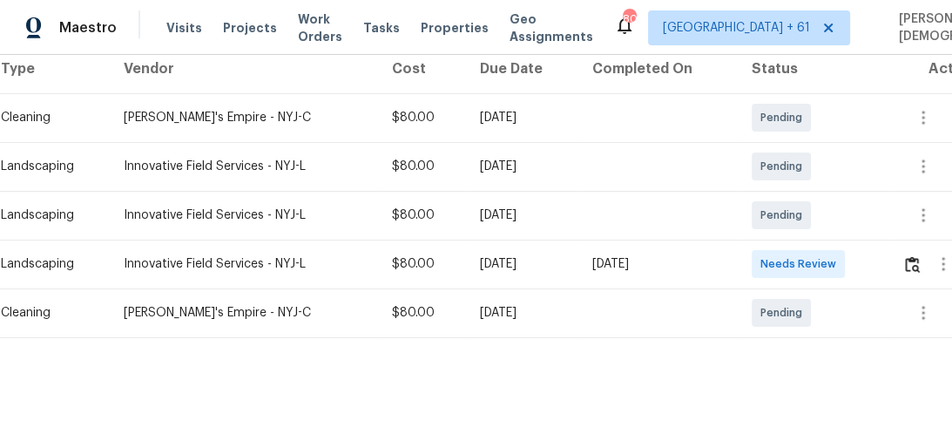
scroll to position [282, 0]
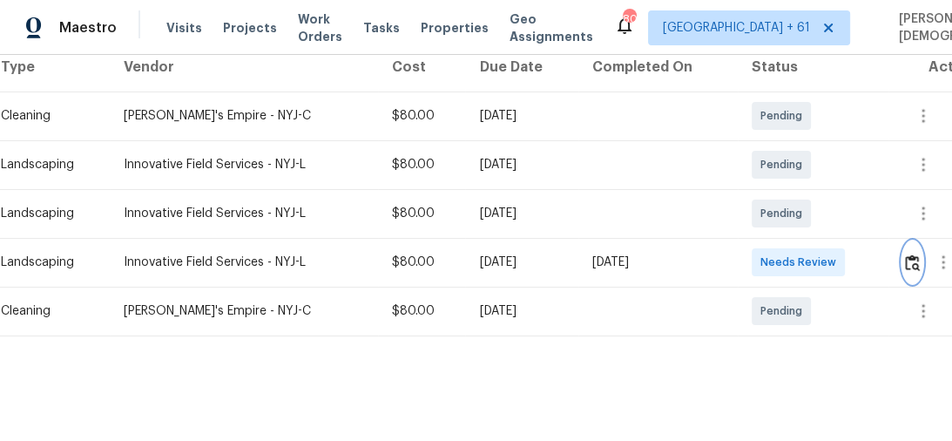
click at [917, 254] on img "button" at bounding box center [912, 262] width 15 height 17
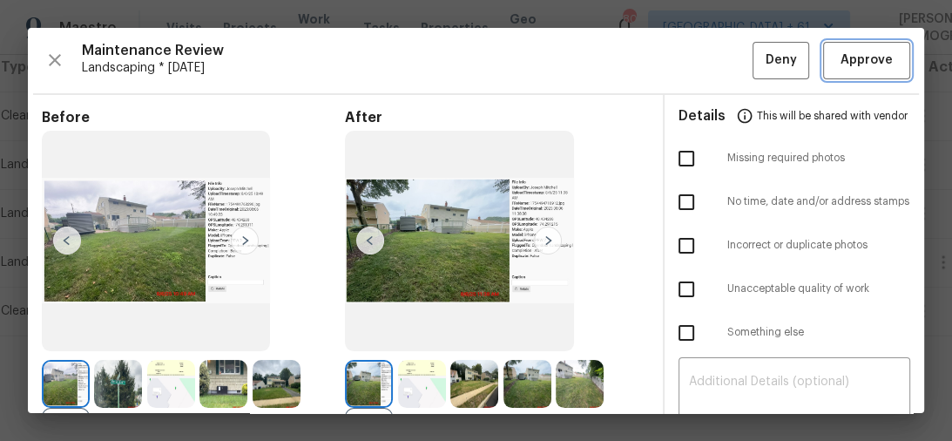
click at [841, 63] on span "Approve" at bounding box center [867, 61] width 52 height 22
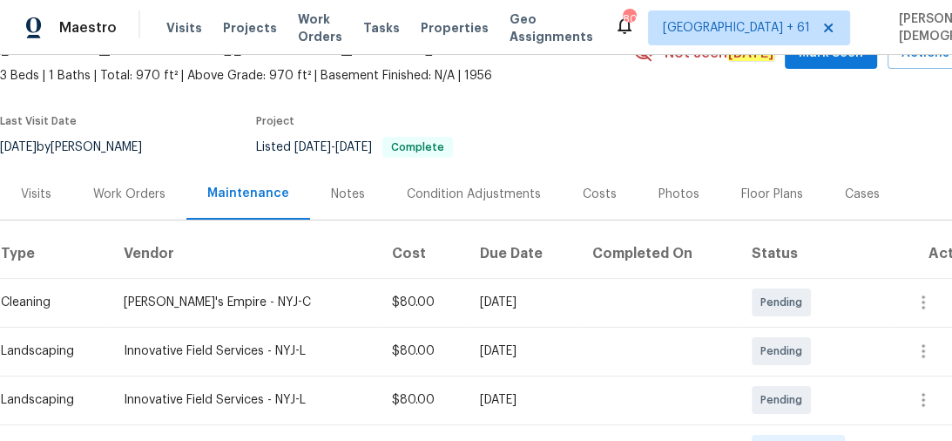
scroll to position [209, 0]
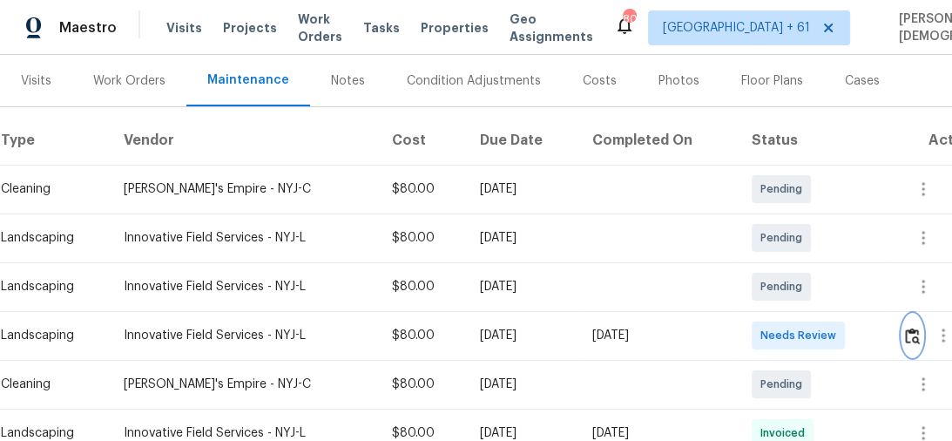
click at [913, 328] on img "button" at bounding box center [912, 336] width 15 height 17
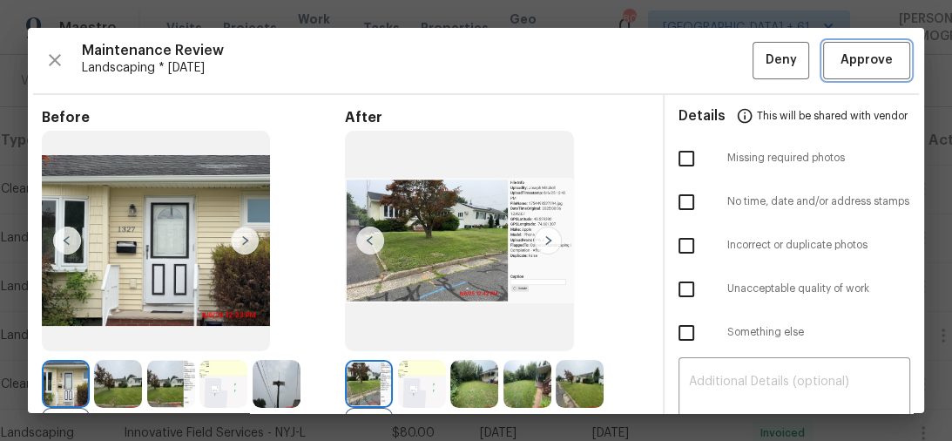
click at [837, 66] on span "Approve" at bounding box center [866, 61] width 59 height 22
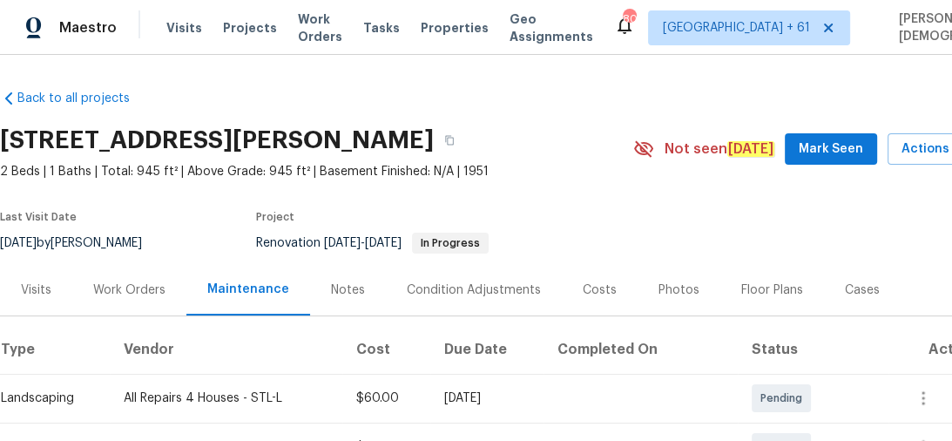
scroll to position [139, 0]
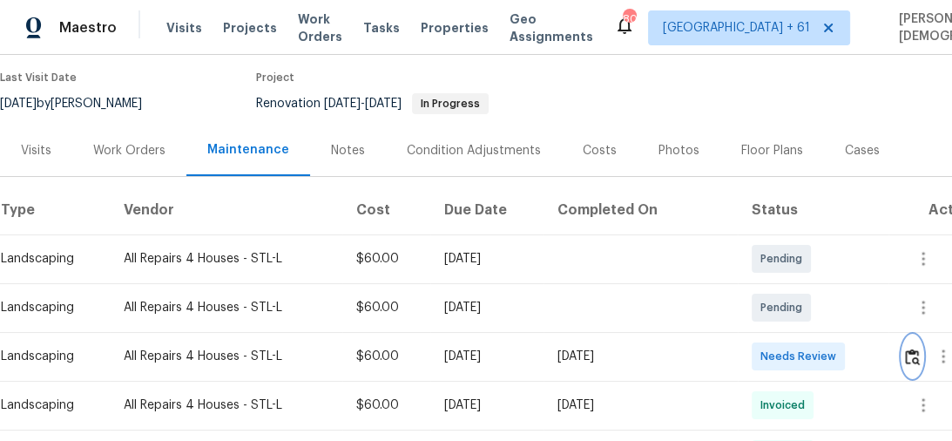
click at [913, 352] on img "button" at bounding box center [912, 357] width 15 height 17
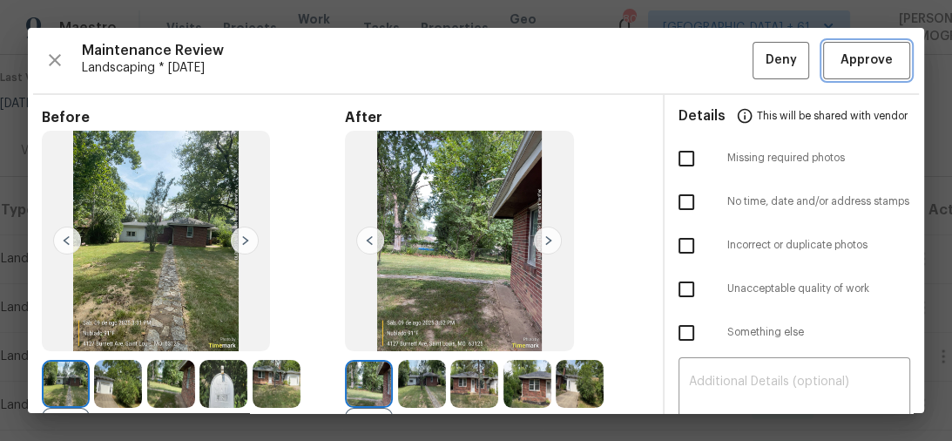
click at [841, 63] on span "Approve" at bounding box center [867, 61] width 52 height 22
